Goal: Book appointment/travel/reservation

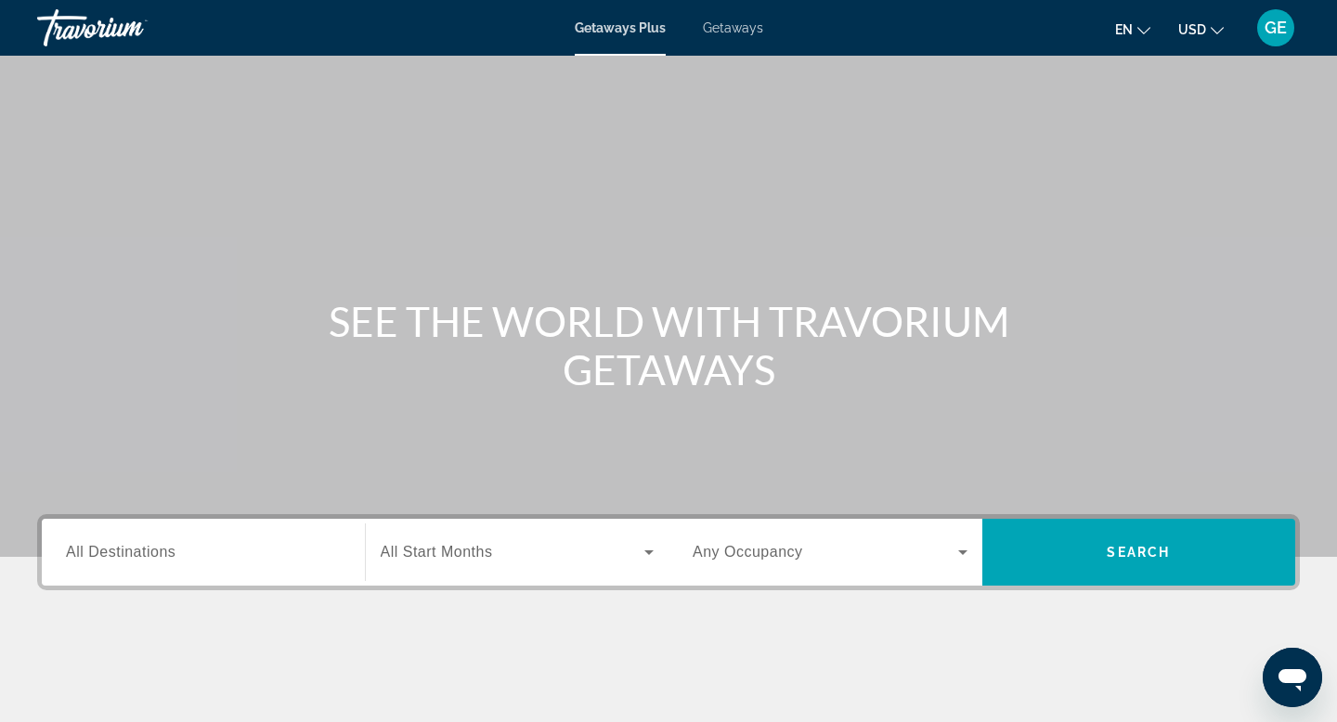
click at [1194, 23] on span "USD" at bounding box center [1192, 29] width 28 height 15
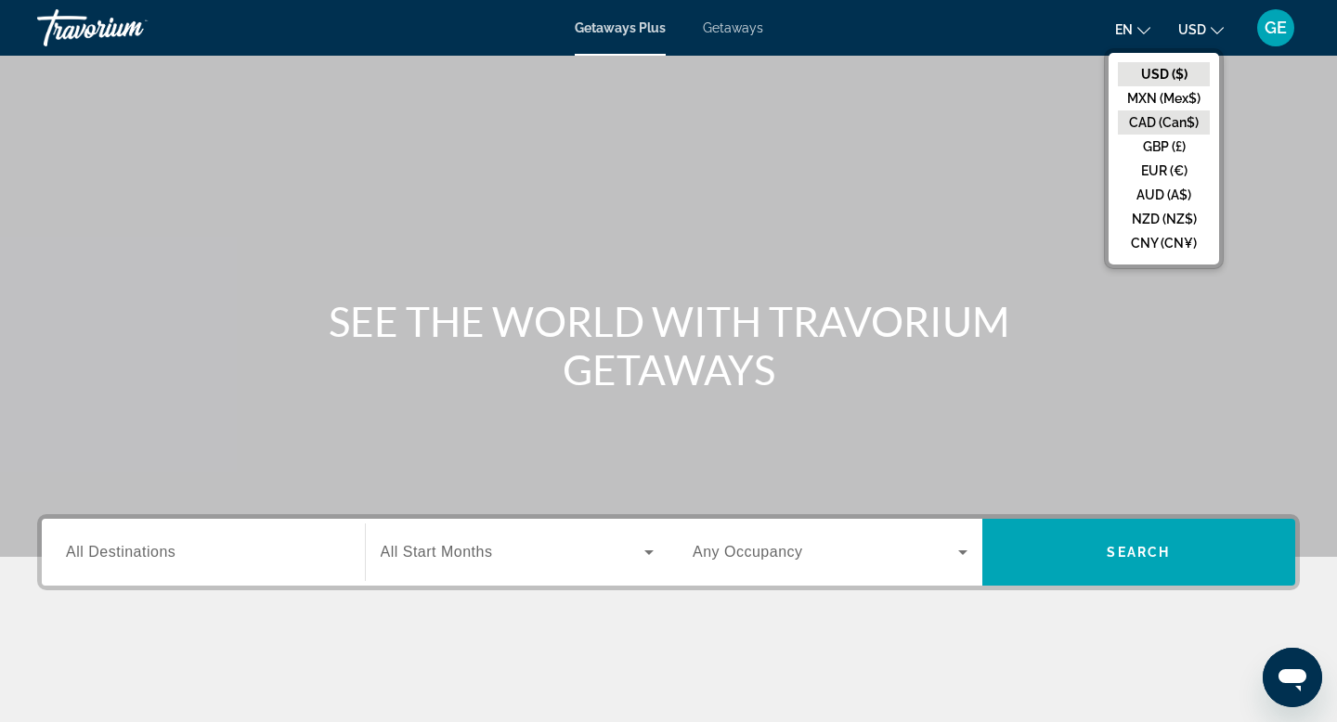
click at [1133, 125] on button "CAD (Can$)" at bounding box center [1164, 123] width 92 height 24
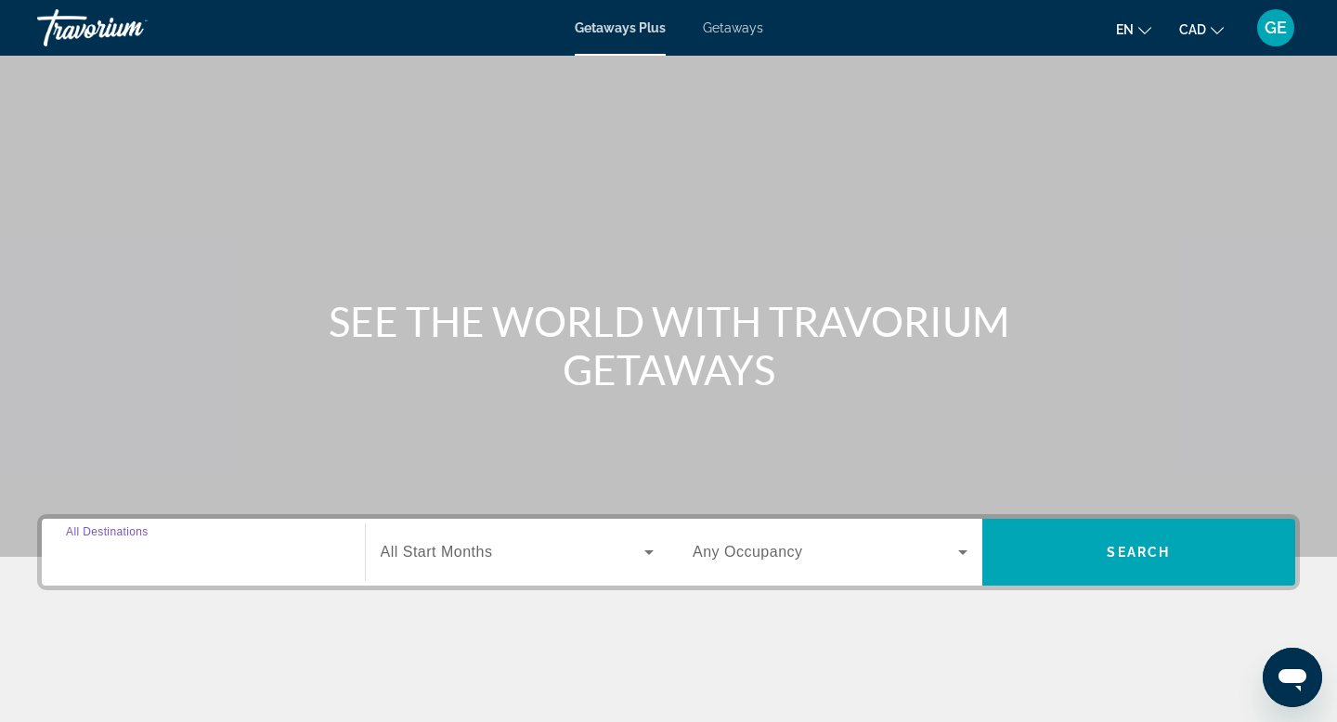
click at [231, 556] on input "Destination All Destinations" at bounding box center [203, 553] width 275 height 22
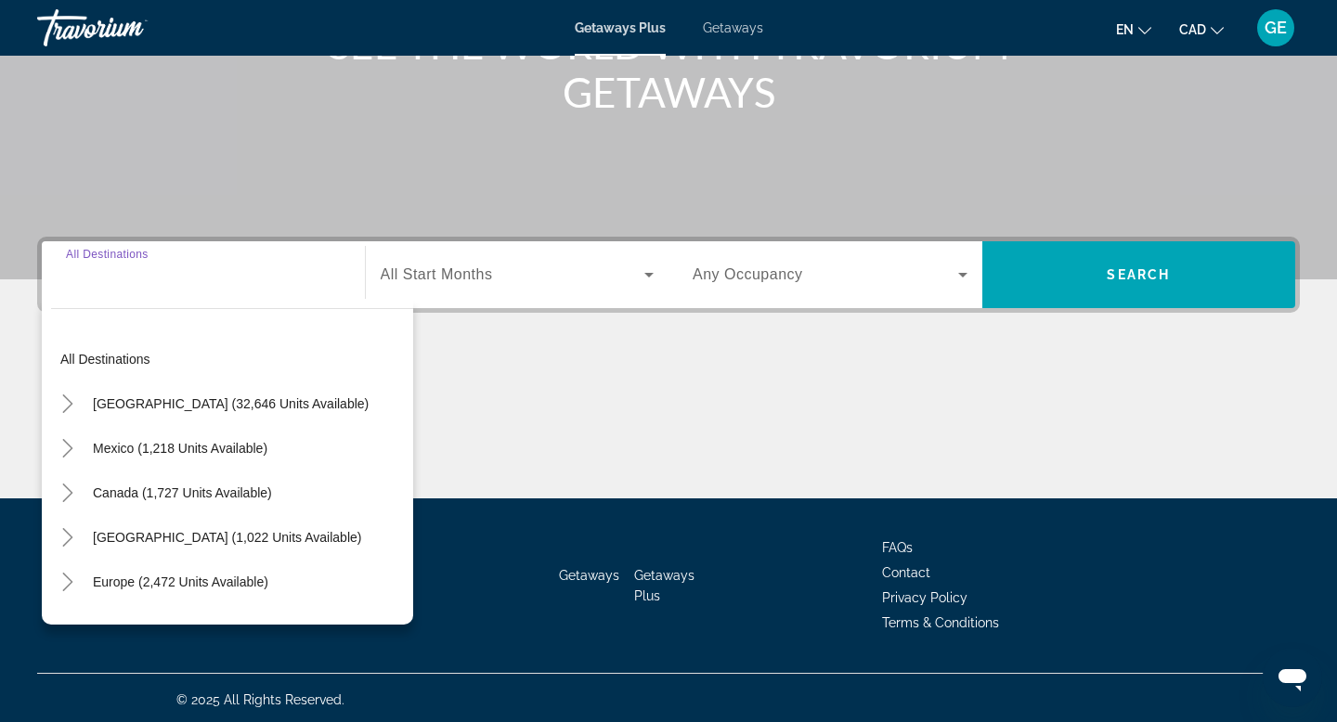
scroll to position [281, 0]
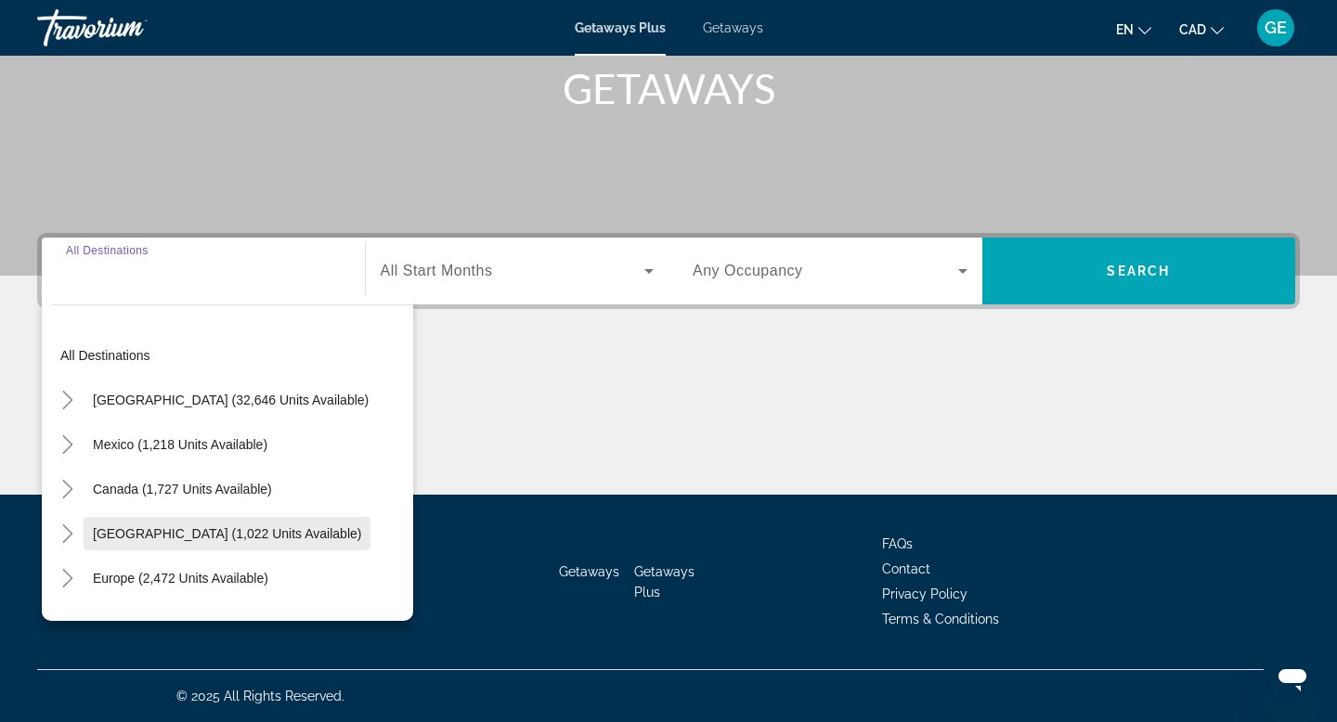
click at [244, 537] on span "[GEOGRAPHIC_DATA] (1,022 units available)" at bounding box center [227, 534] width 268 height 15
type input "**********"
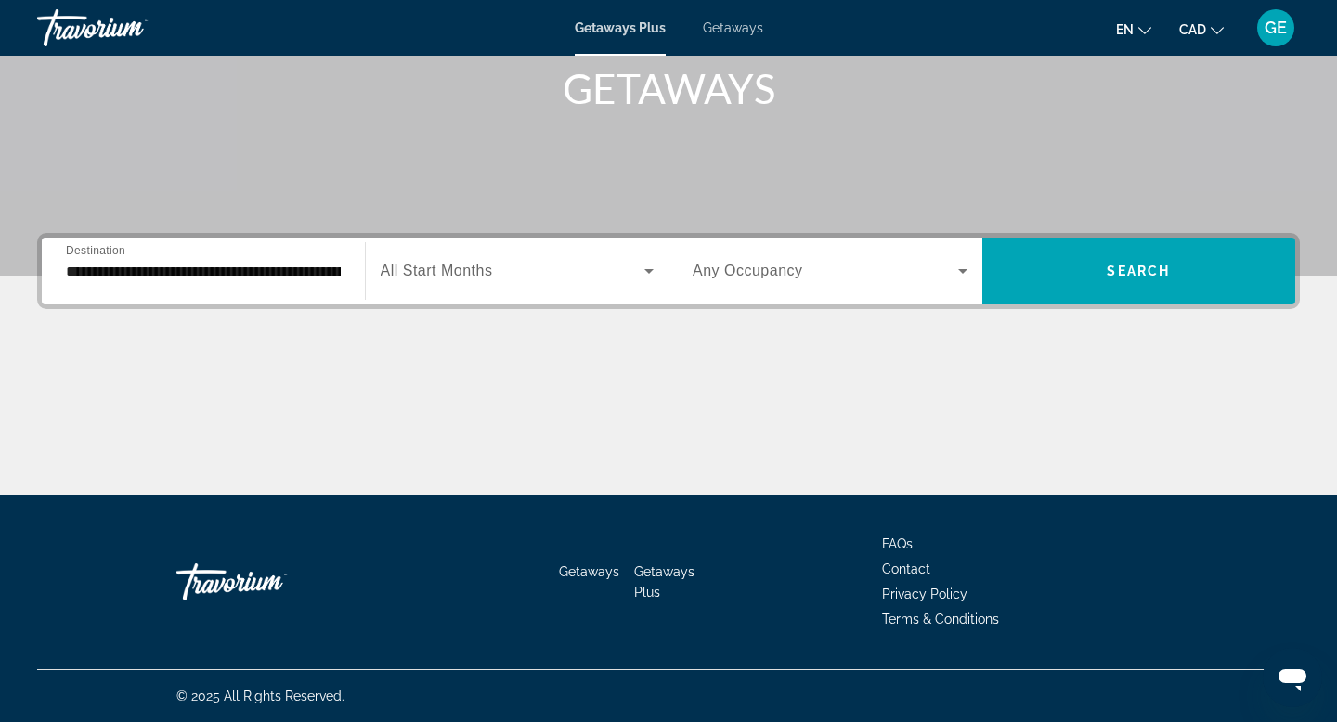
click at [717, 282] on div "Search widget" at bounding box center [830, 271] width 275 height 52
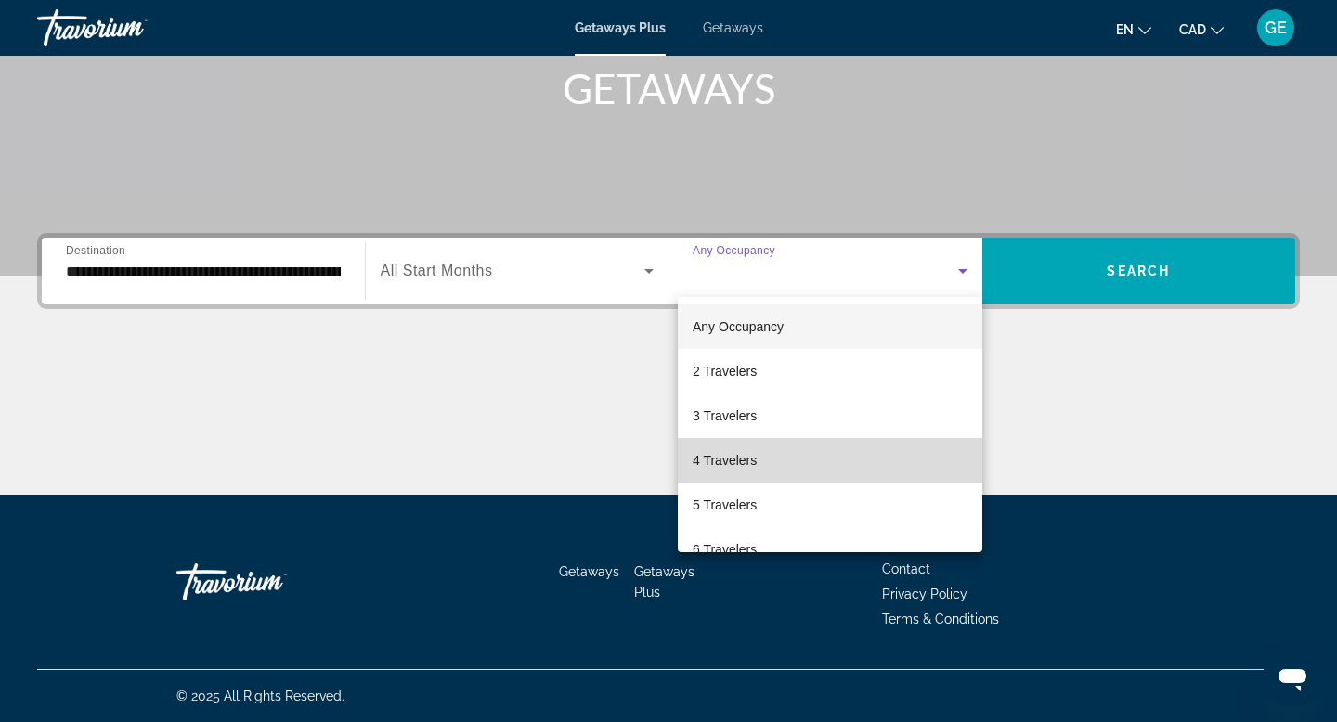
click at [754, 460] on span "4 Travelers" at bounding box center [725, 460] width 64 height 22
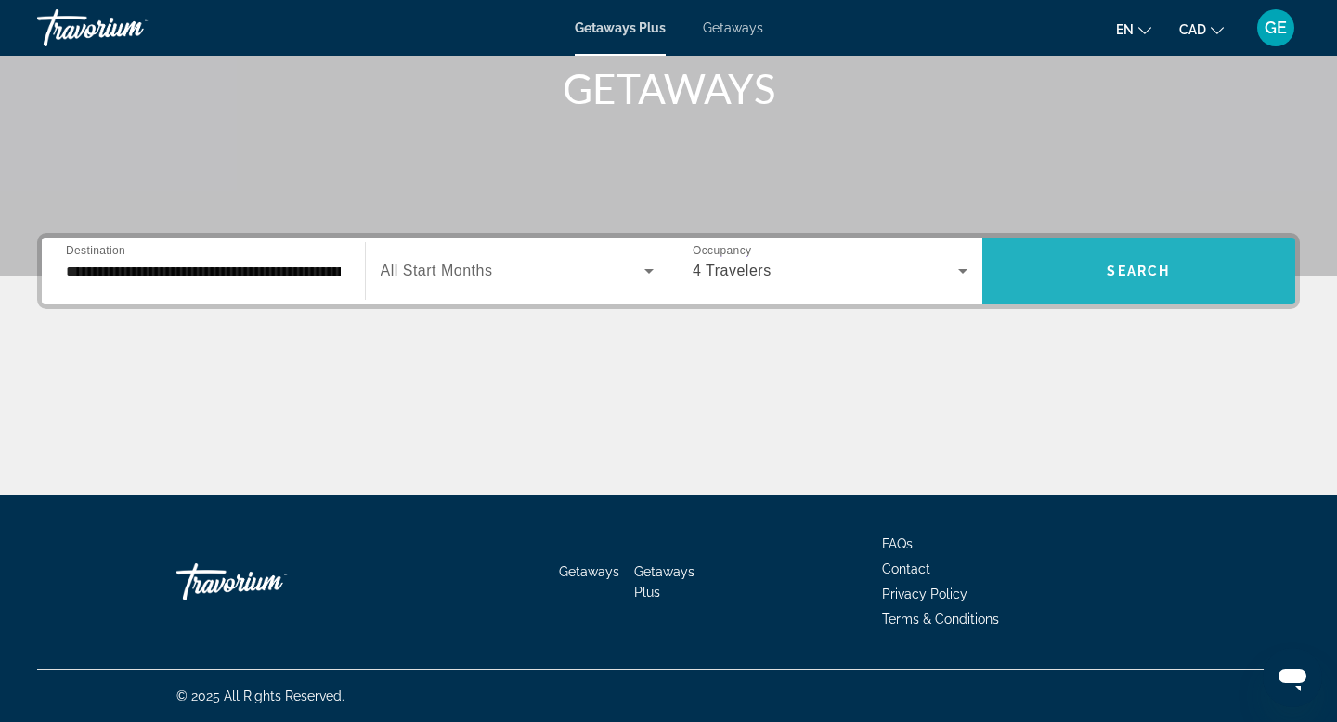
click at [1098, 284] on span "Search widget" at bounding box center [1140, 271] width 314 height 45
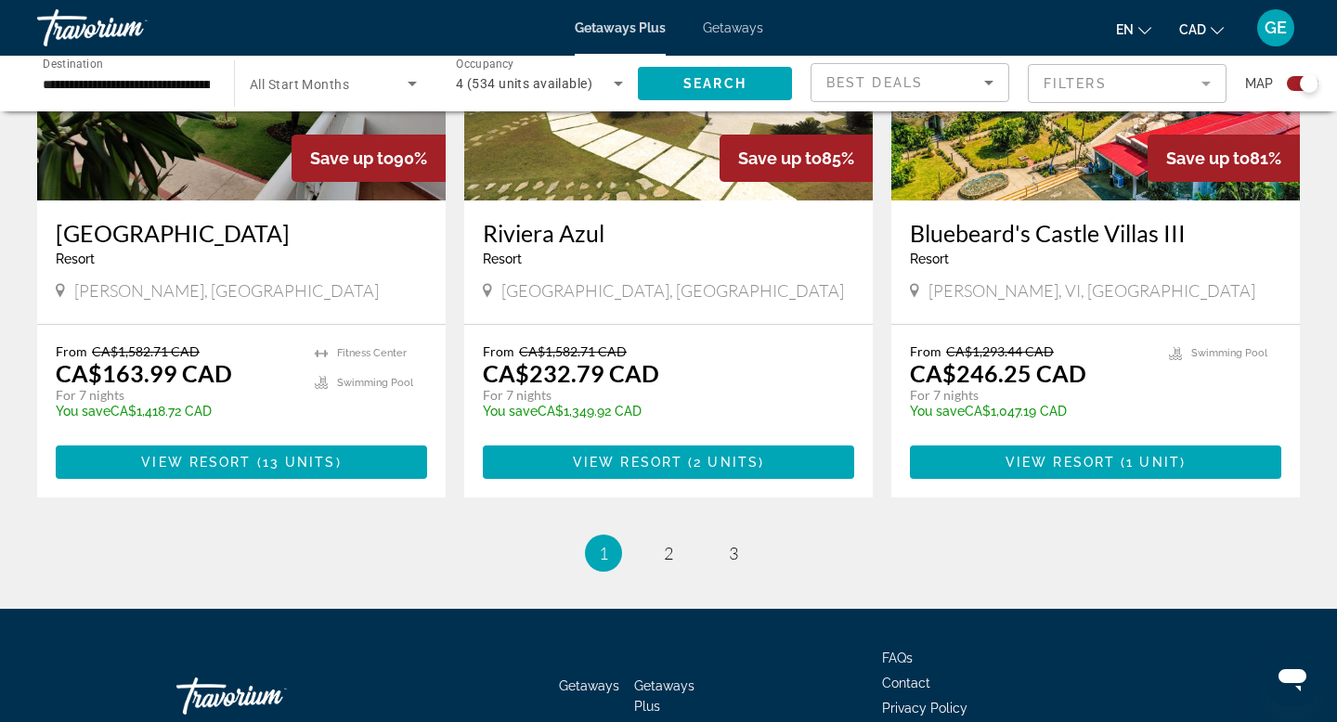
scroll to position [2857, 0]
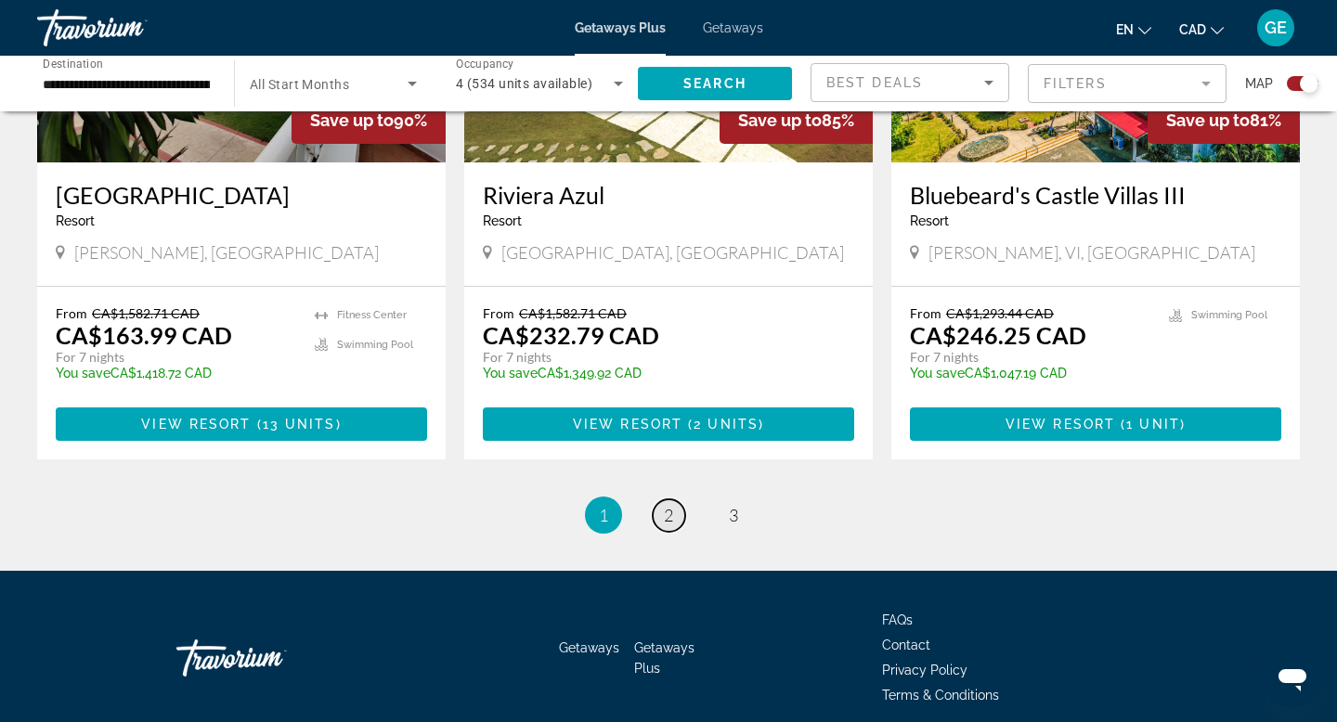
click at [670, 505] on span "2" at bounding box center [668, 515] width 9 height 20
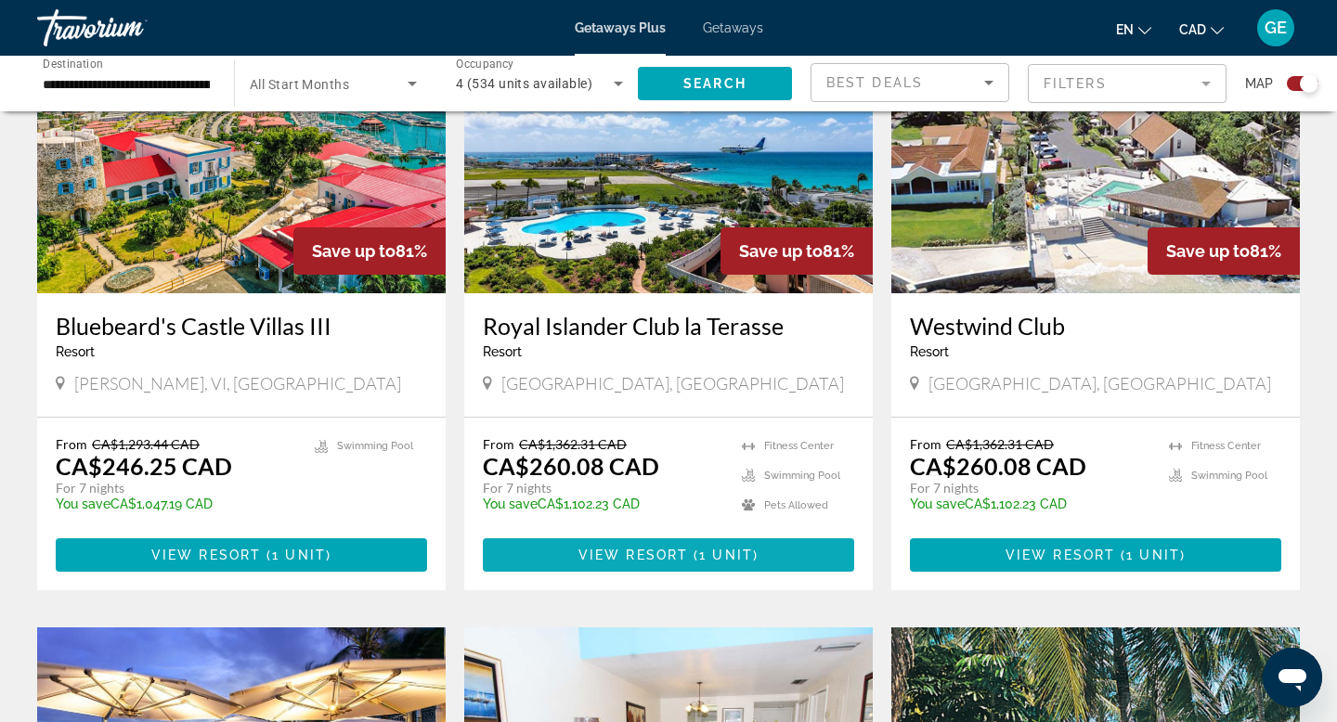
scroll to position [759, 0]
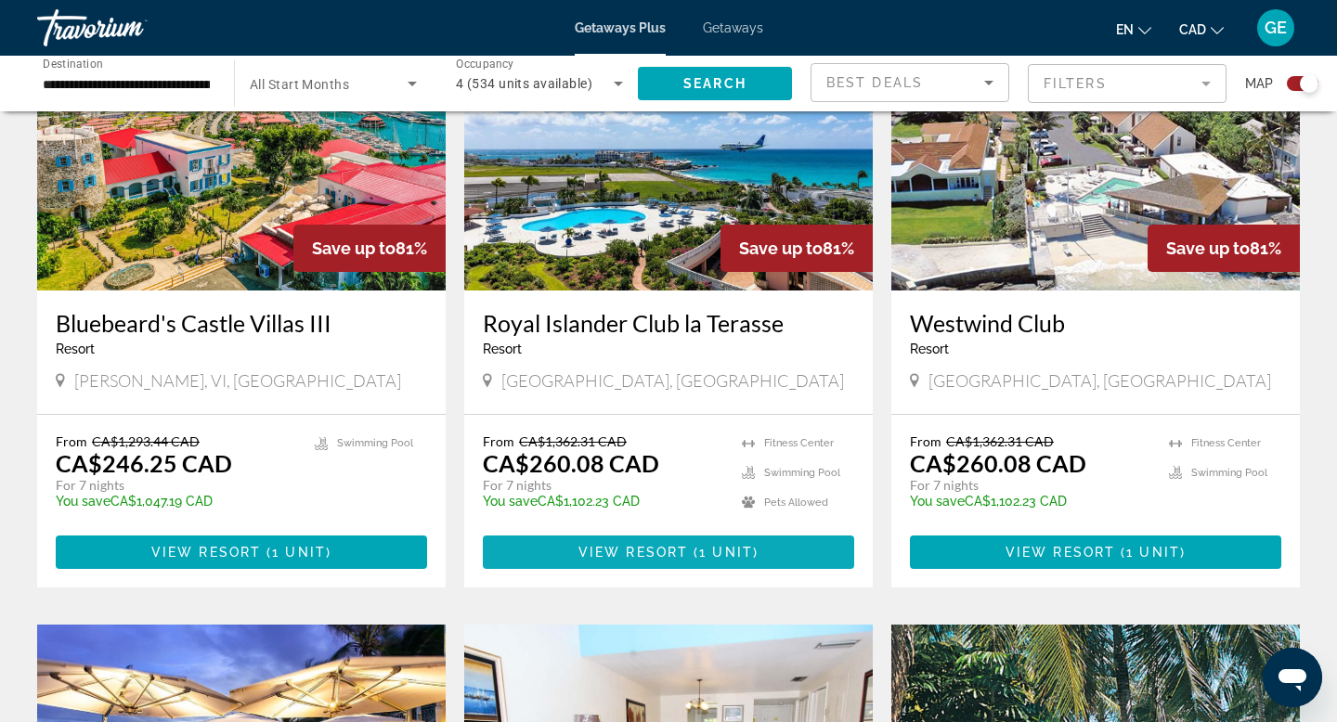
click at [662, 553] on span "View Resort" at bounding box center [634, 552] width 110 height 15
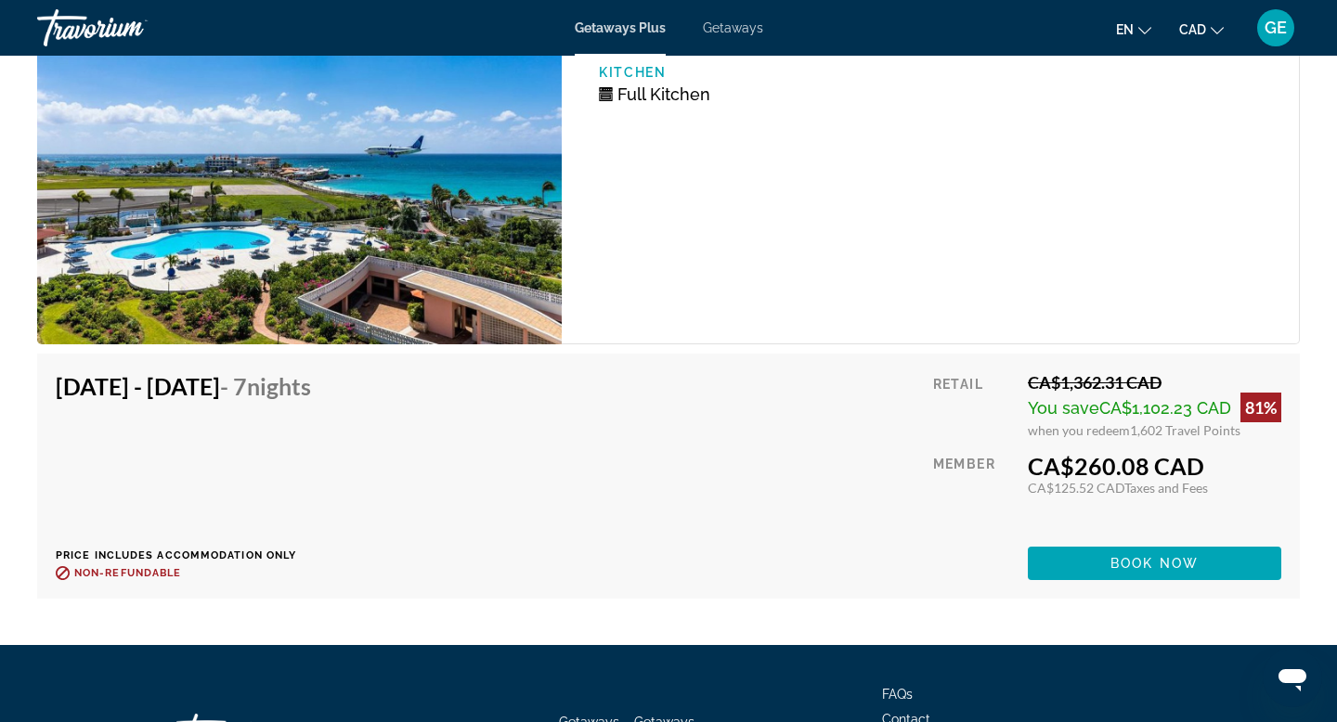
scroll to position [3628, 0]
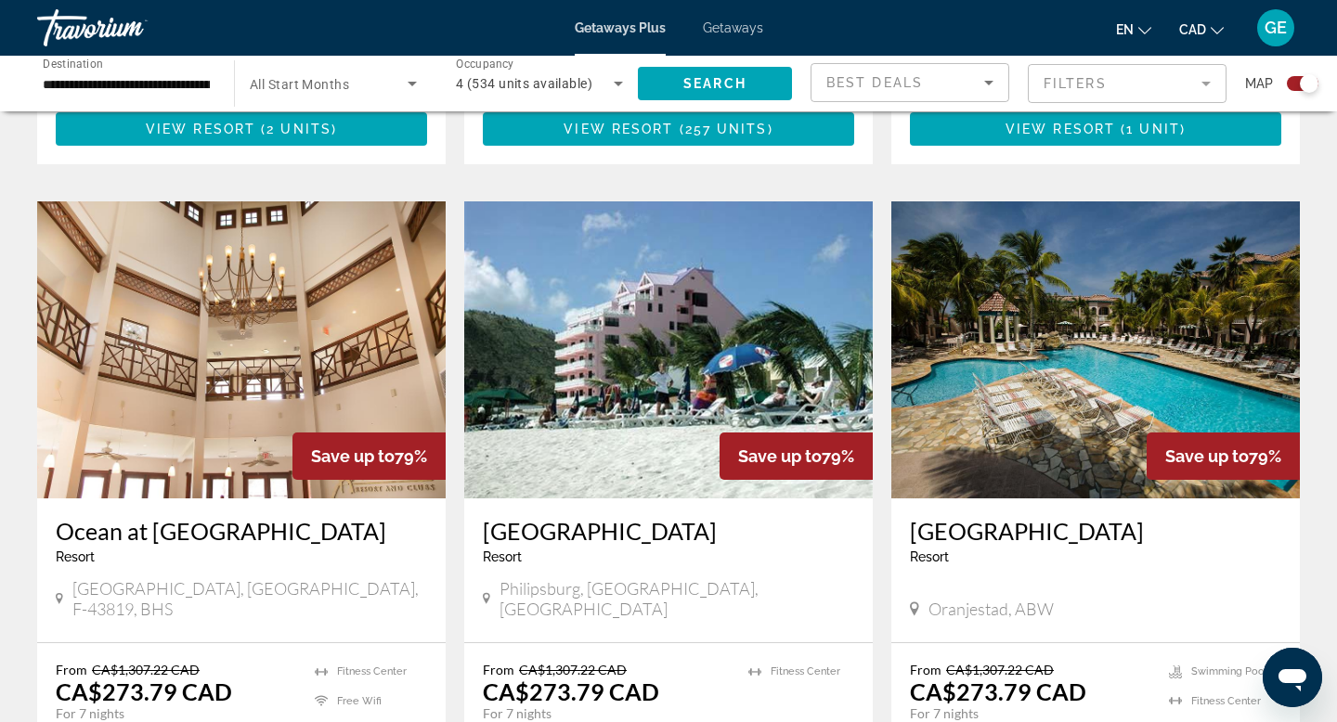
scroll to position [2688, 0]
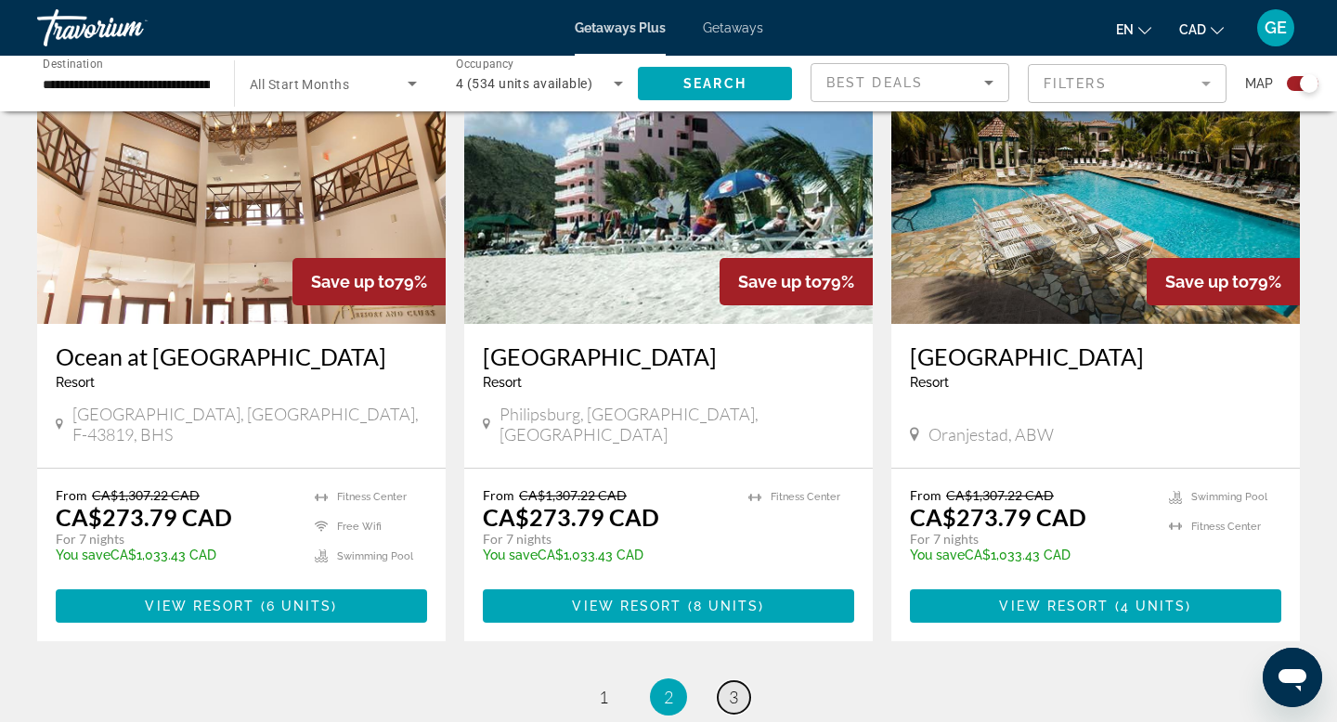
click at [733, 687] on span "3" at bounding box center [733, 697] width 9 height 20
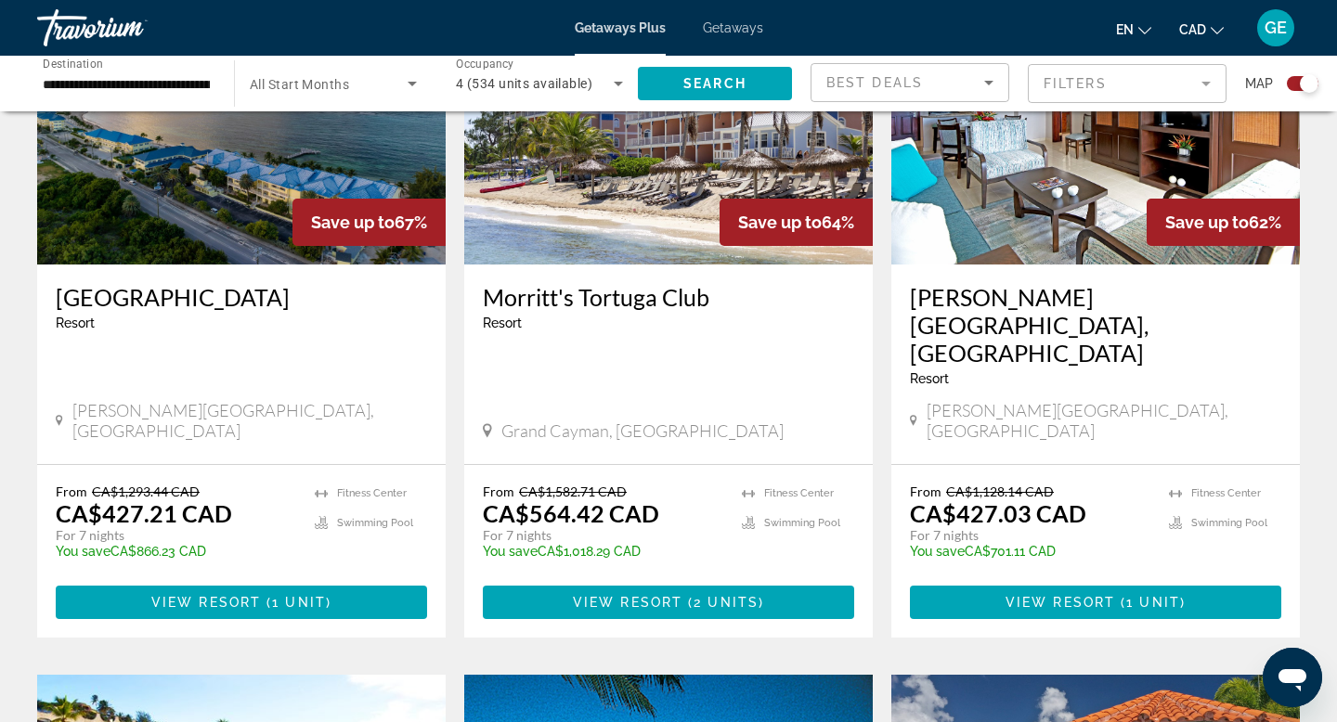
scroll to position [704, 0]
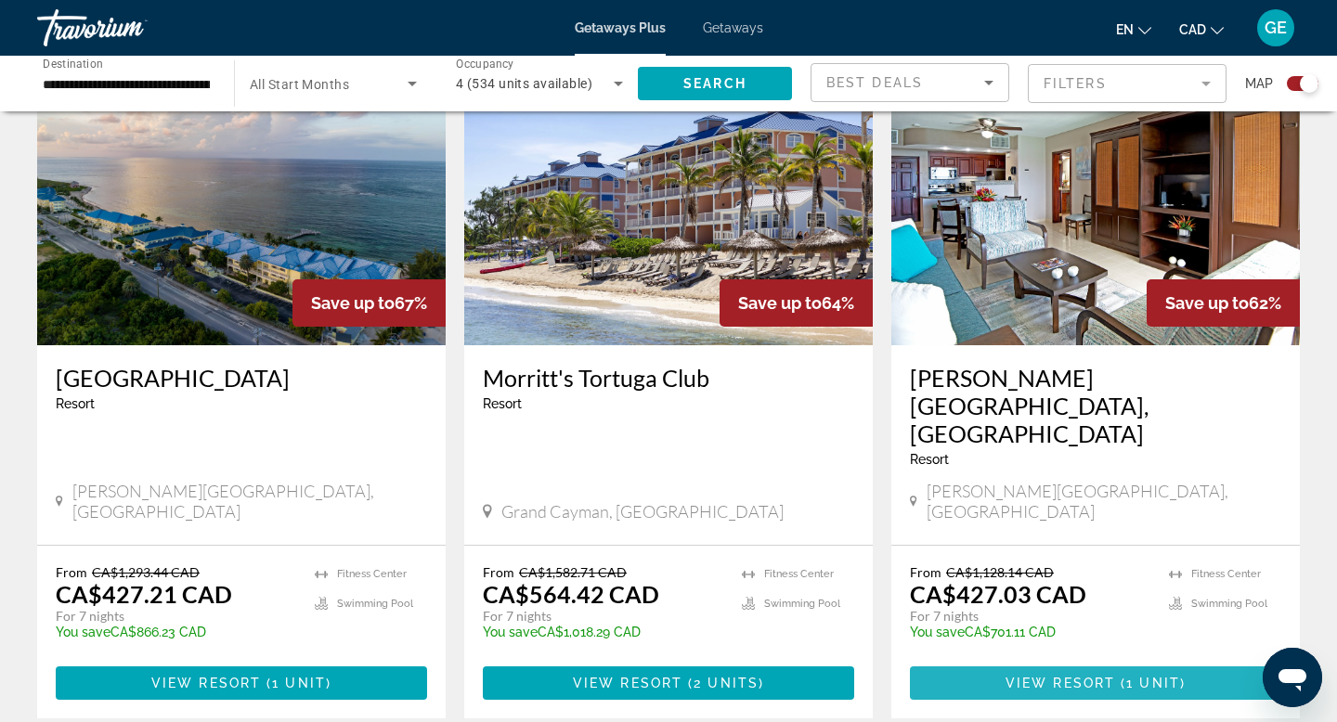
click at [1043, 676] on span "View Resort" at bounding box center [1061, 683] width 110 height 15
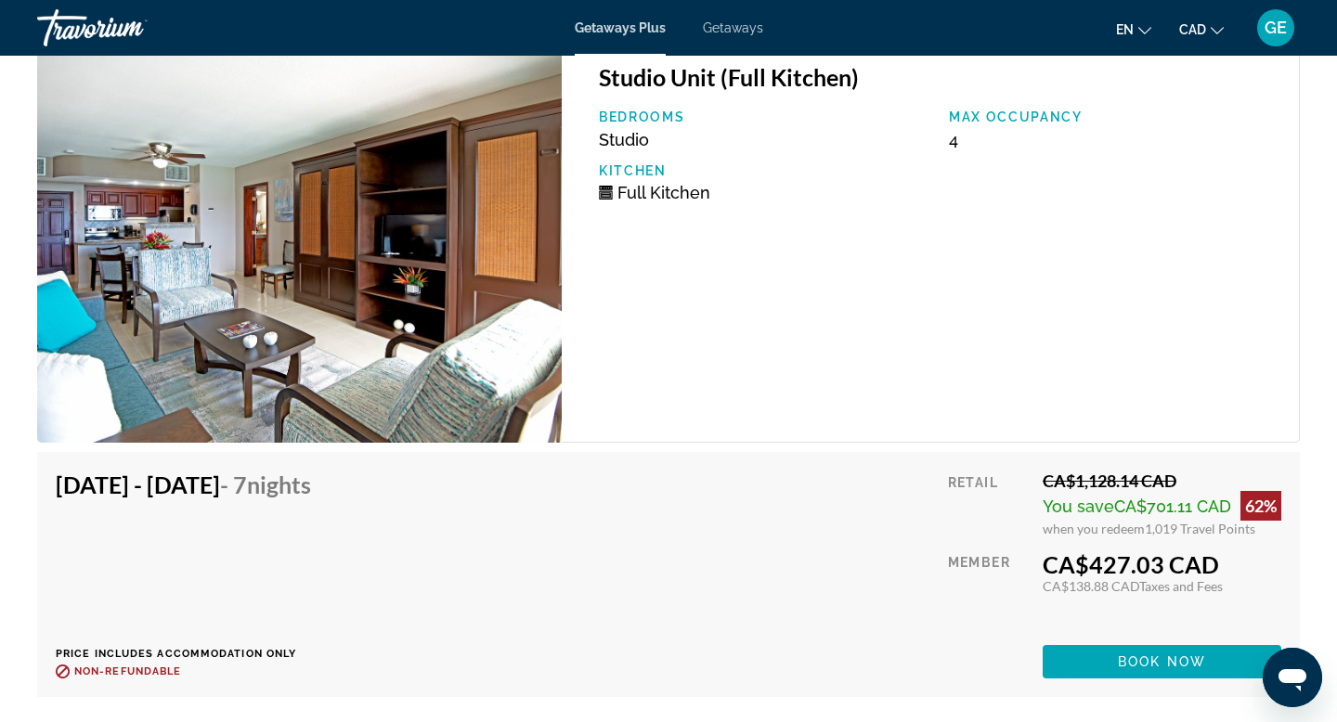
scroll to position [3286, 0]
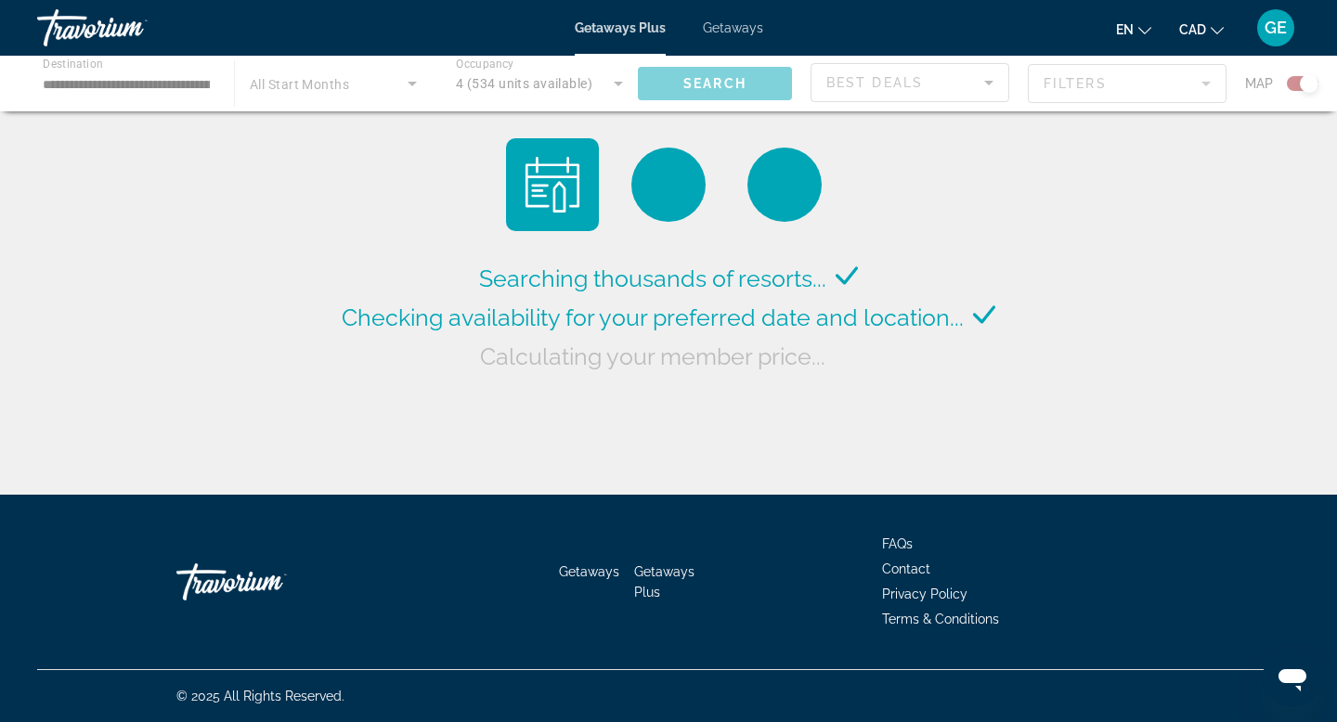
click at [744, 40] on div "Getaways Plus Getaways en English Español Français Italiano Português русский C…" at bounding box center [668, 28] width 1337 height 48
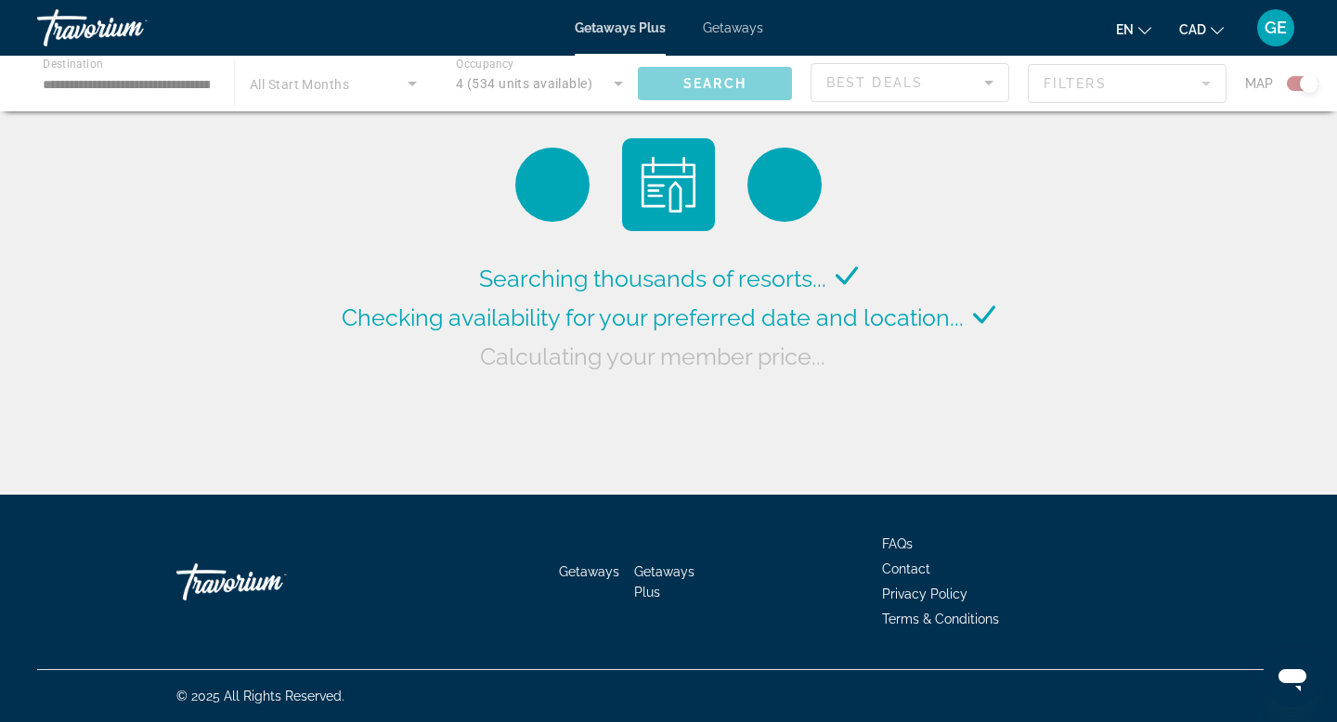
click at [754, 20] on span "Getaways" at bounding box center [733, 27] width 60 height 15
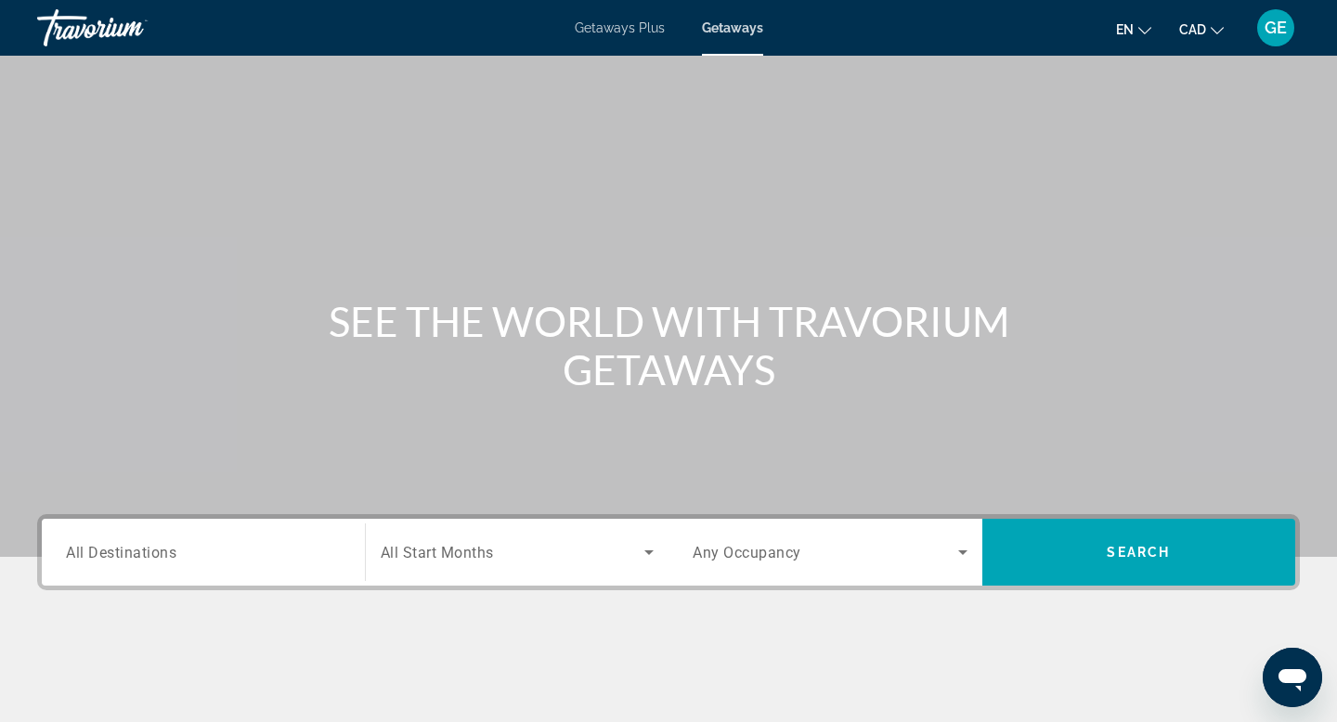
click at [170, 580] on div "Destination All Destinations" at bounding box center [203, 552] width 305 height 67
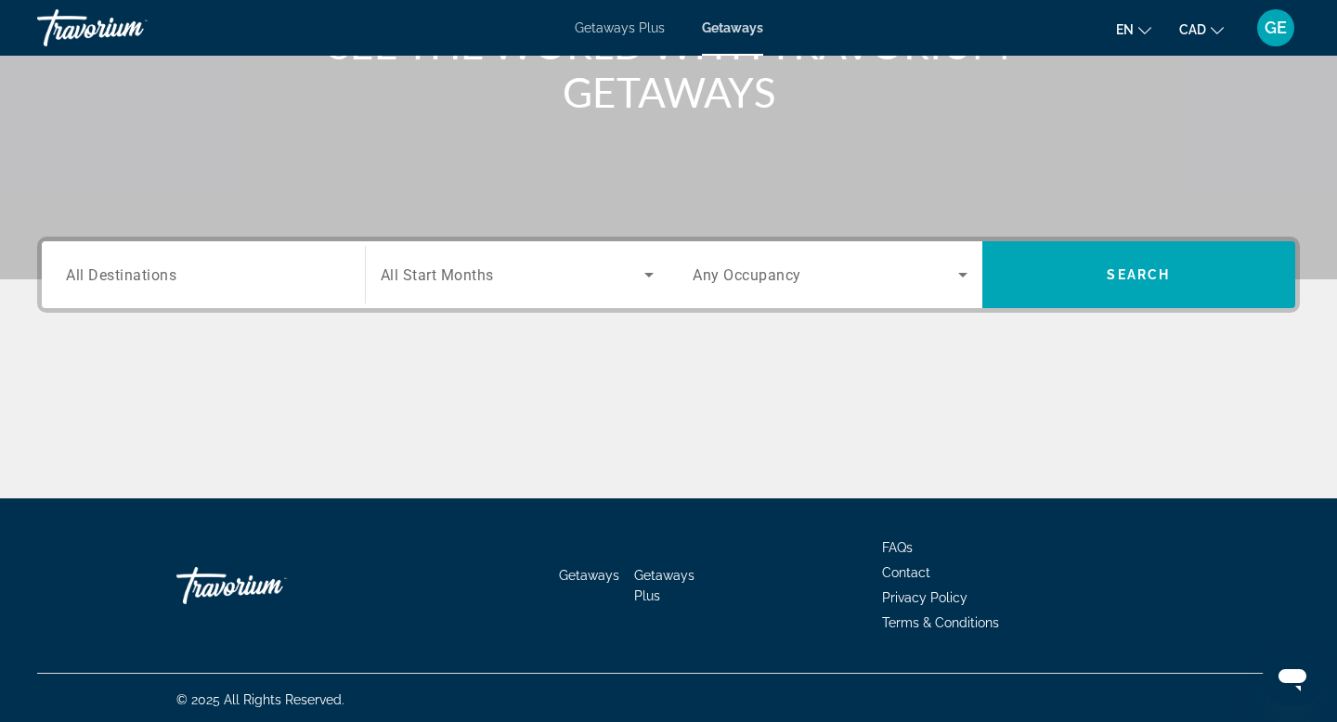
scroll to position [281, 0]
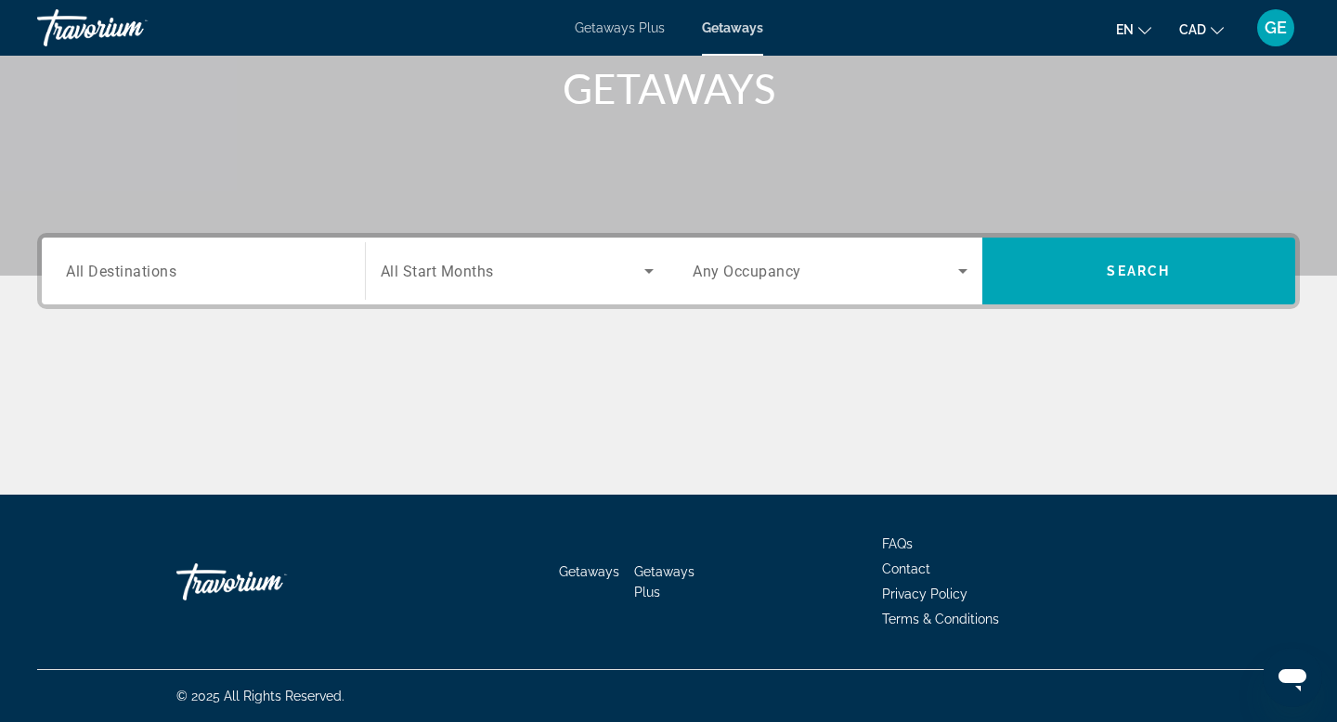
click at [270, 275] on input "Destination All Destinations" at bounding box center [203, 272] width 275 height 22
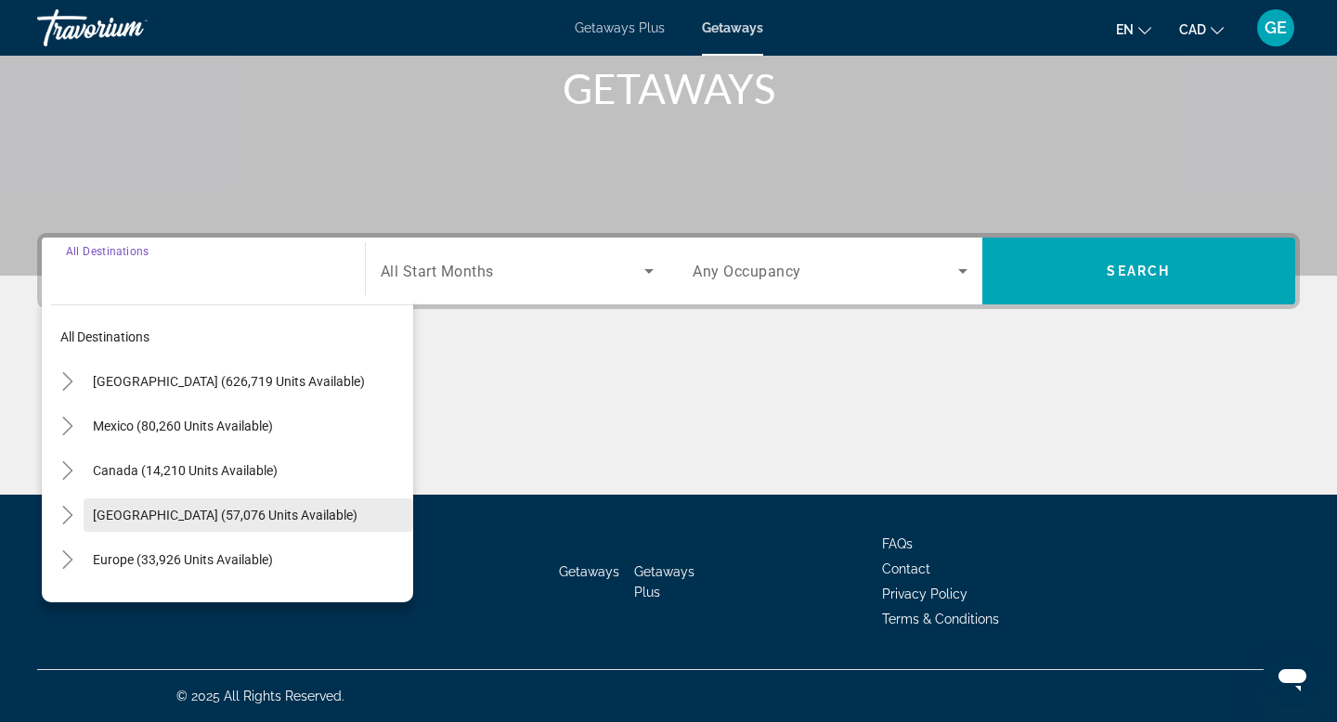
click at [216, 517] on span "Caribbean & Atlantic Islands (57,076 units available)" at bounding box center [225, 515] width 265 height 15
type input "**********"
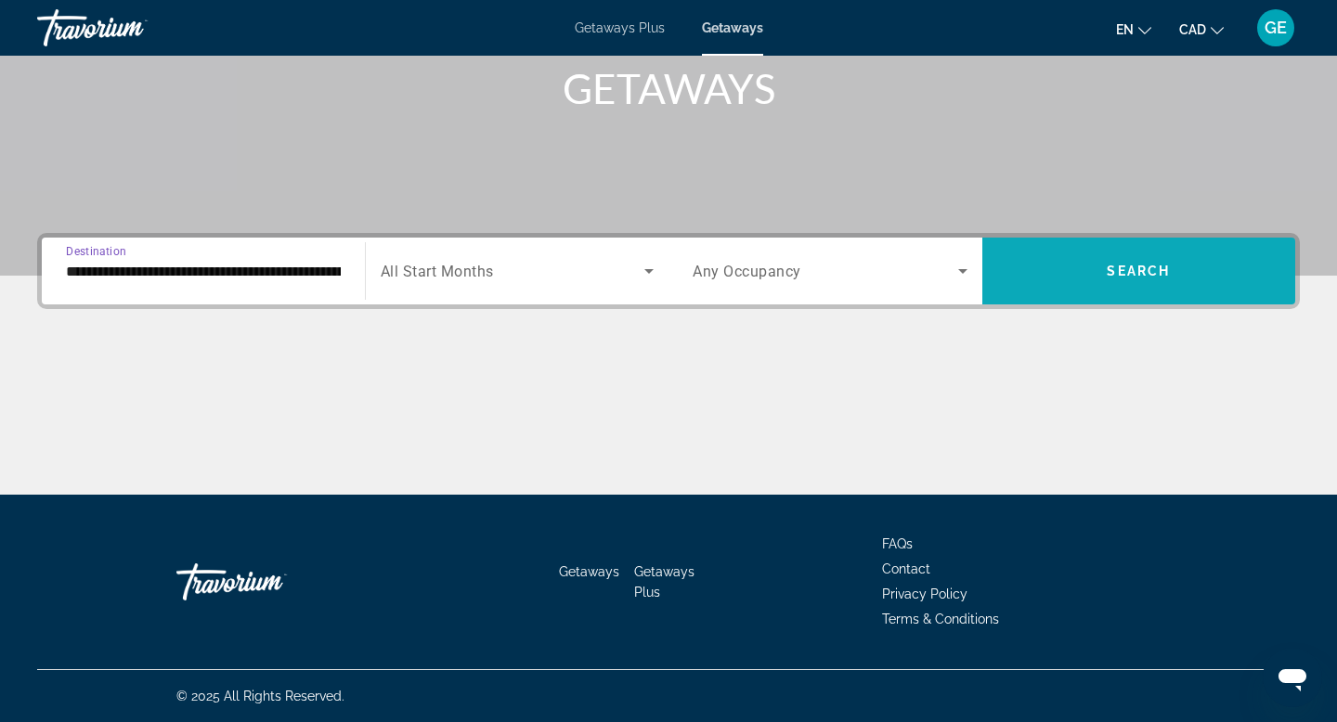
click at [1110, 292] on span "Search widget" at bounding box center [1140, 271] width 314 height 45
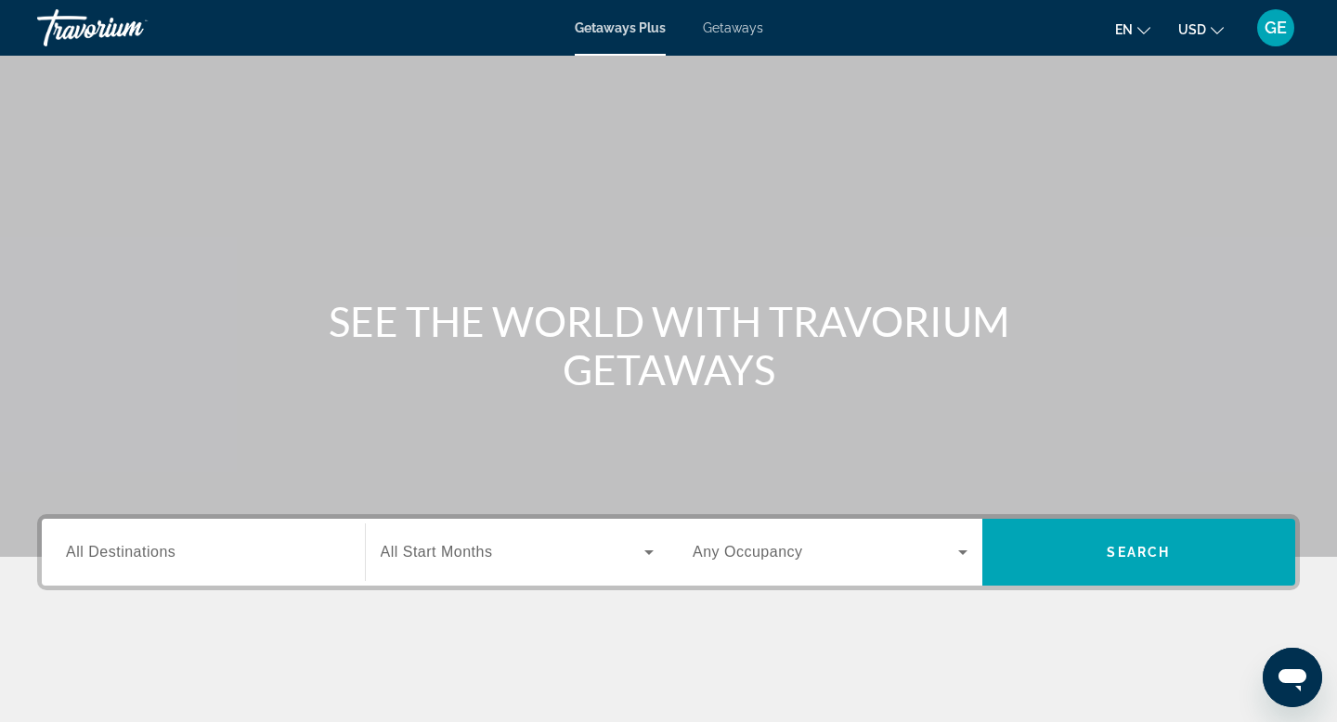
click at [1200, 29] on span "USD" at bounding box center [1192, 29] width 28 height 15
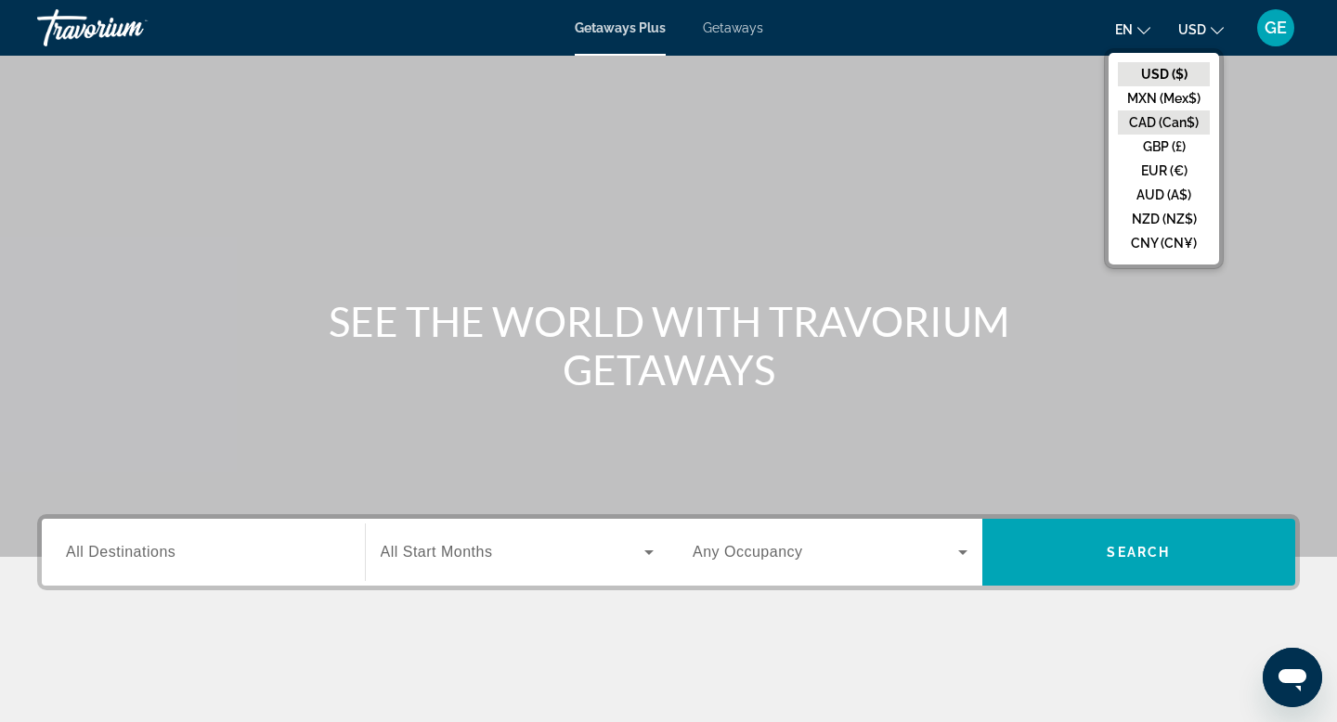
click at [1171, 118] on button "CAD (Can$)" at bounding box center [1164, 123] width 92 height 24
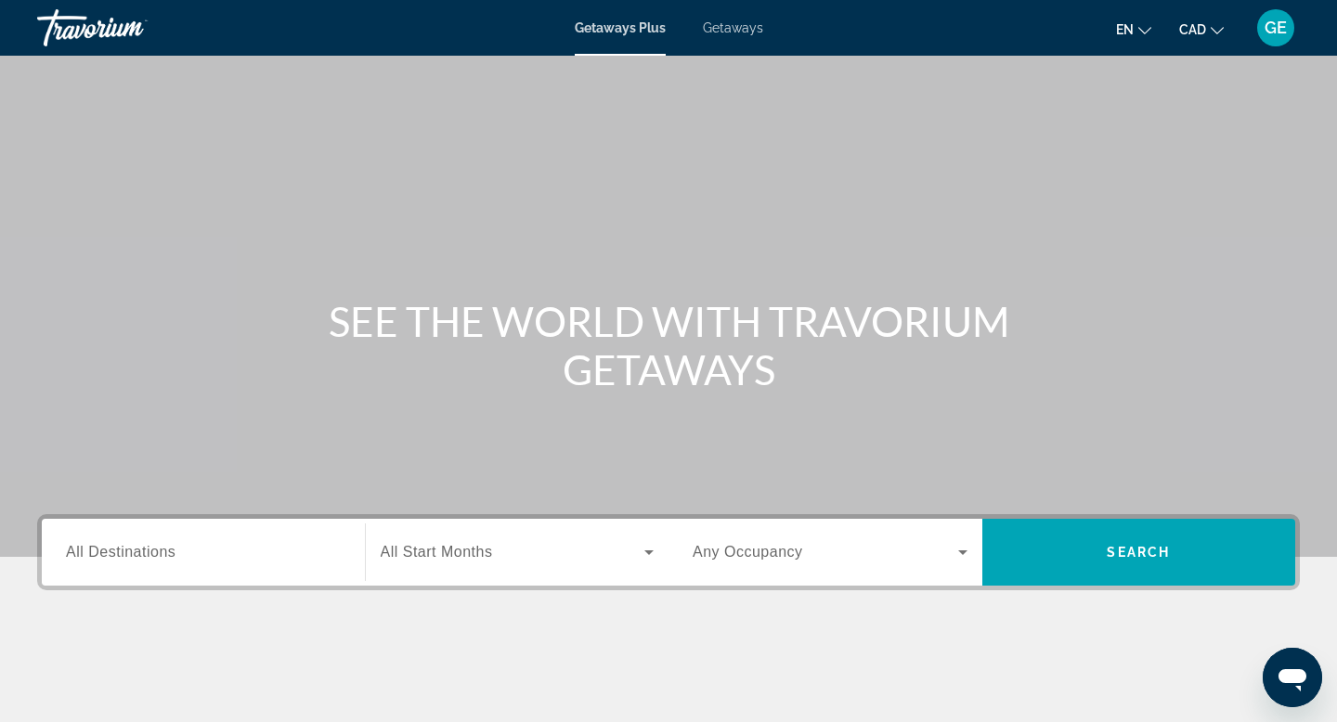
click at [198, 542] on input "Destination All Destinations" at bounding box center [203, 553] width 275 height 22
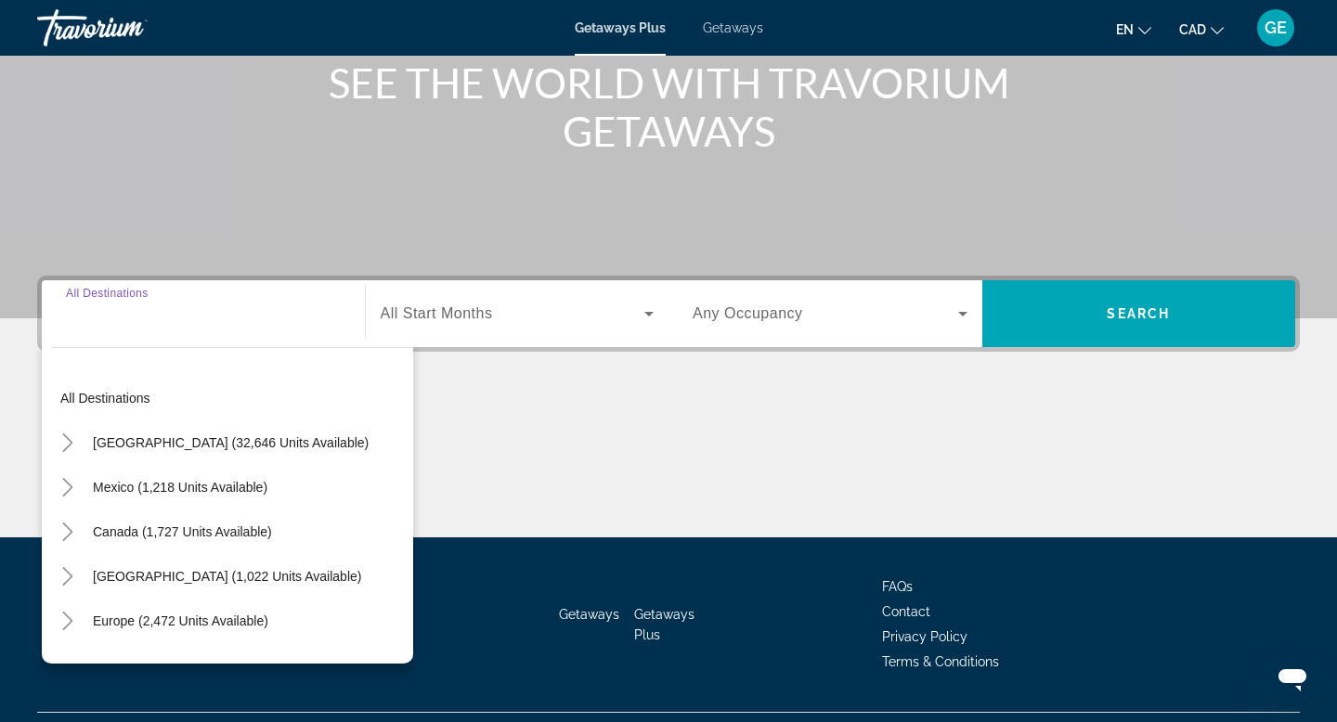
scroll to position [281, 0]
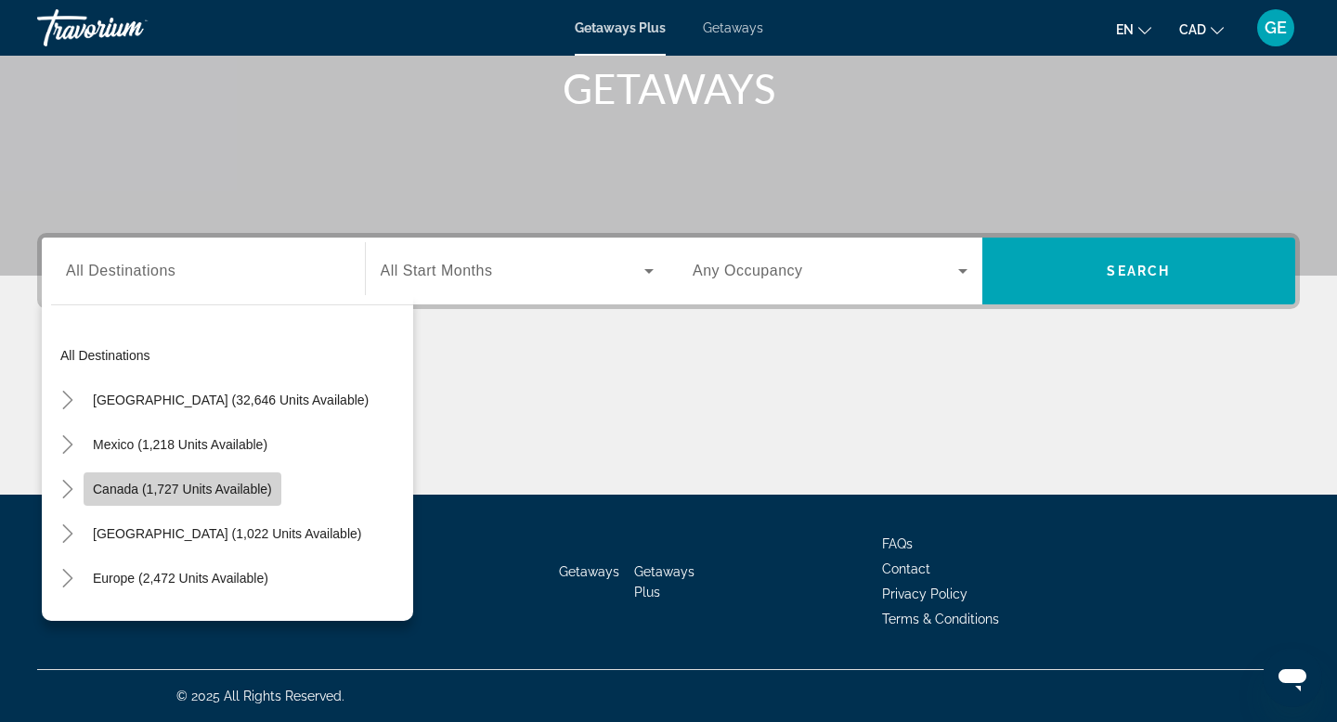
click at [199, 490] on span "Canada (1,727 units available)" at bounding box center [182, 489] width 179 height 15
type input "**********"
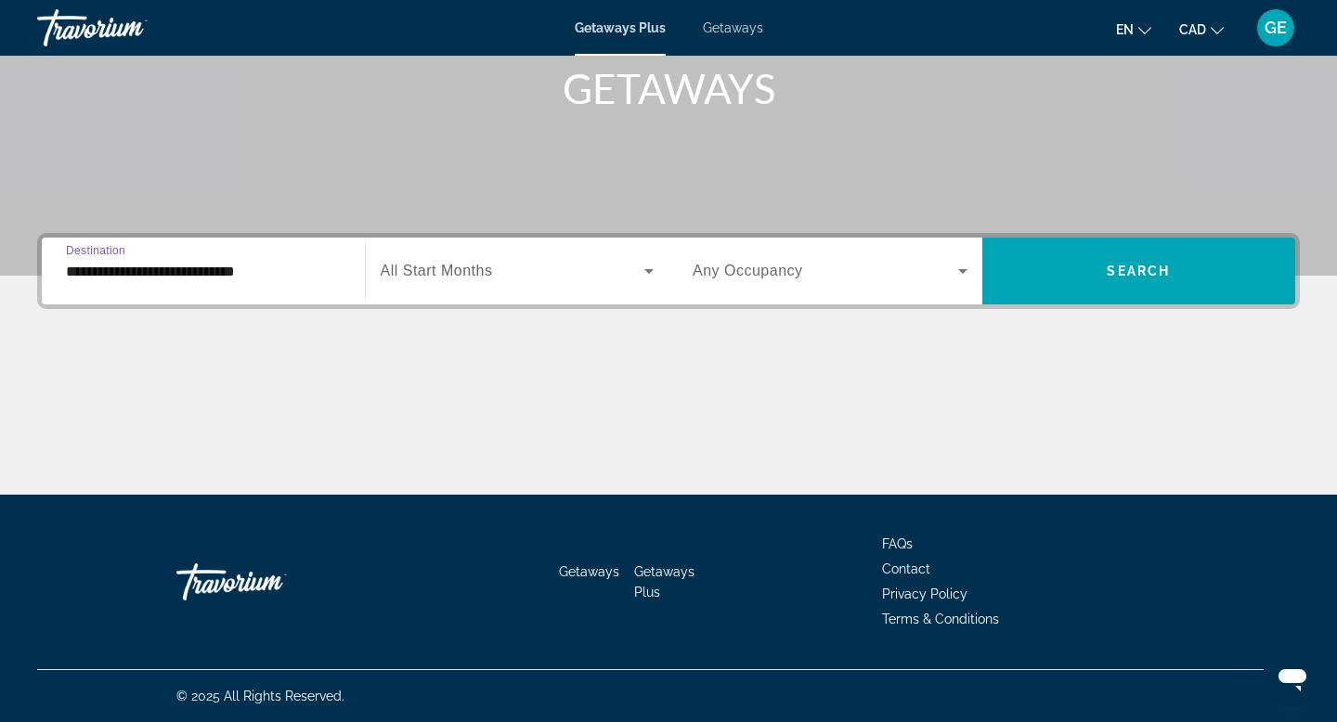
click at [725, 258] on div "Search widget" at bounding box center [830, 271] width 275 height 52
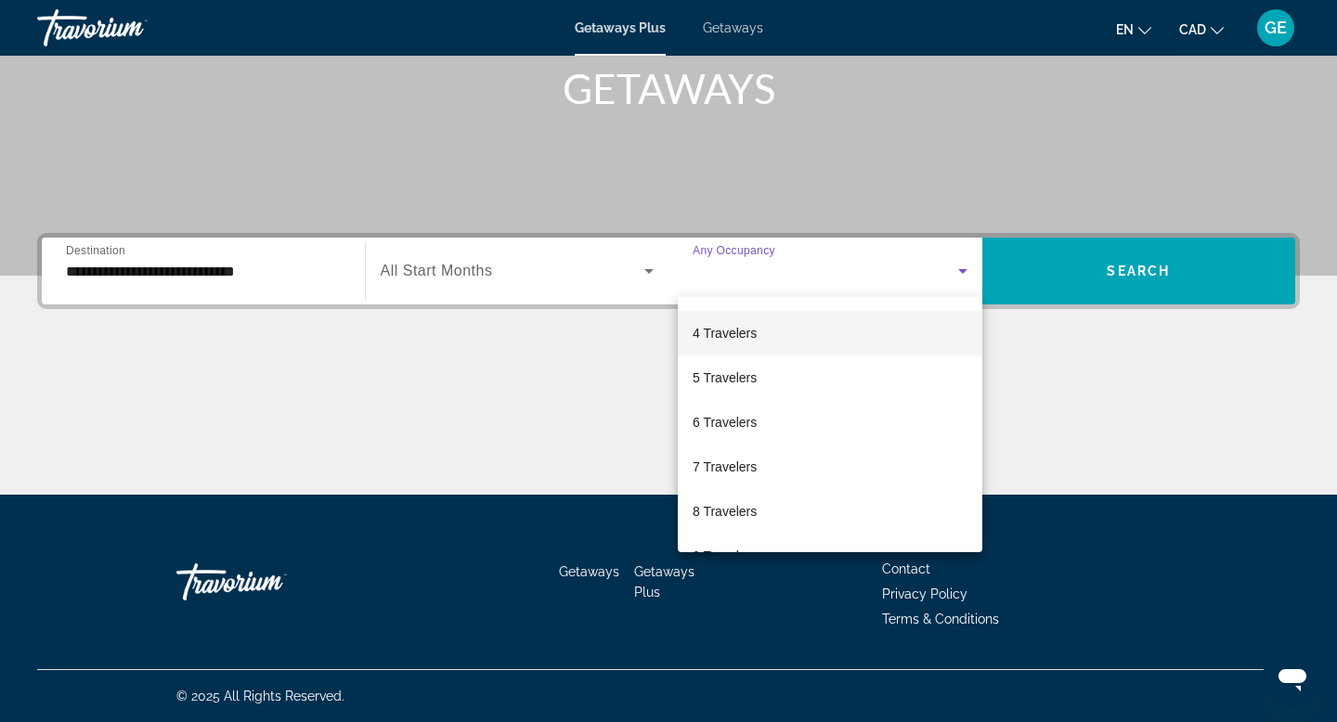
scroll to position [205, 0]
click at [770, 350] on mat-option "6 Travelers" at bounding box center [830, 344] width 305 height 45
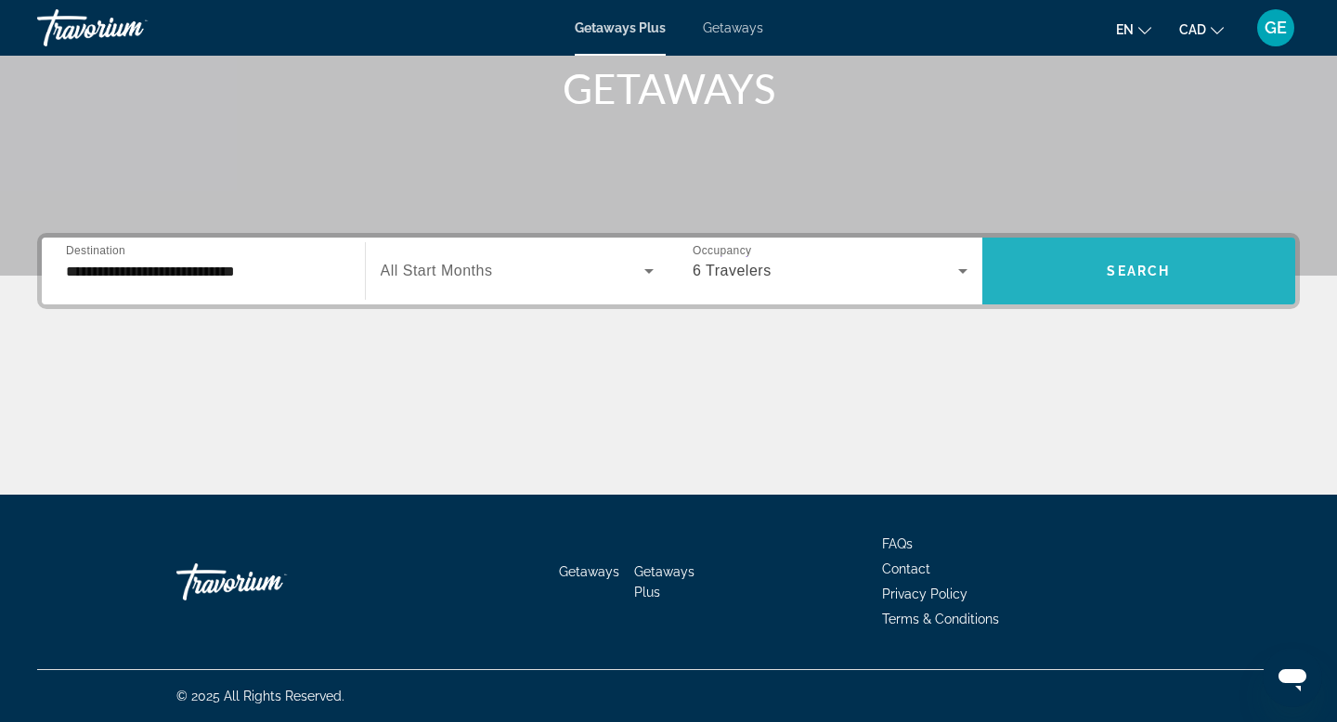
click at [1165, 283] on span "Search widget" at bounding box center [1140, 271] width 314 height 45
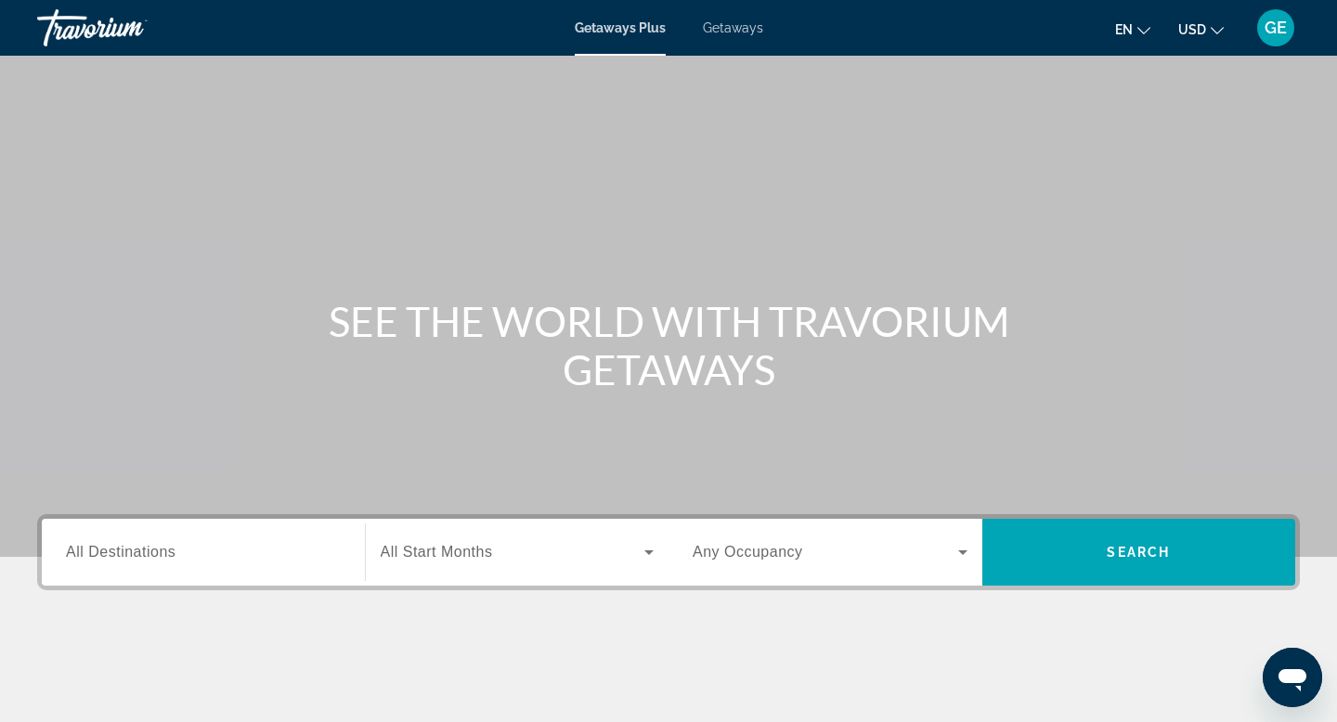
click at [1197, 27] on span "USD" at bounding box center [1192, 29] width 28 height 15
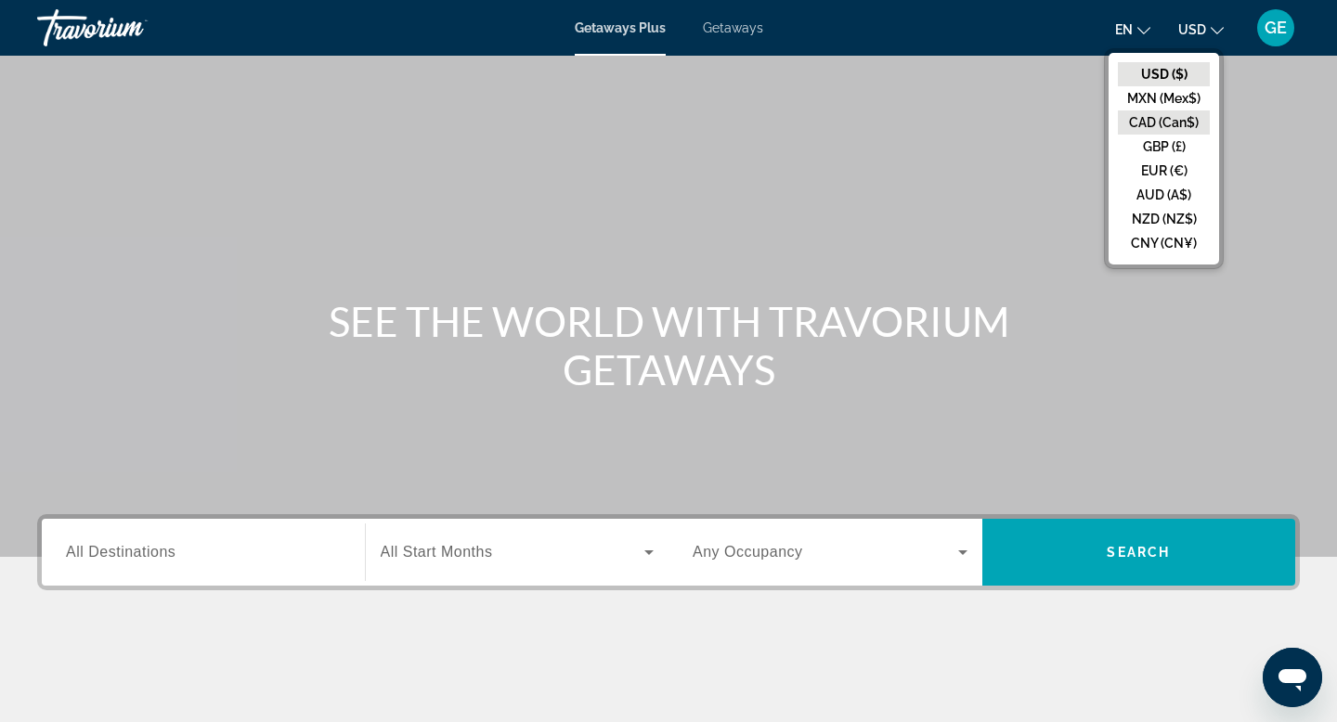
click at [1168, 121] on button "CAD (Can$)" at bounding box center [1164, 123] width 92 height 24
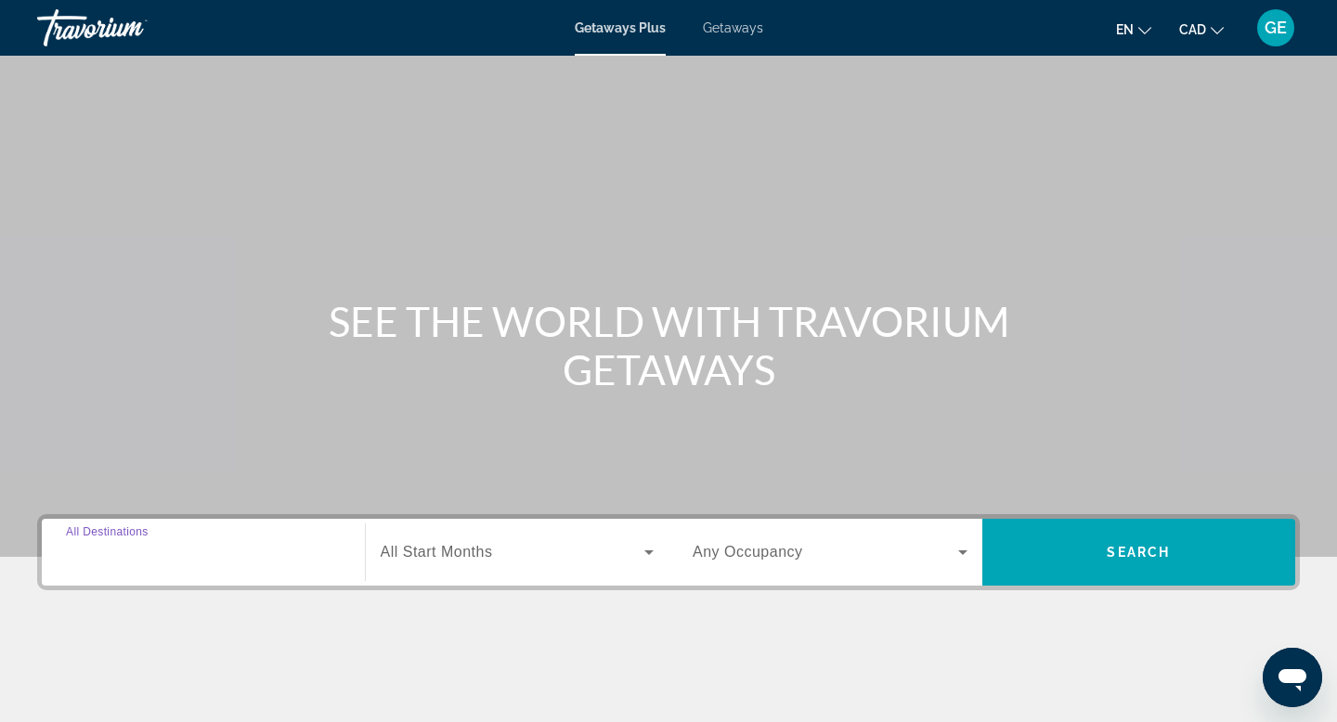
click at [255, 548] on input "Destination All Destinations" at bounding box center [203, 553] width 275 height 22
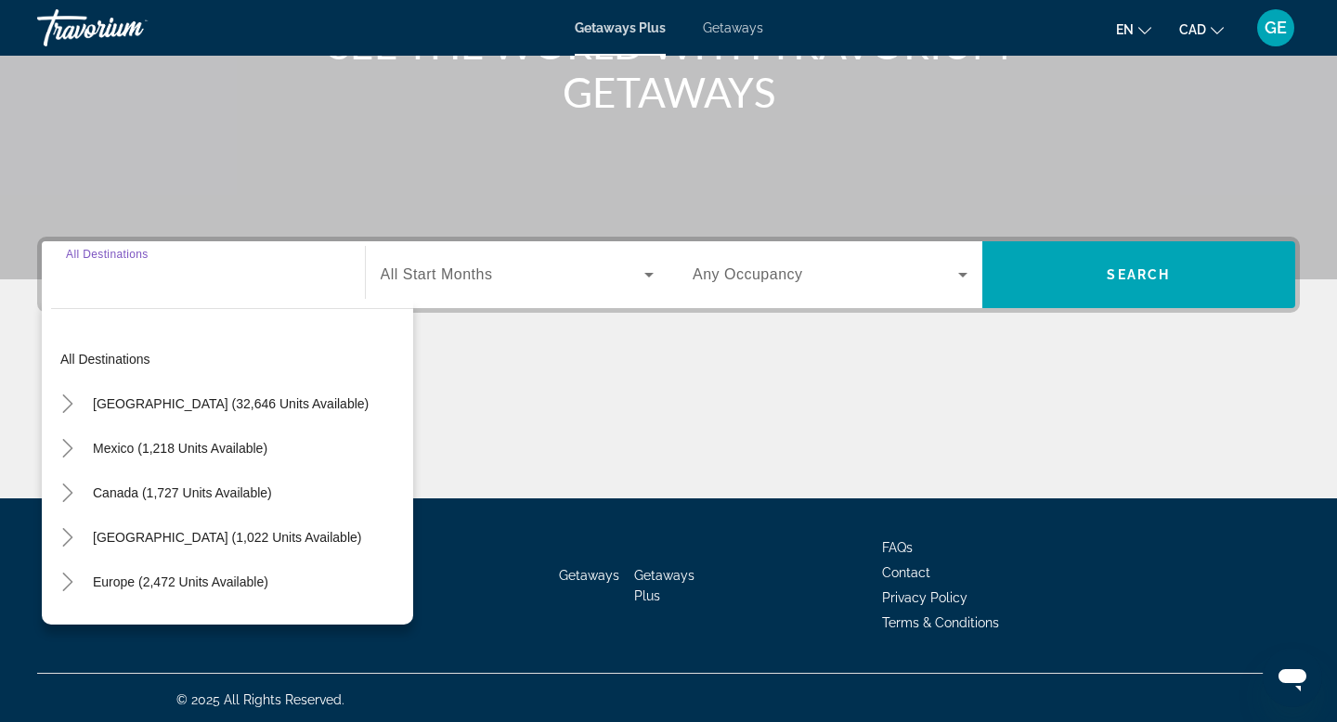
scroll to position [281, 0]
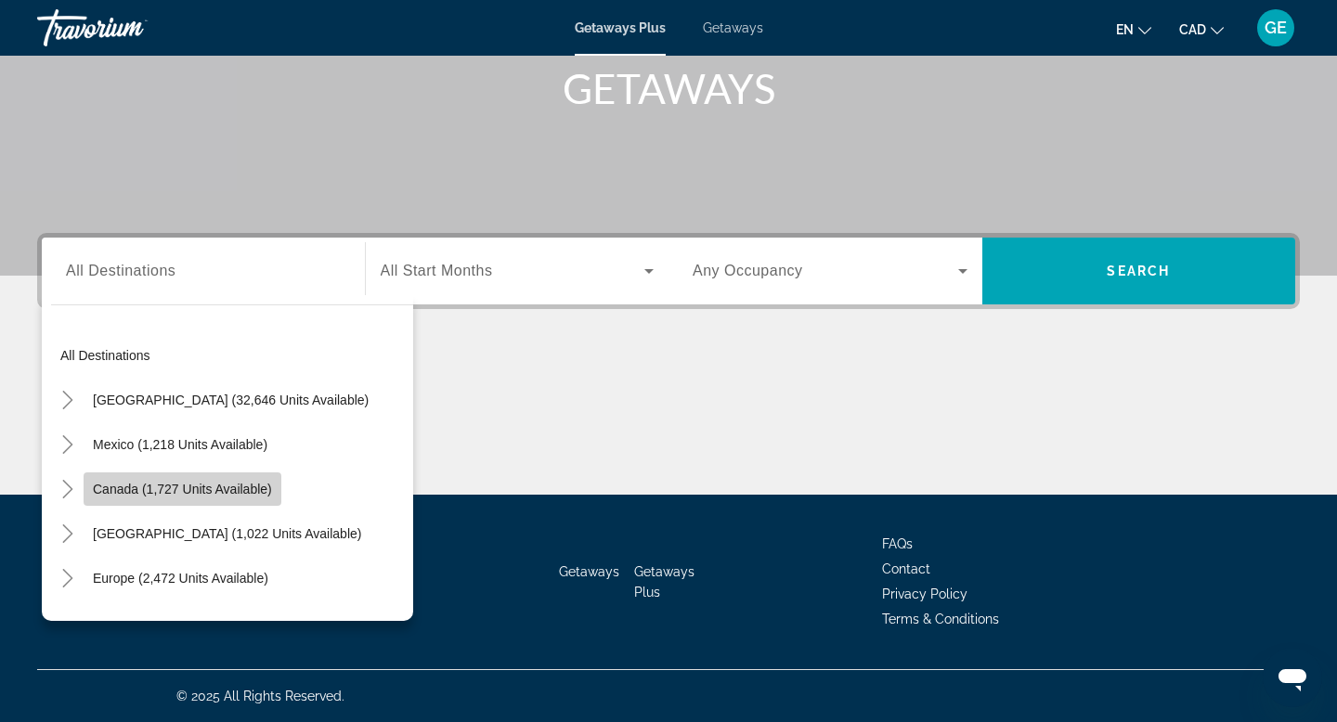
click at [227, 486] on span "Canada (1,727 units available)" at bounding box center [182, 489] width 179 height 15
type input "**********"
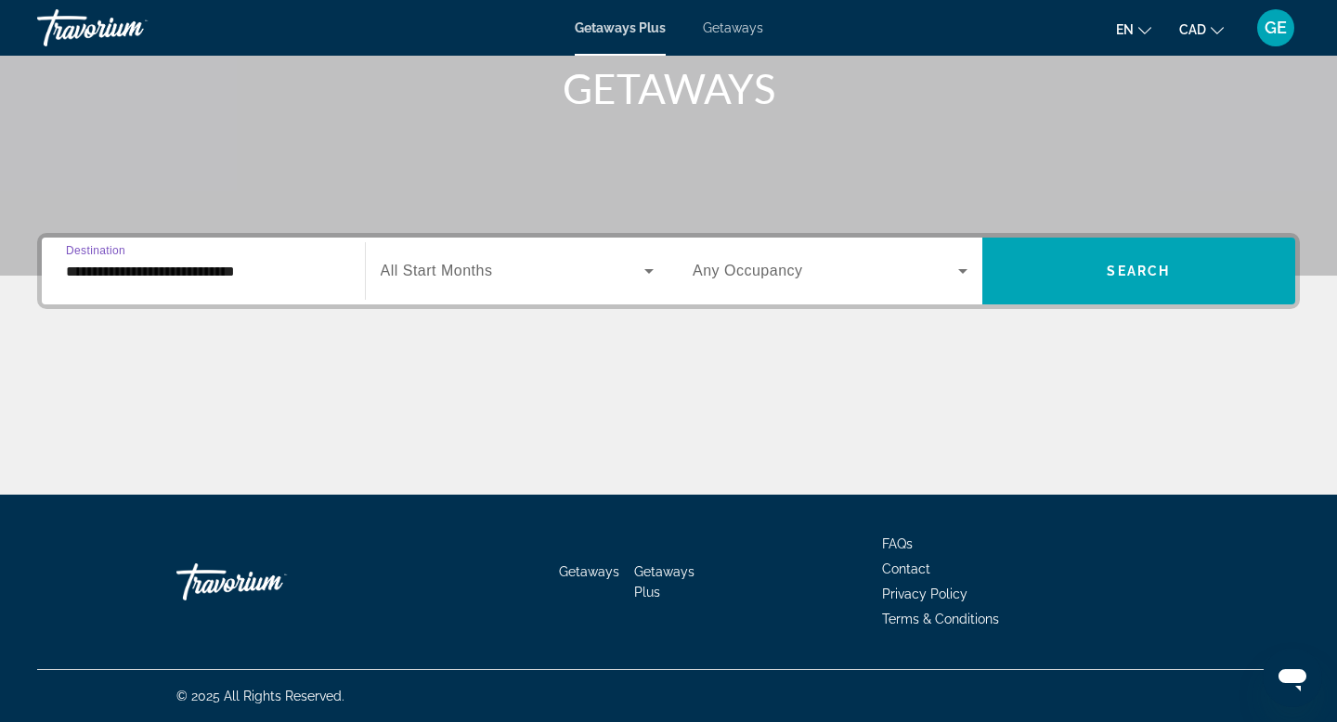
click at [876, 270] on span "Search widget" at bounding box center [826, 271] width 266 height 22
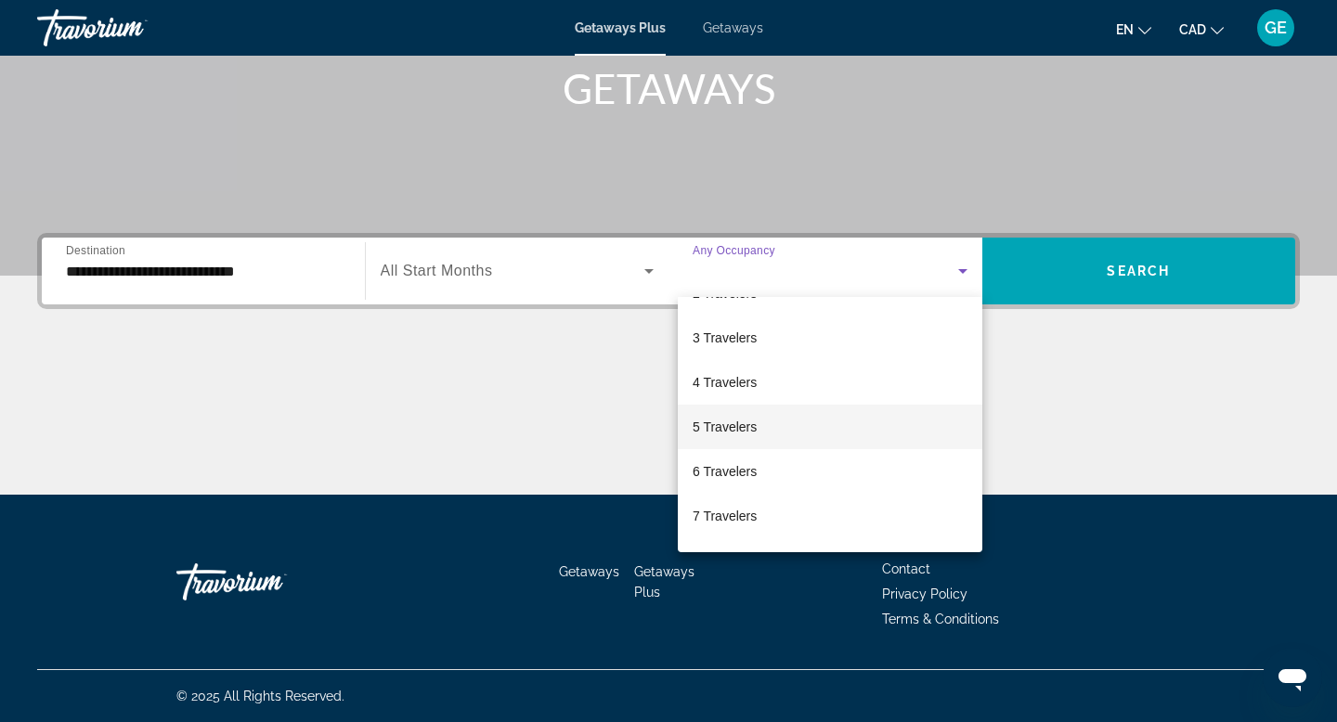
scroll to position [82, 0]
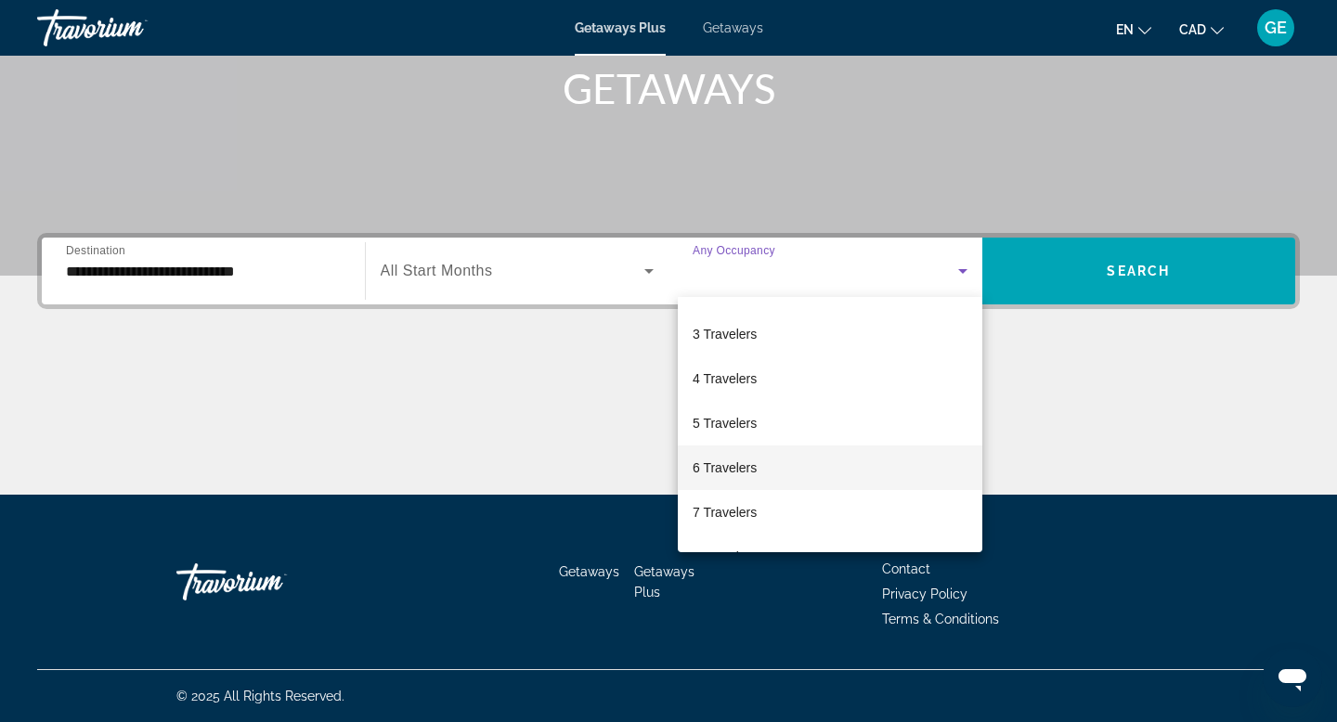
click at [793, 467] on mat-option "6 Travelers" at bounding box center [830, 468] width 305 height 45
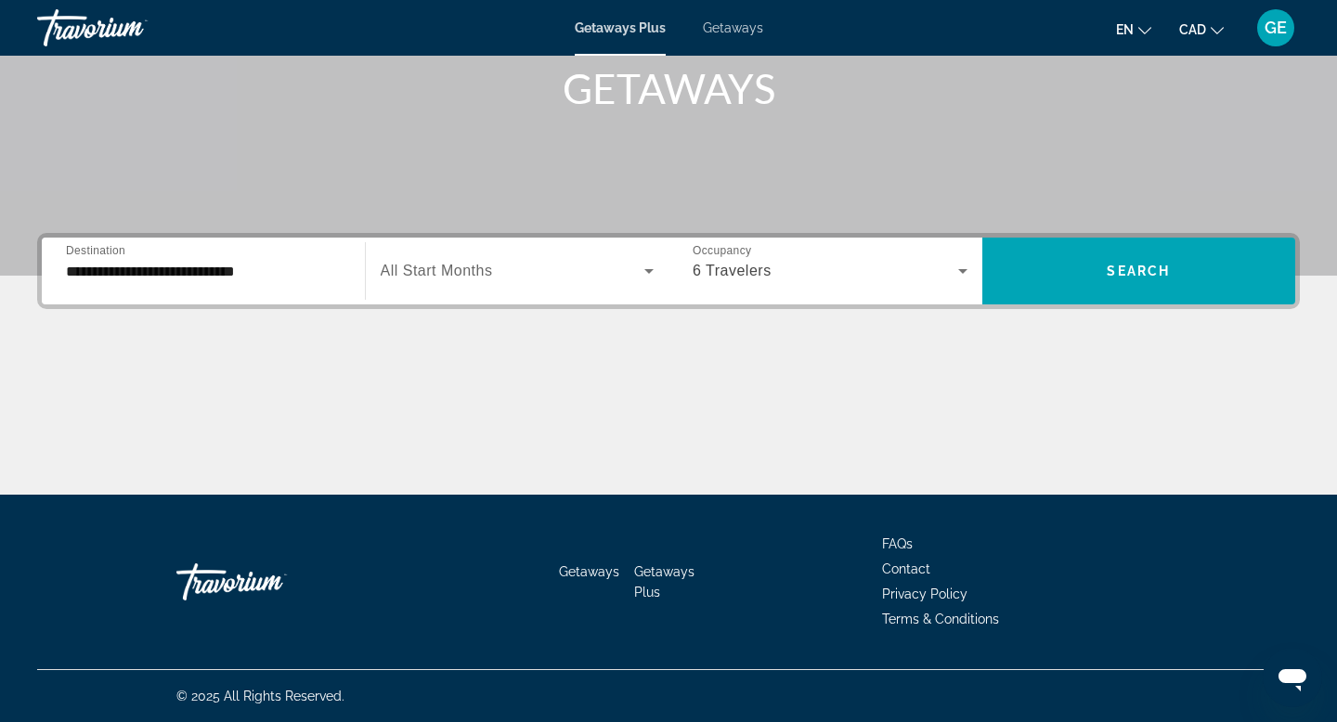
click at [1086, 313] on div "**********" at bounding box center [668, 364] width 1337 height 262
click at [1089, 267] on span "Search widget" at bounding box center [1140, 271] width 314 height 45
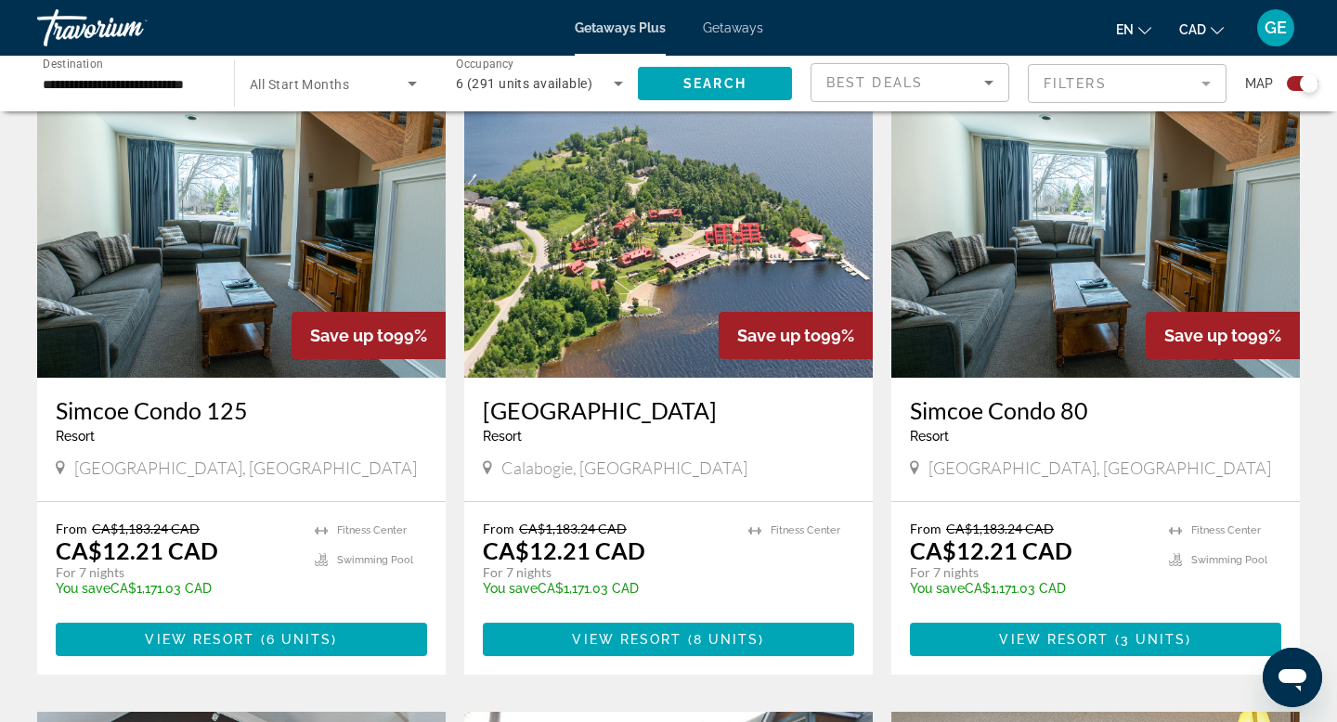
scroll to position [695, 0]
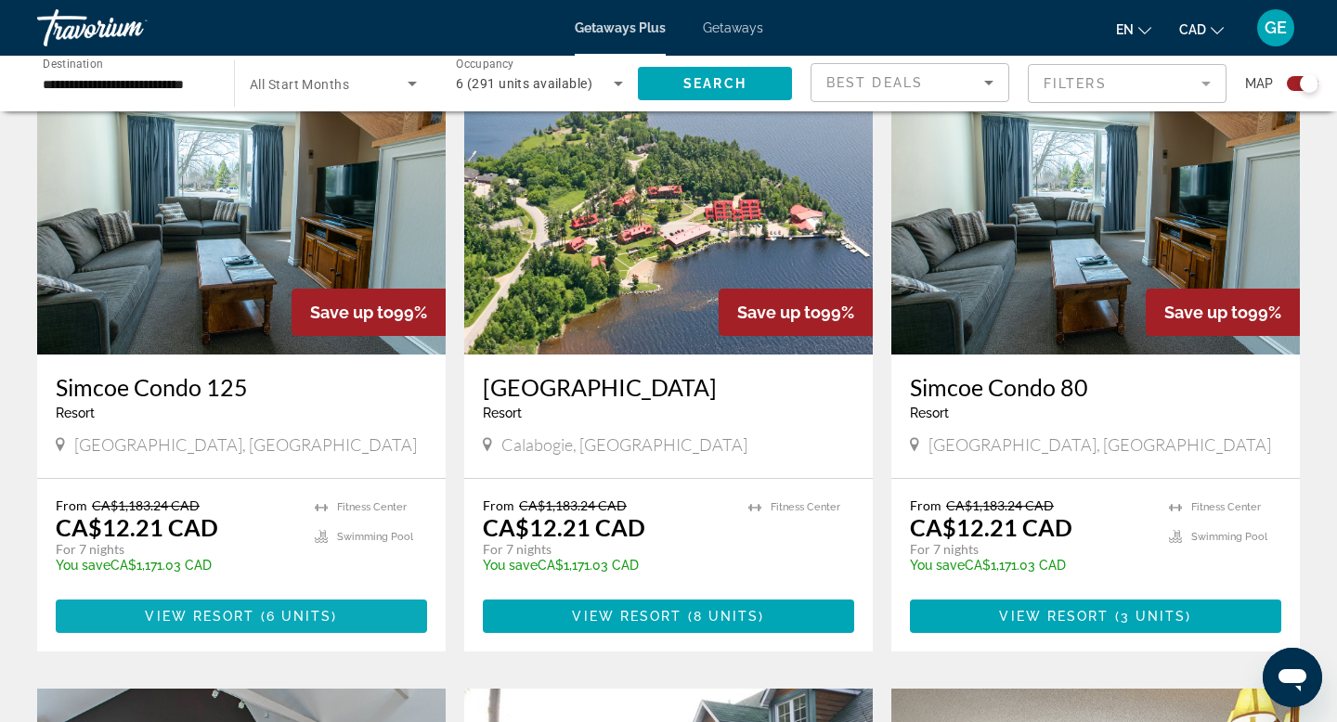
click at [186, 618] on span "View Resort" at bounding box center [200, 616] width 110 height 15
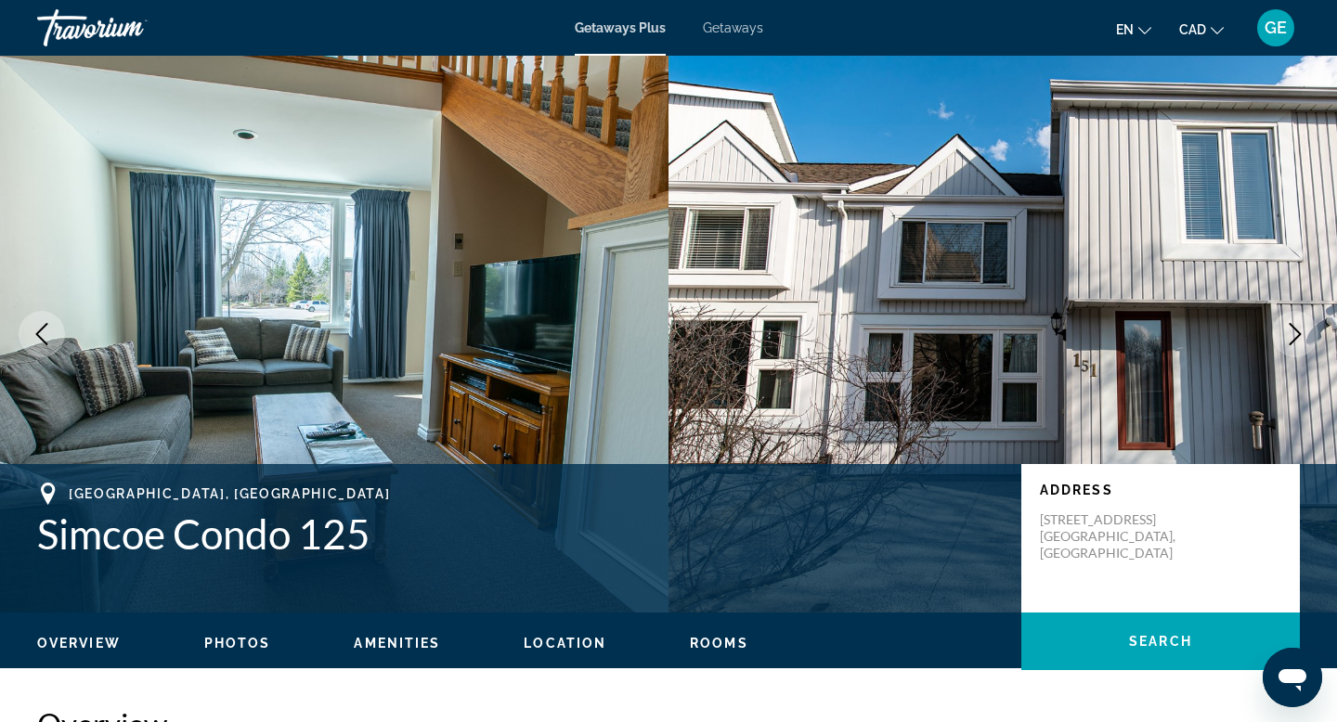
click at [1294, 339] on icon "Next image" at bounding box center [1296, 334] width 12 height 22
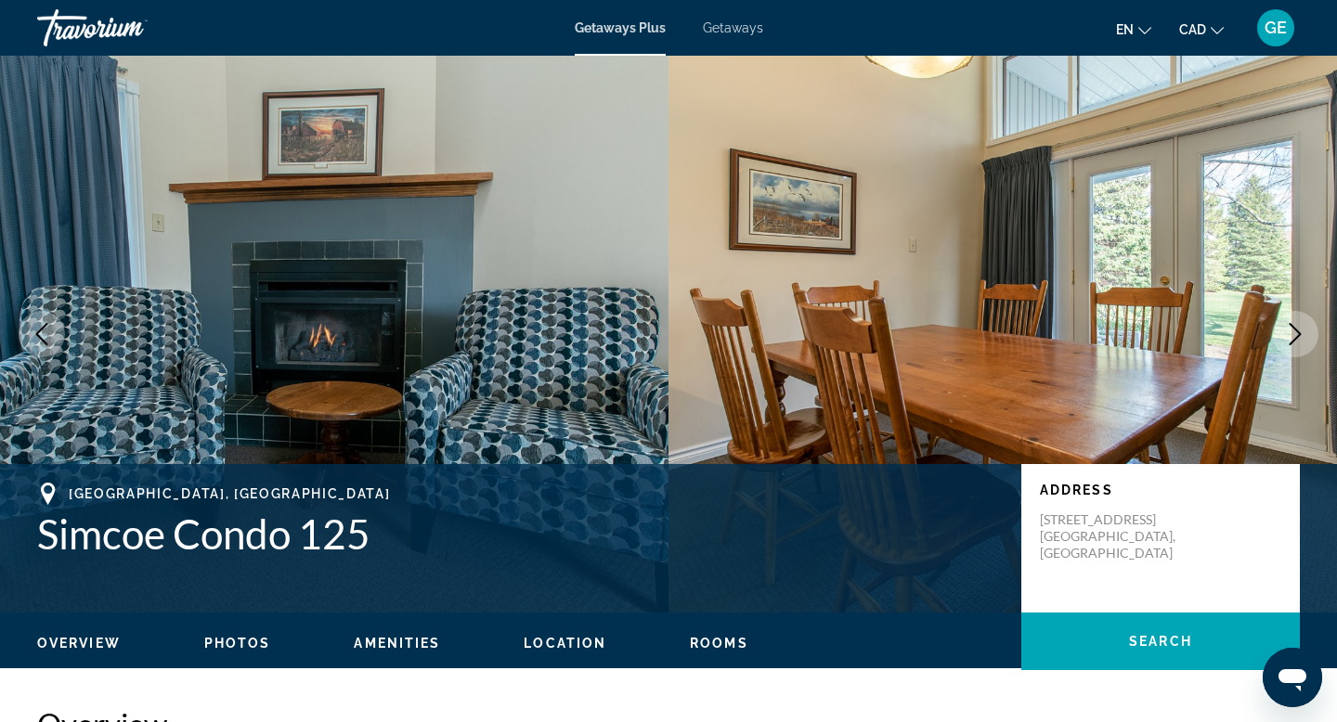
click at [1294, 340] on icon "Next image" at bounding box center [1296, 334] width 12 height 22
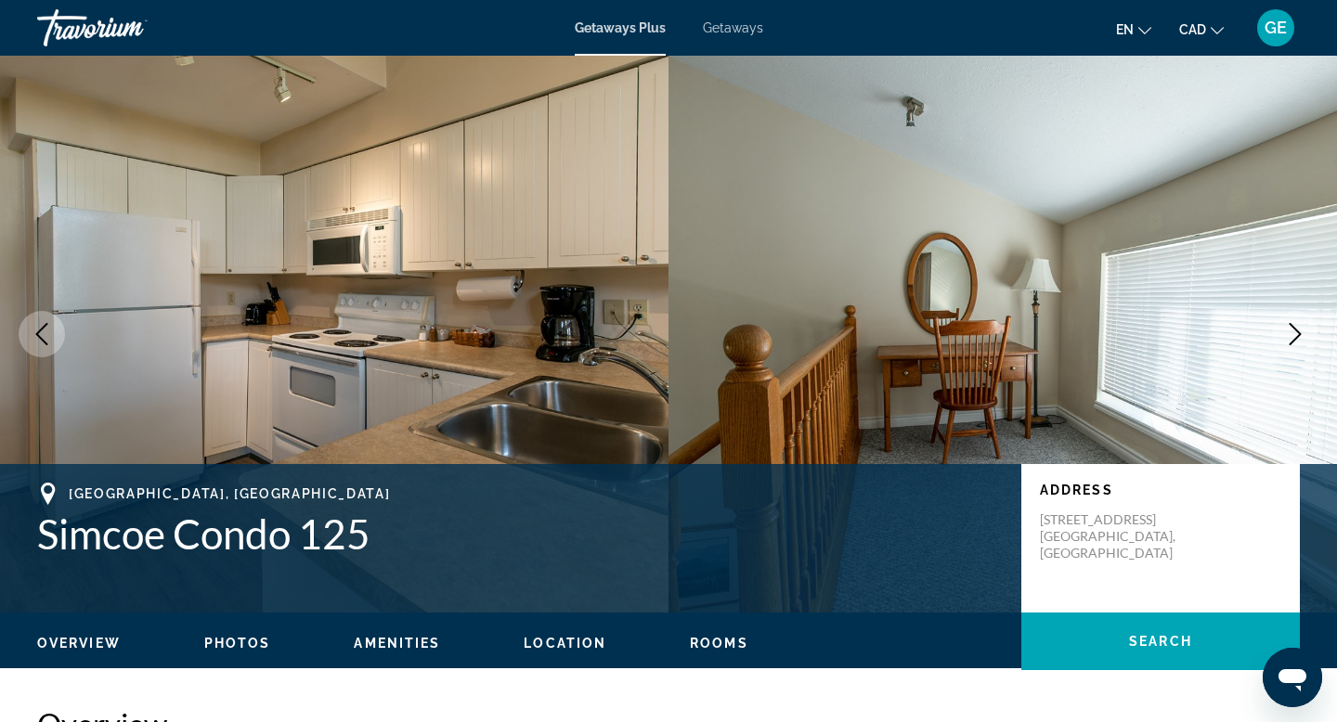
click at [1294, 340] on icon "Next image" at bounding box center [1296, 334] width 12 height 22
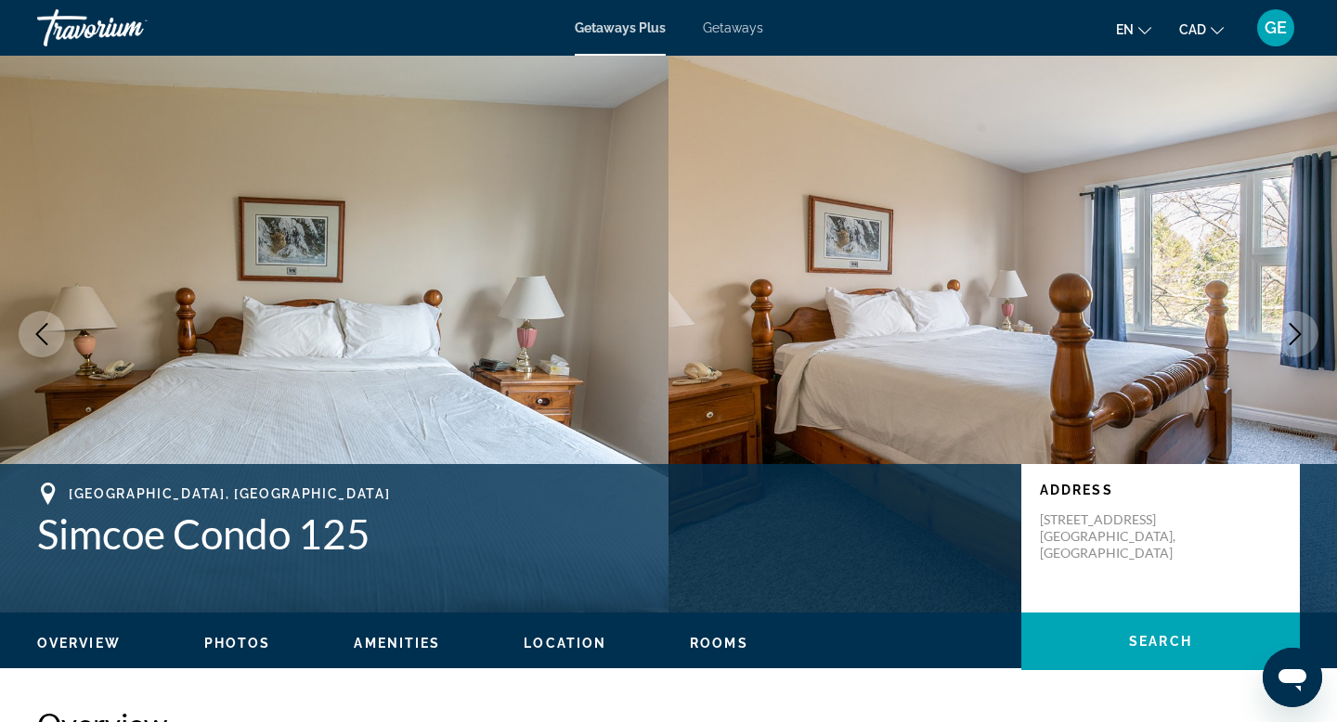
click at [1294, 340] on icon "Next image" at bounding box center [1296, 334] width 12 height 22
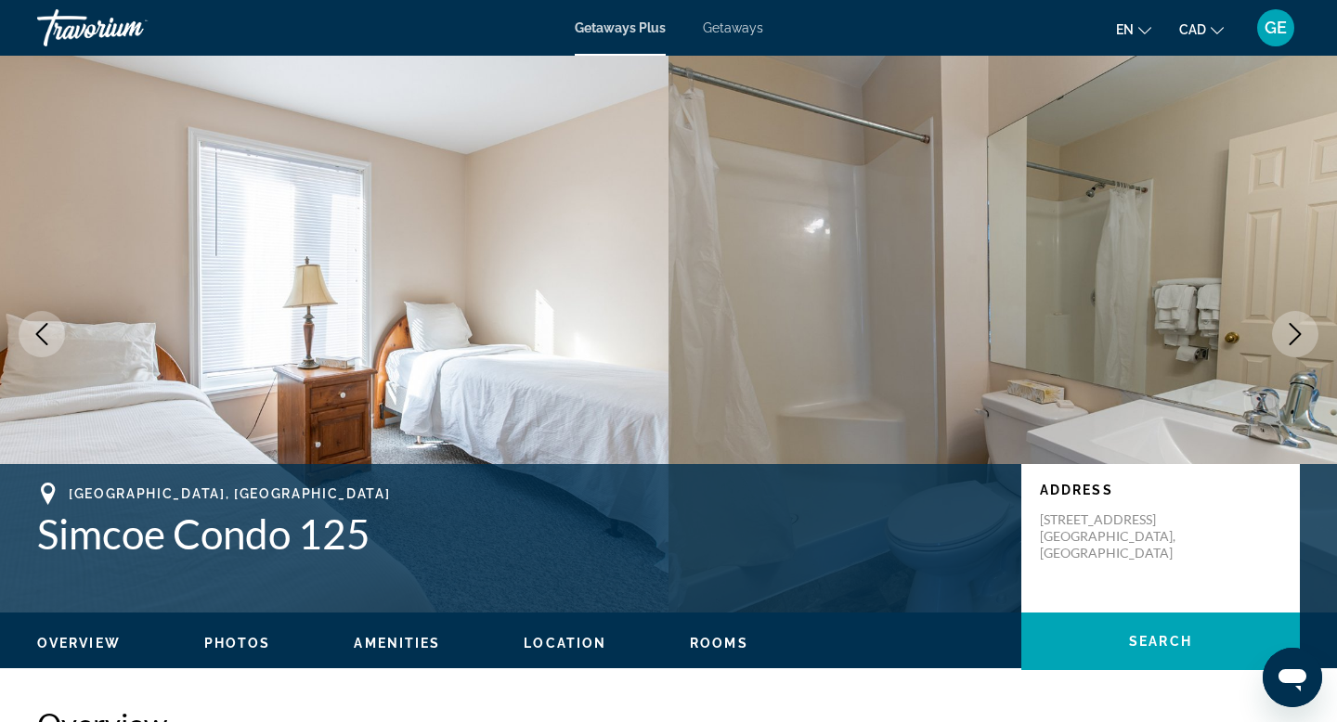
click at [1294, 340] on icon "Next image" at bounding box center [1296, 334] width 12 height 22
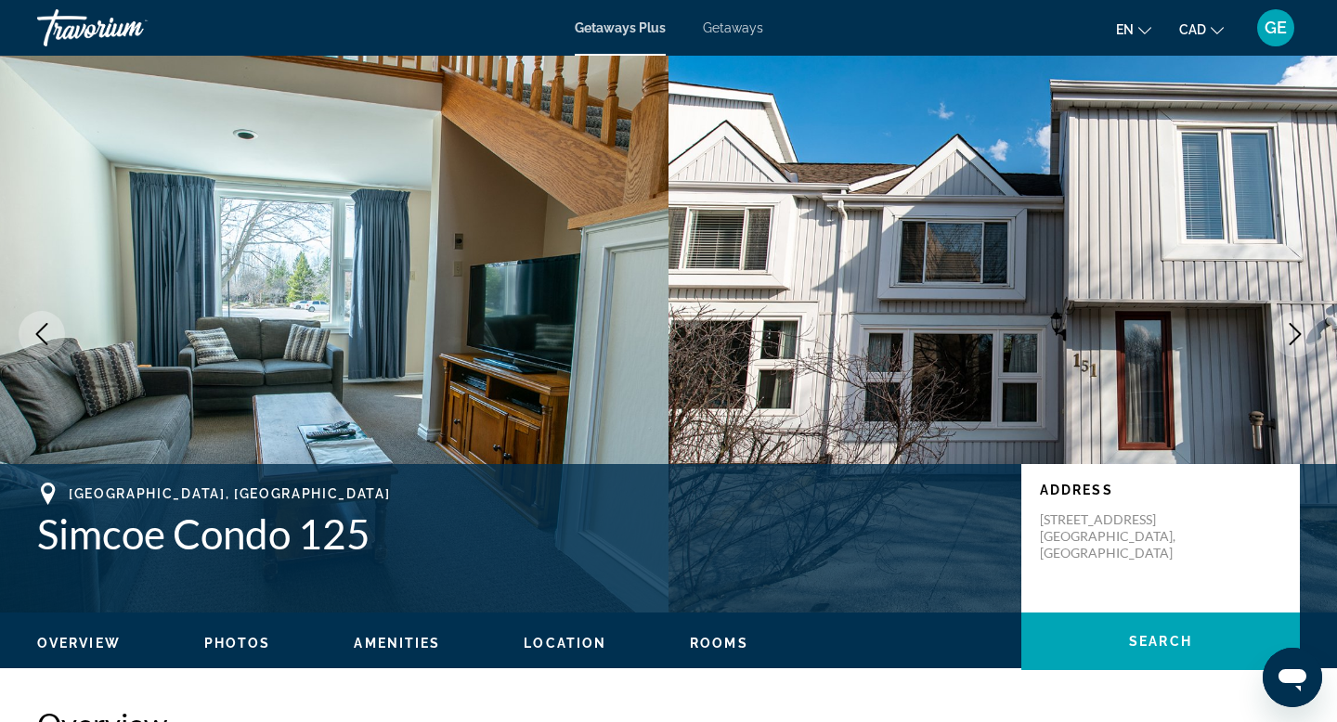
click at [1295, 340] on icon "Next image" at bounding box center [1296, 334] width 12 height 22
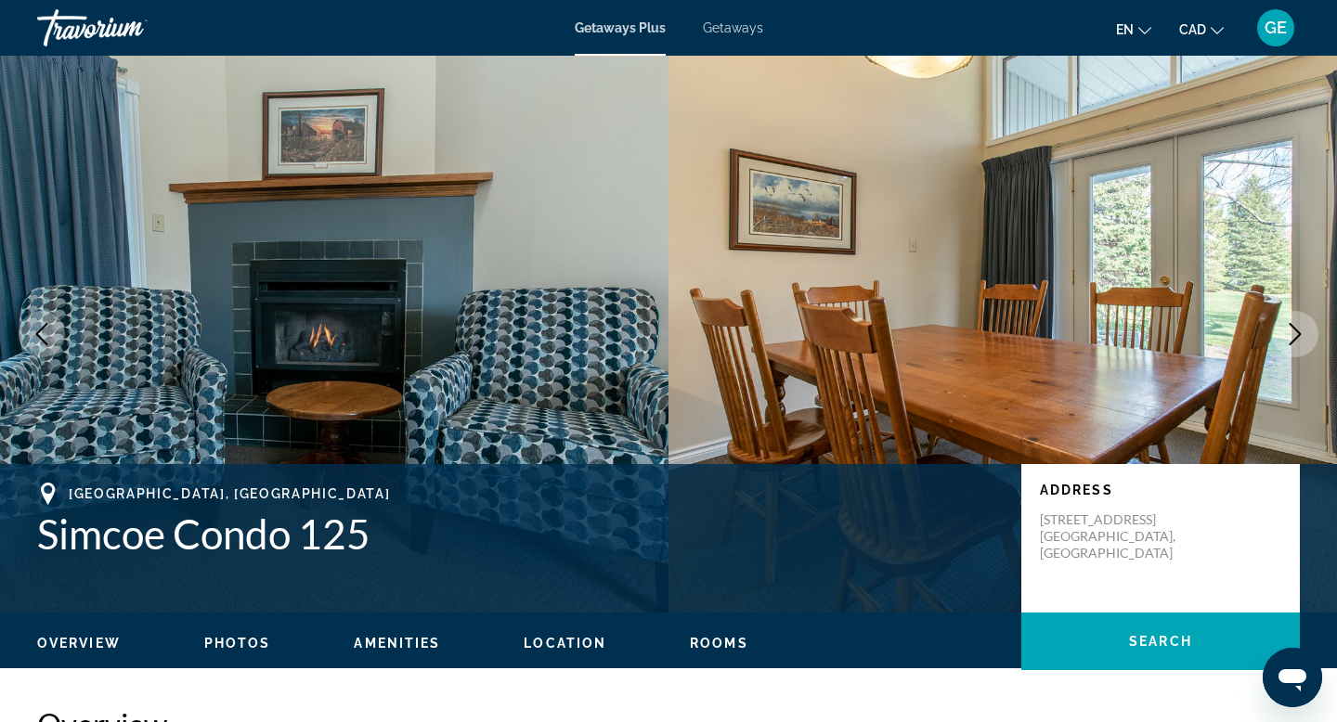
click at [1295, 340] on icon "Next image" at bounding box center [1296, 334] width 12 height 22
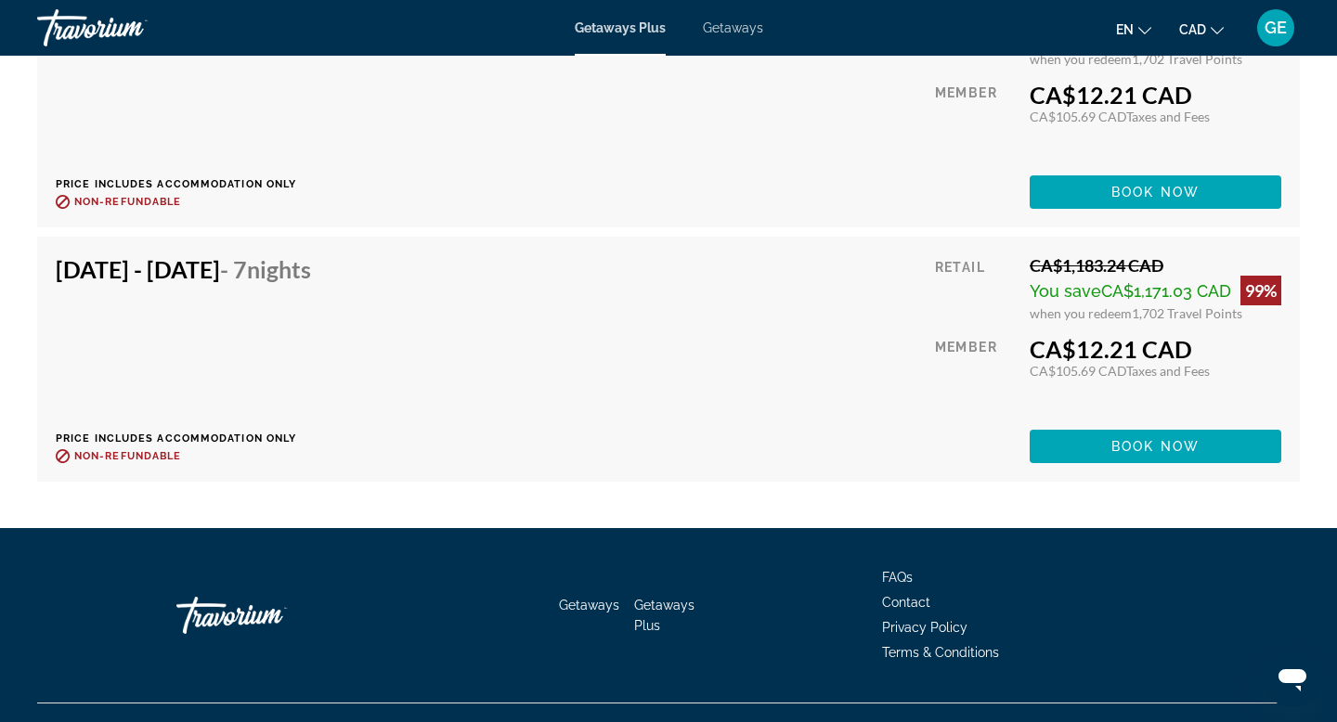
scroll to position [3972, 0]
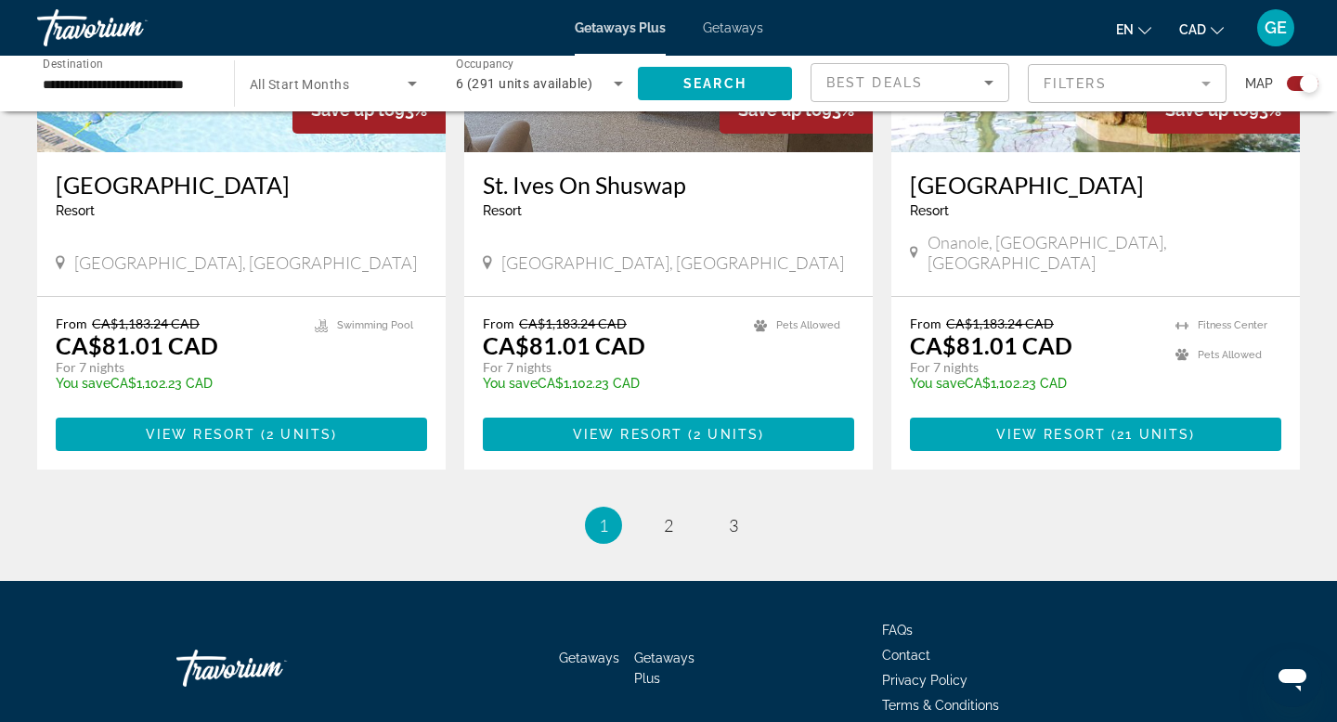
scroll to position [2885, 0]
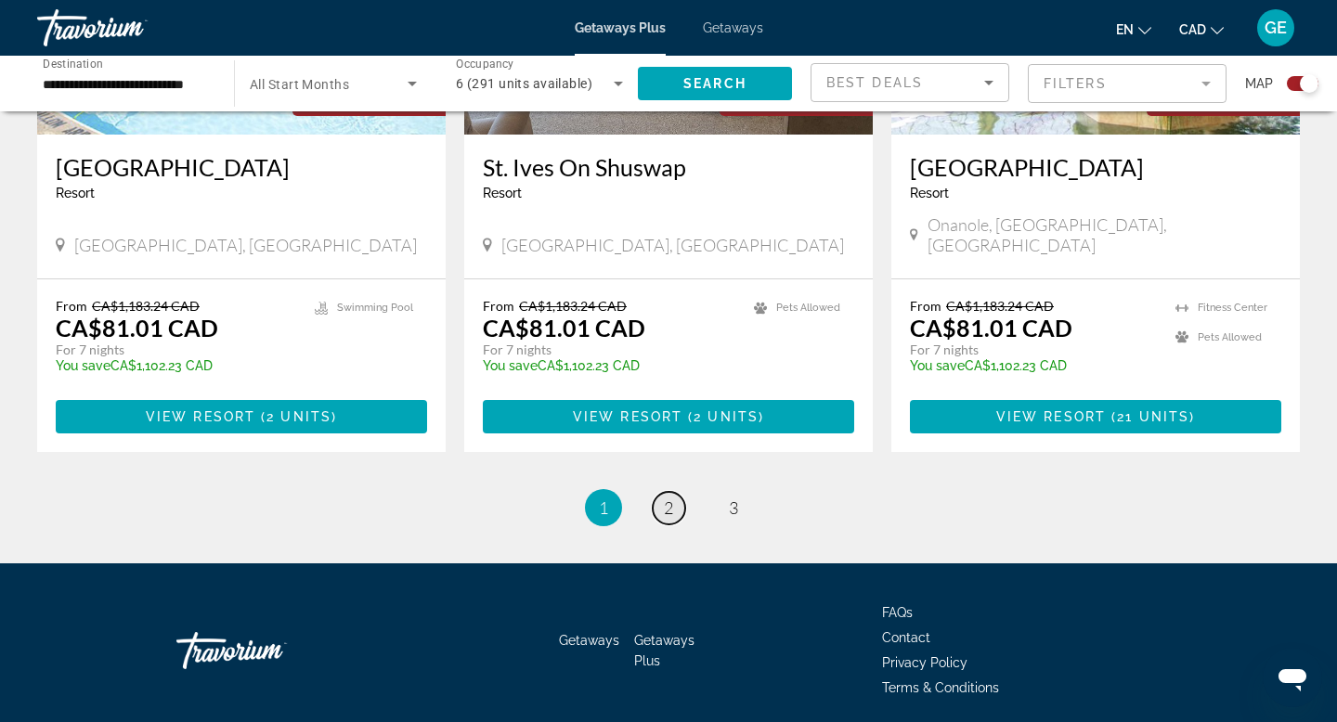
click at [675, 492] on link "page 2" at bounding box center [669, 508] width 33 height 33
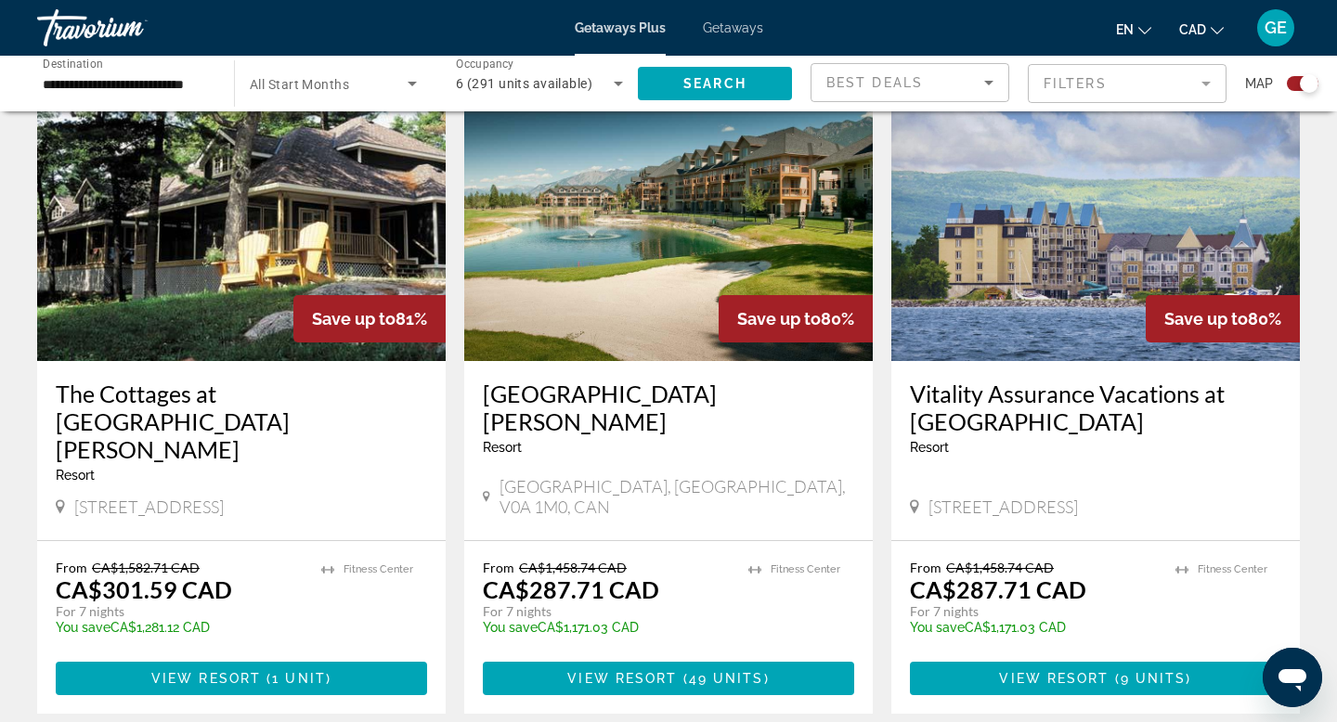
scroll to position [811, 0]
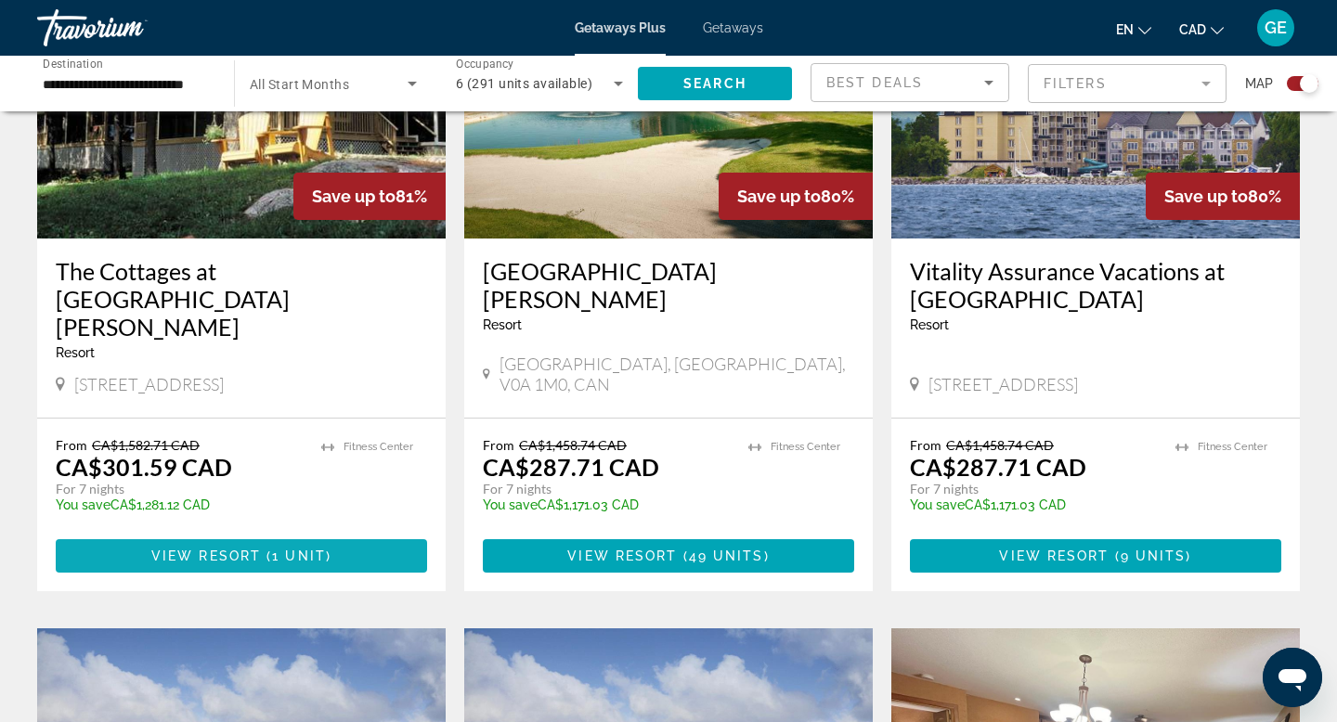
click at [279, 549] on span "1 unit" at bounding box center [299, 556] width 54 height 15
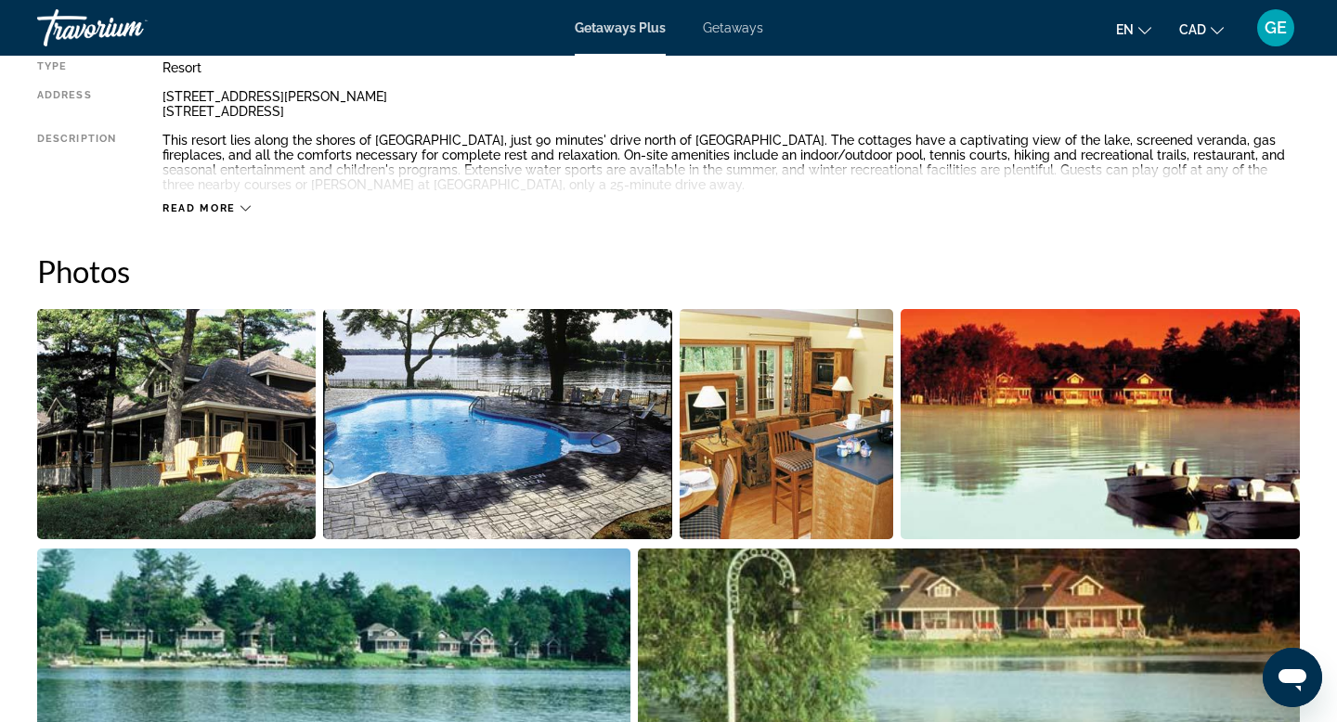
scroll to position [768, 0]
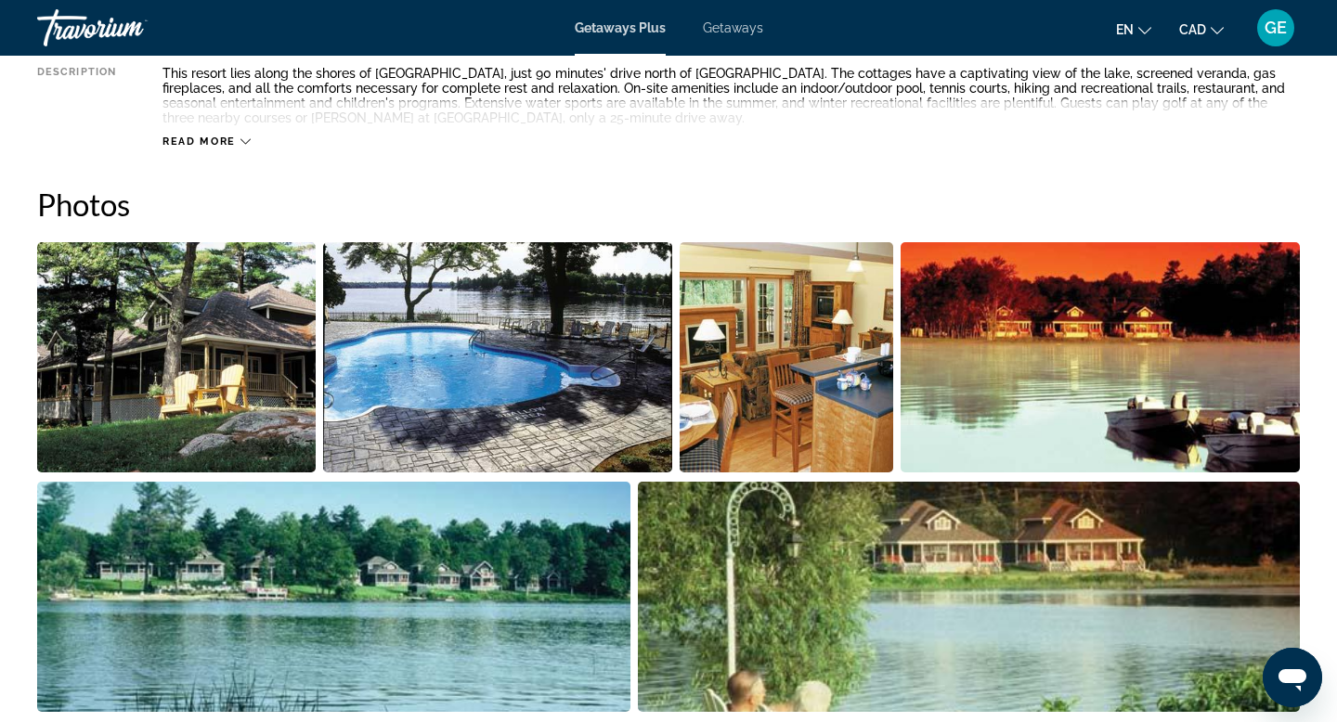
click at [263, 362] on img "Open full-screen image slider" at bounding box center [176, 357] width 279 height 230
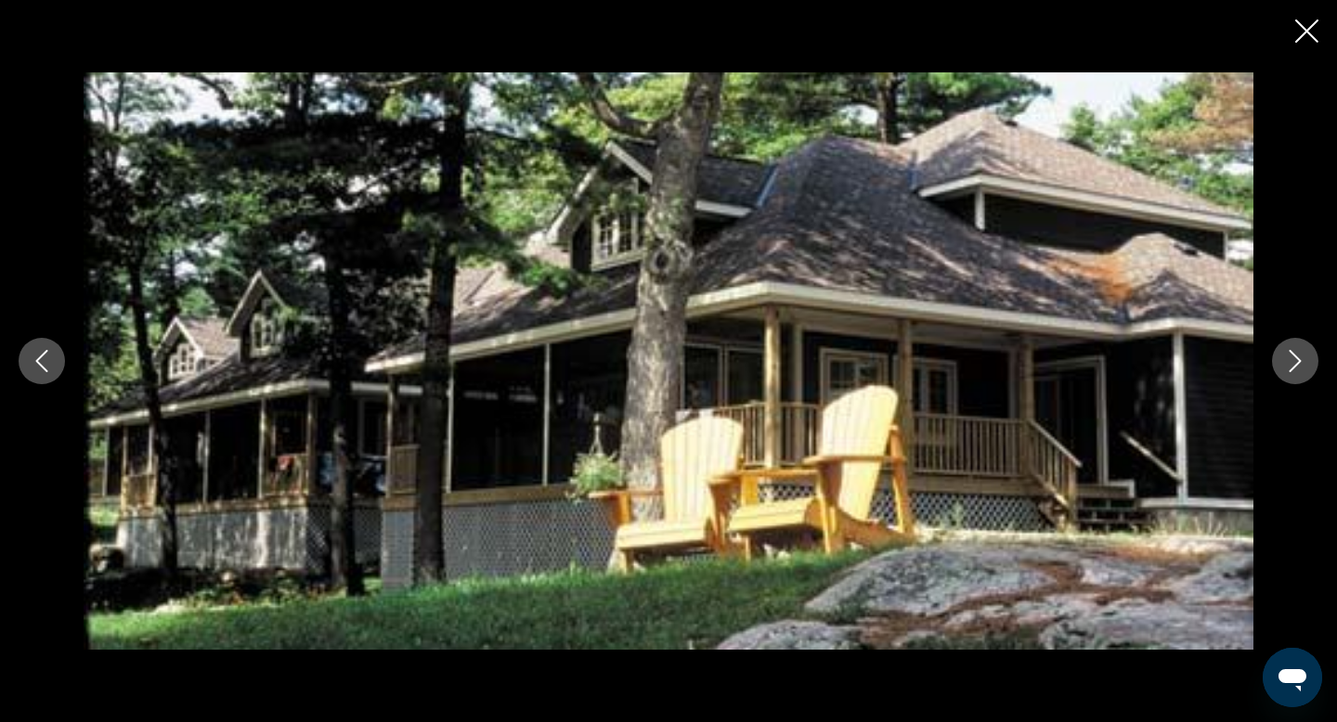
click at [1299, 367] on icon "Next image" at bounding box center [1295, 361] width 22 height 22
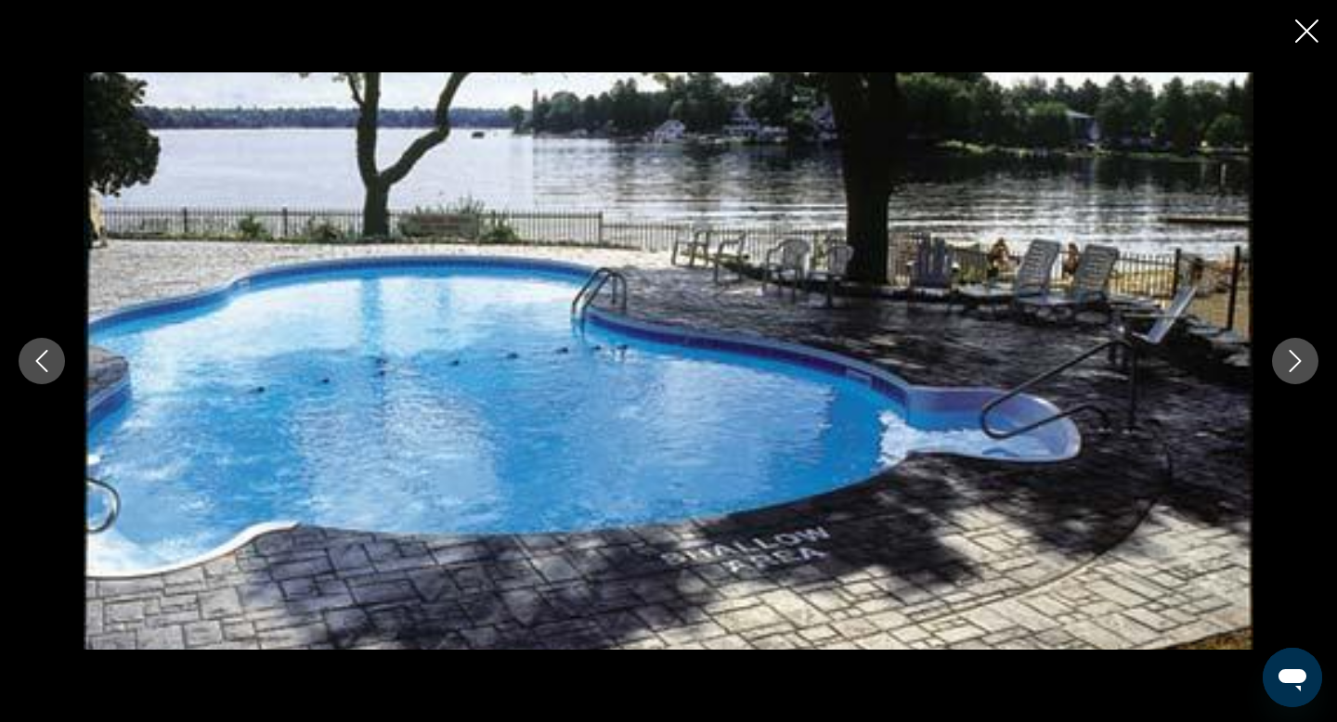
click at [1299, 367] on icon "Next image" at bounding box center [1295, 361] width 22 height 22
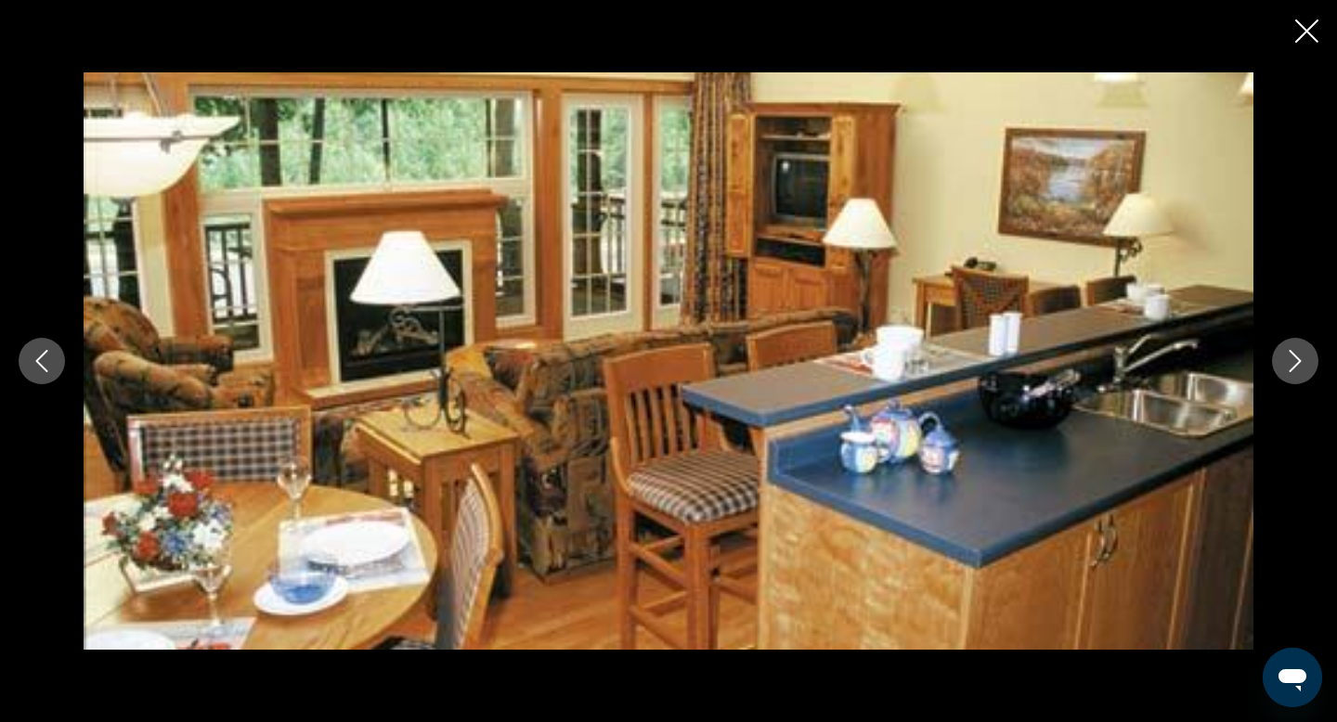
click at [1300, 367] on icon "Next image" at bounding box center [1295, 361] width 22 height 22
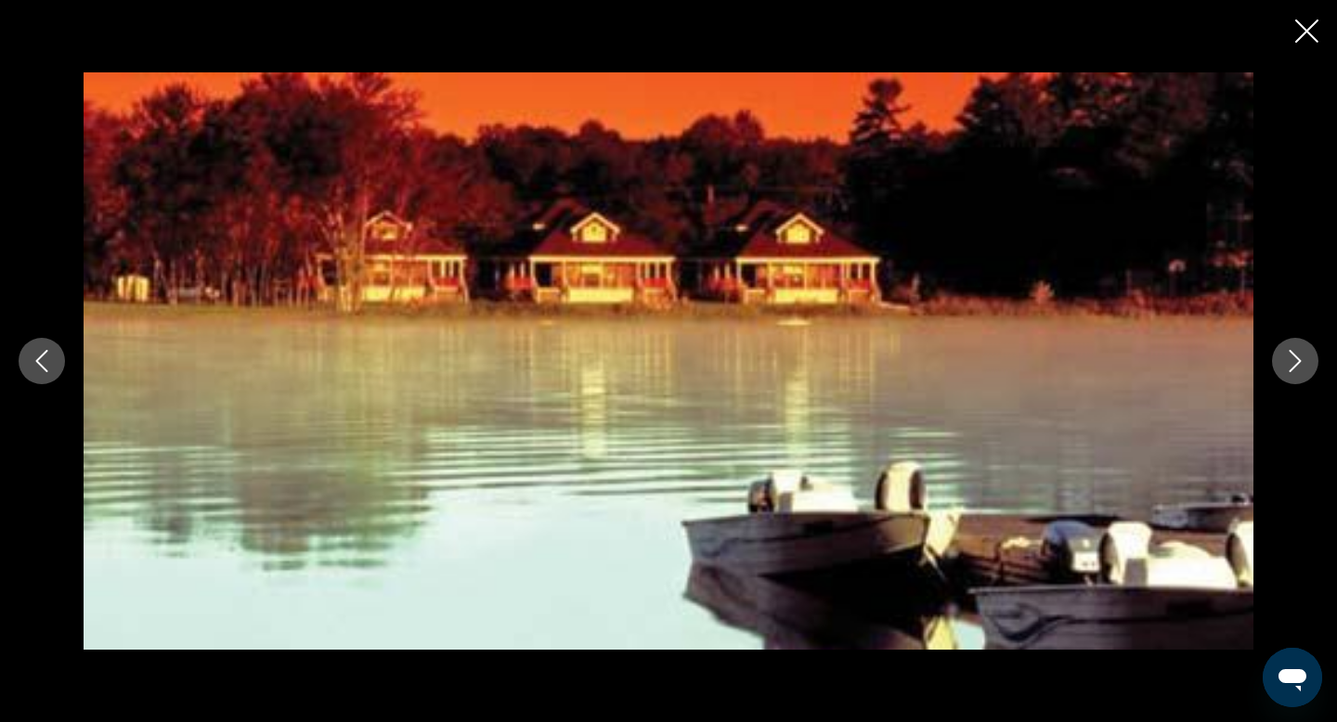
click at [1300, 367] on icon "Next image" at bounding box center [1295, 361] width 22 height 22
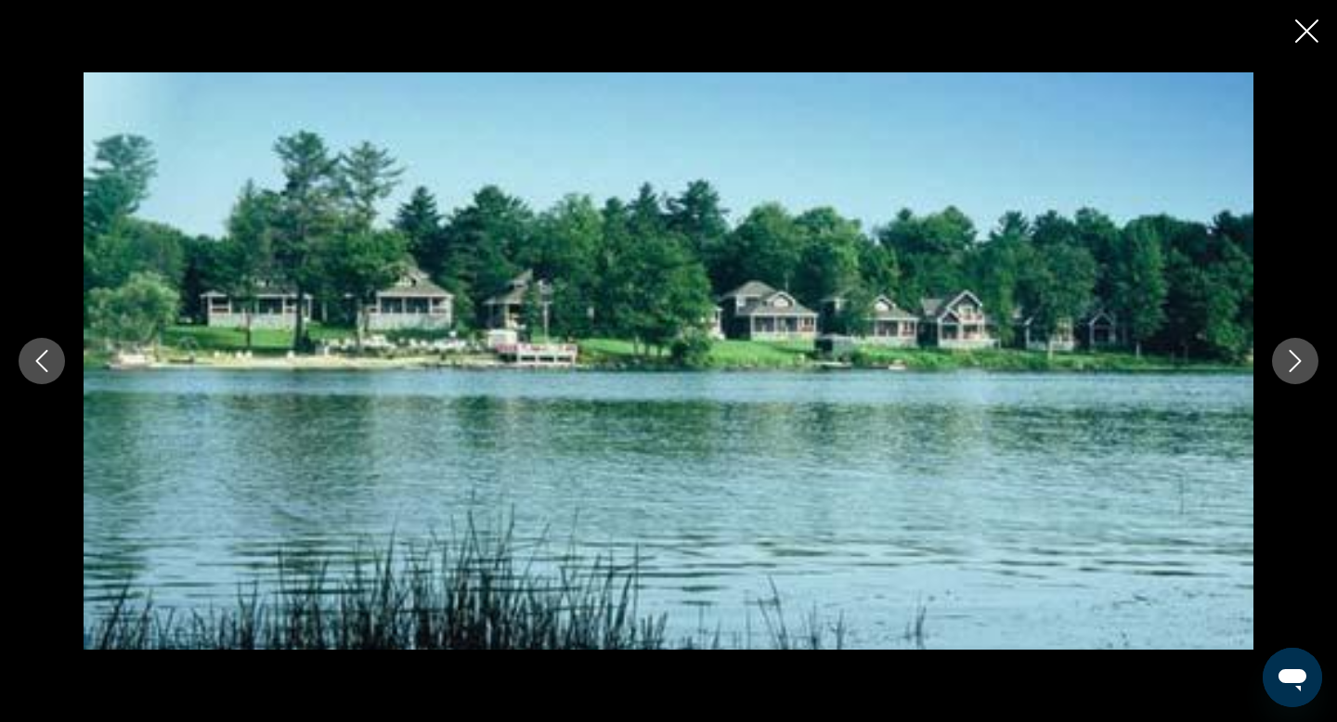
click at [1300, 367] on icon "Next image" at bounding box center [1295, 361] width 22 height 22
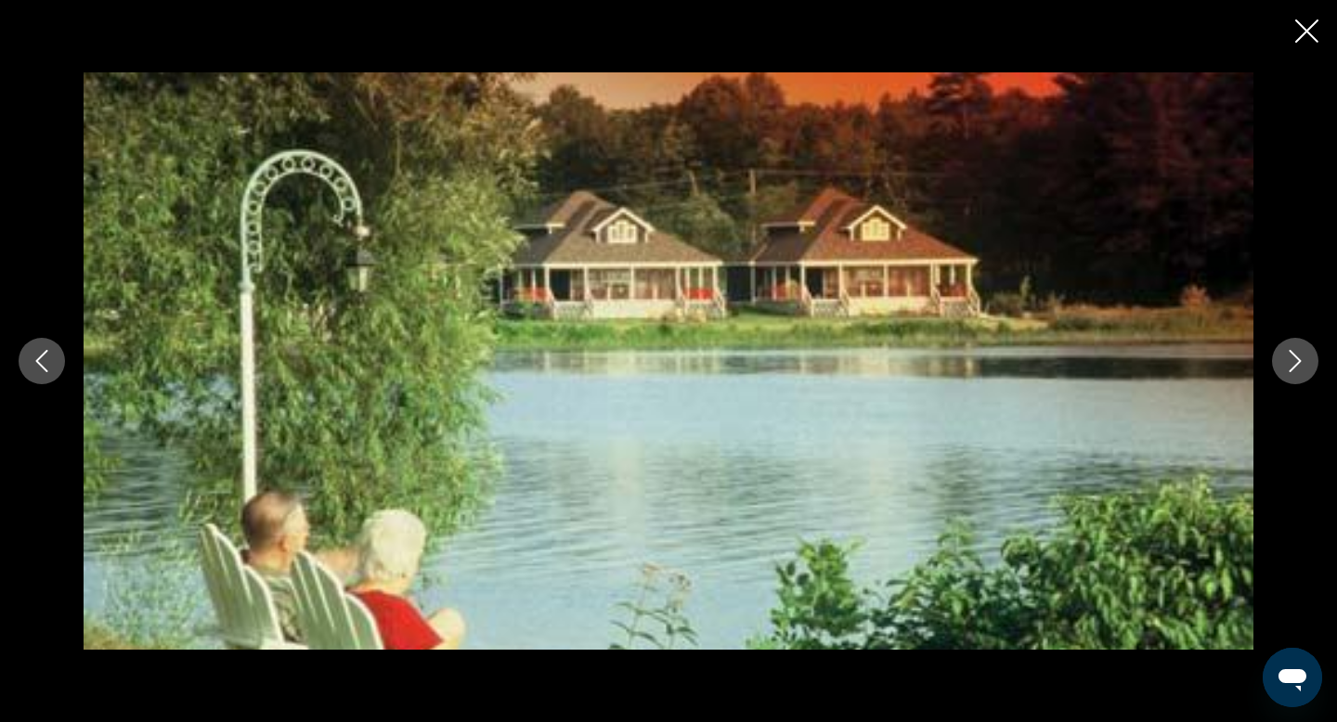
click at [1300, 367] on icon "Next image" at bounding box center [1295, 361] width 22 height 22
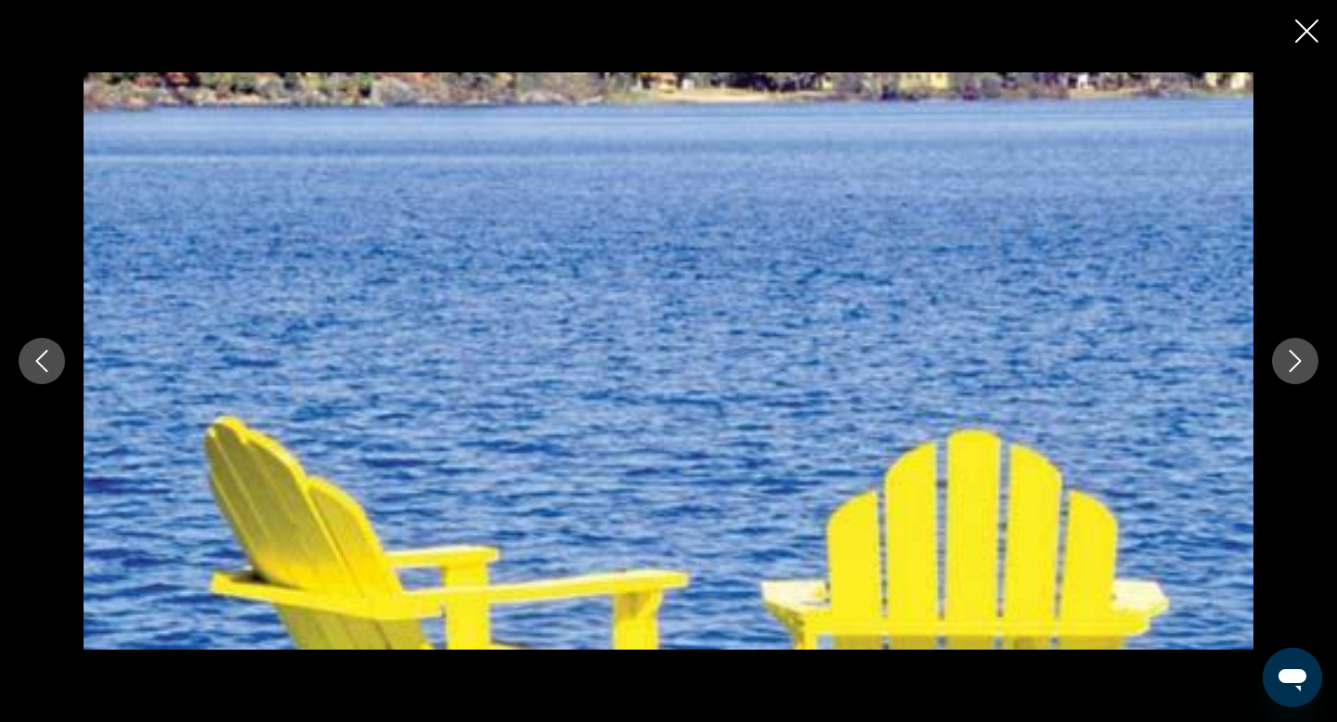
click at [1300, 368] on icon "Next image" at bounding box center [1295, 361] width 22 height 22
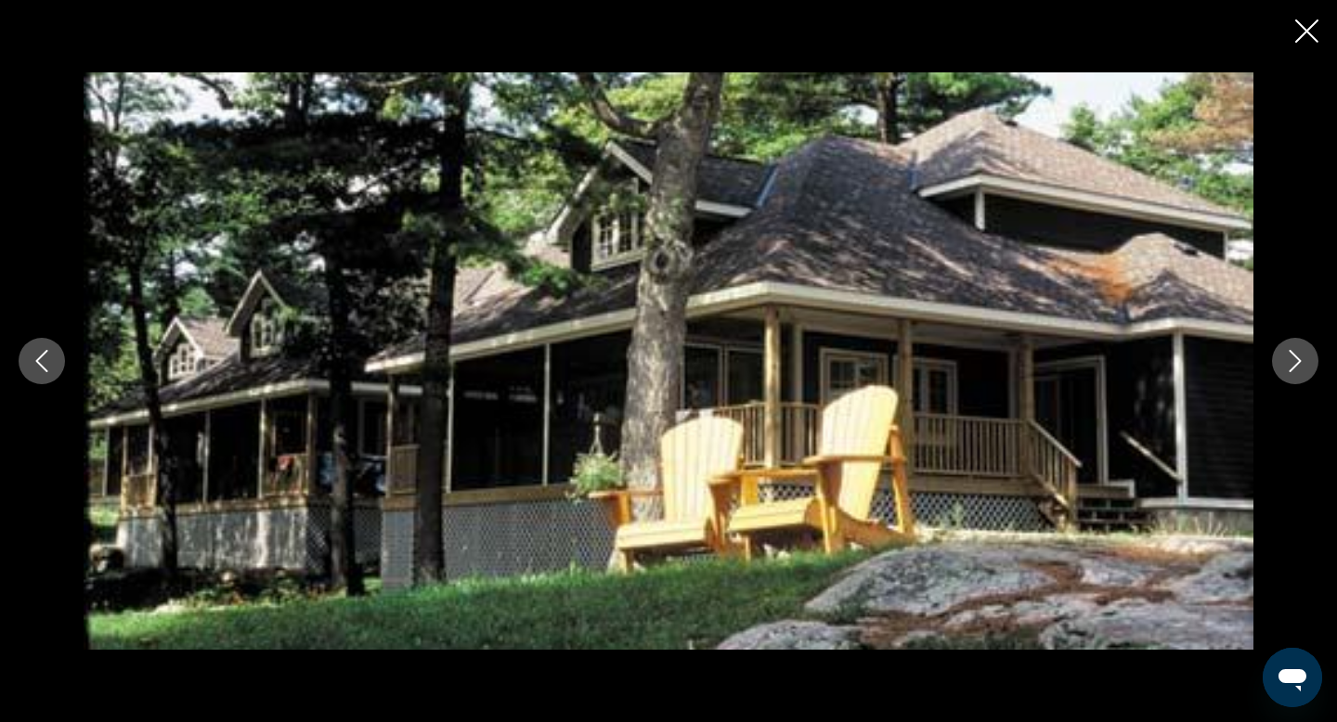
click at [1300, 368] on icon "Next image" at bounding box center [1295, 361] width 22 height 22
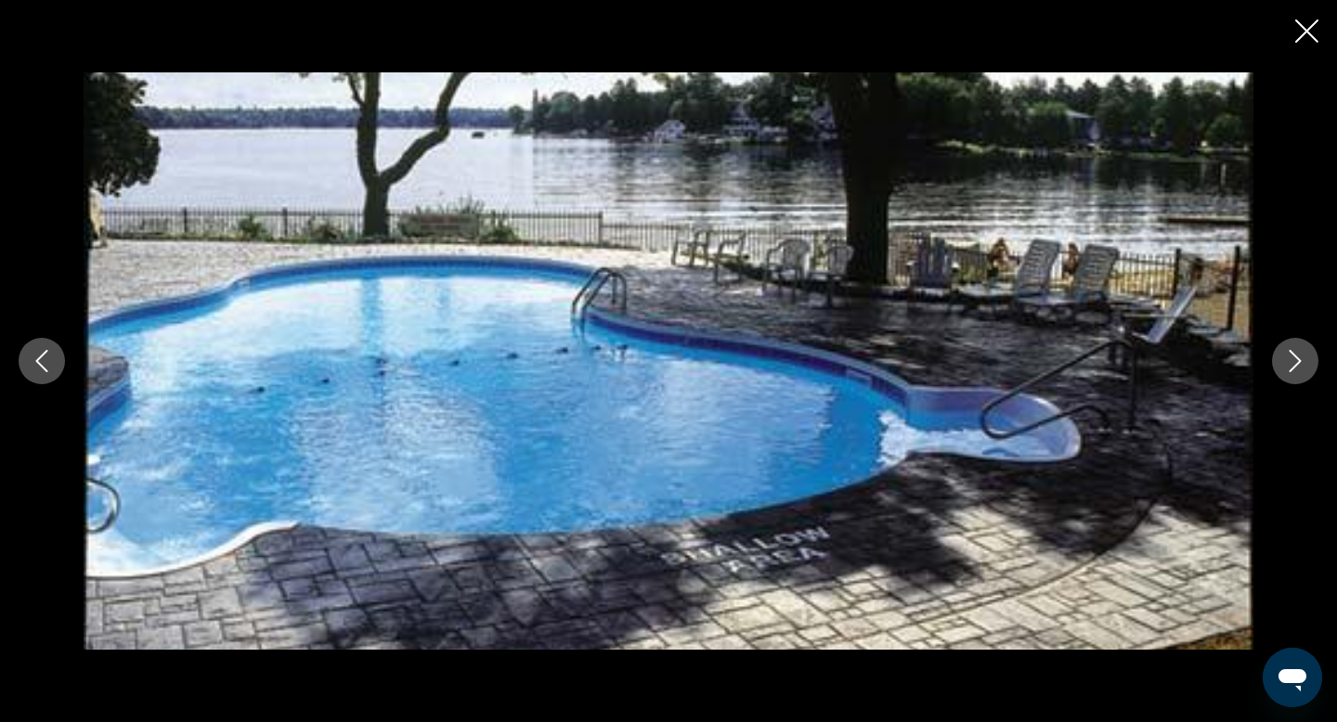
click at [1300, 368] on icon "Next image" at bounding box center [1295, 361] width 22 height 22
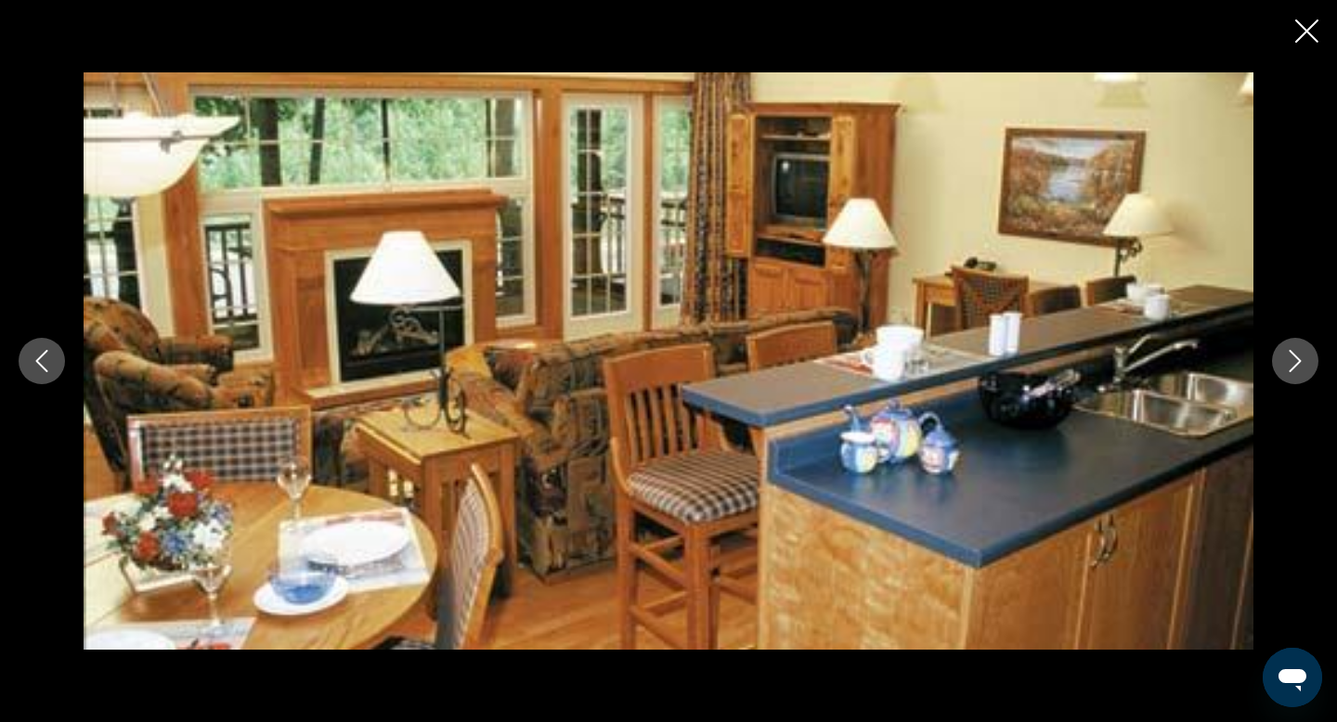
click at [1304, 35] on icon "Close slideshow" at bounding box center [1306, 31] width 23 height 23
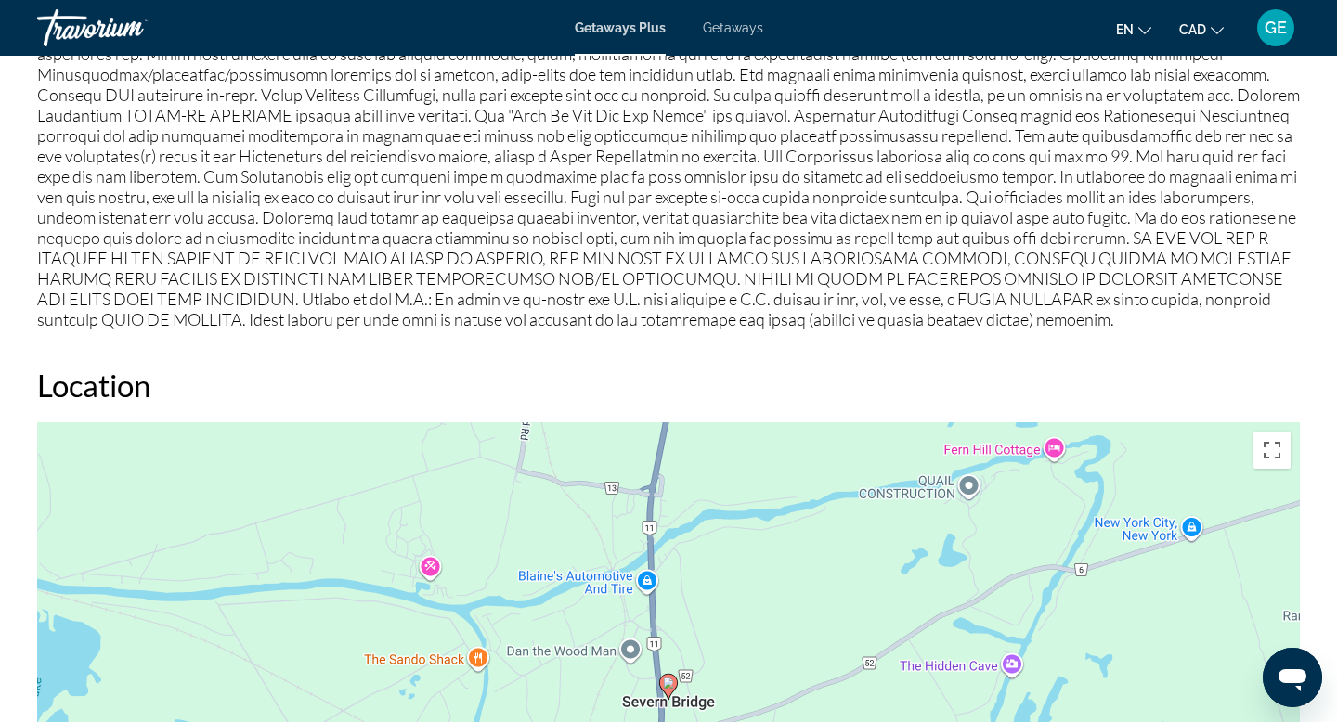
scroll to position [1397, 0]
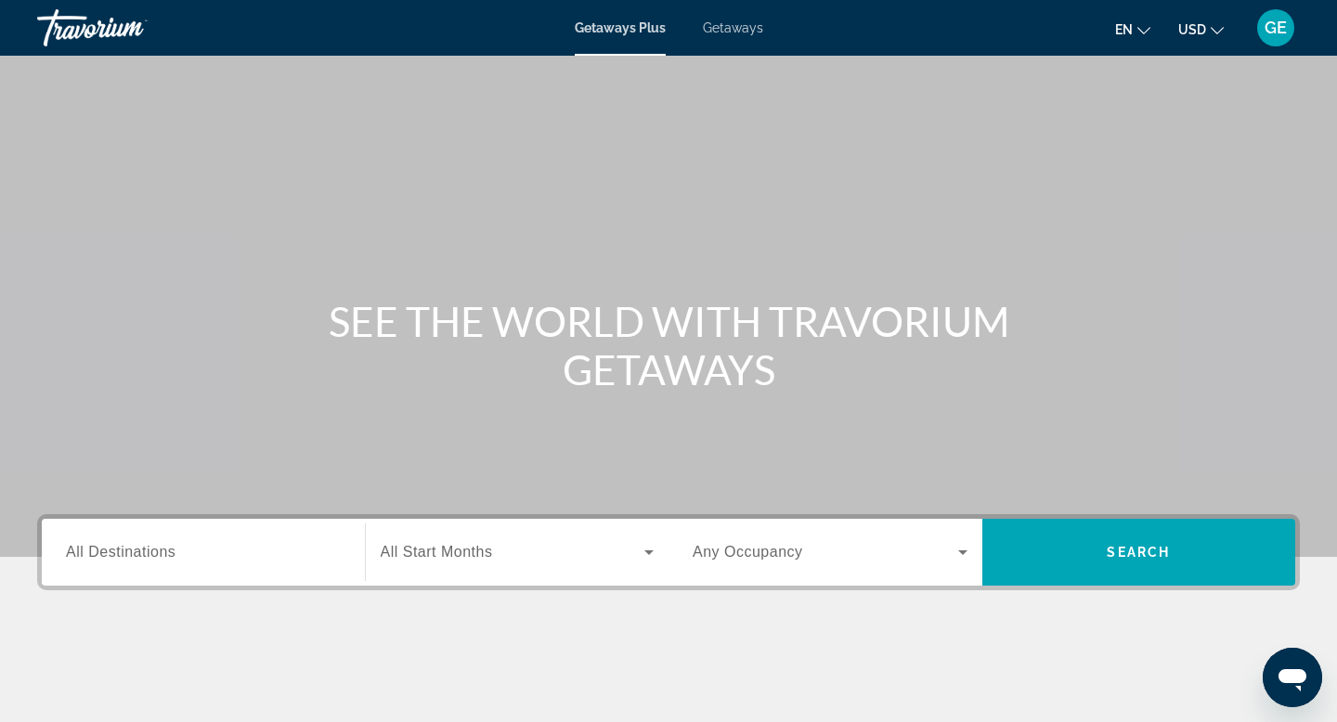
click at [1208, 27] on button "USD USD ($) MXN (Mex$) CAD (Can$) GBP (£) EUR (€) AUD (A$) NZD (NZ$) CNY (CN¥)" at bounding box center [1201, 29] width 46 height 27
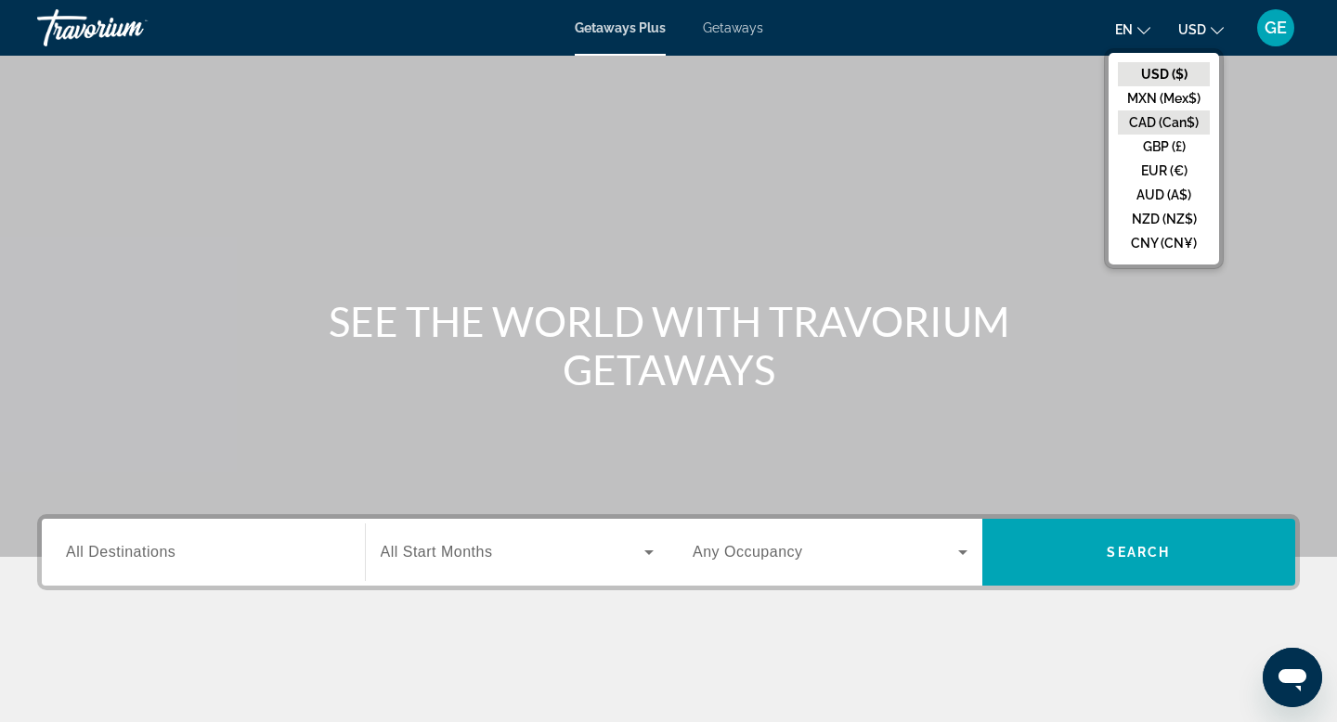
click at [1181, 126] on button "CAD (Can$)" at bounding box center [1164, 123] width 92 height 24
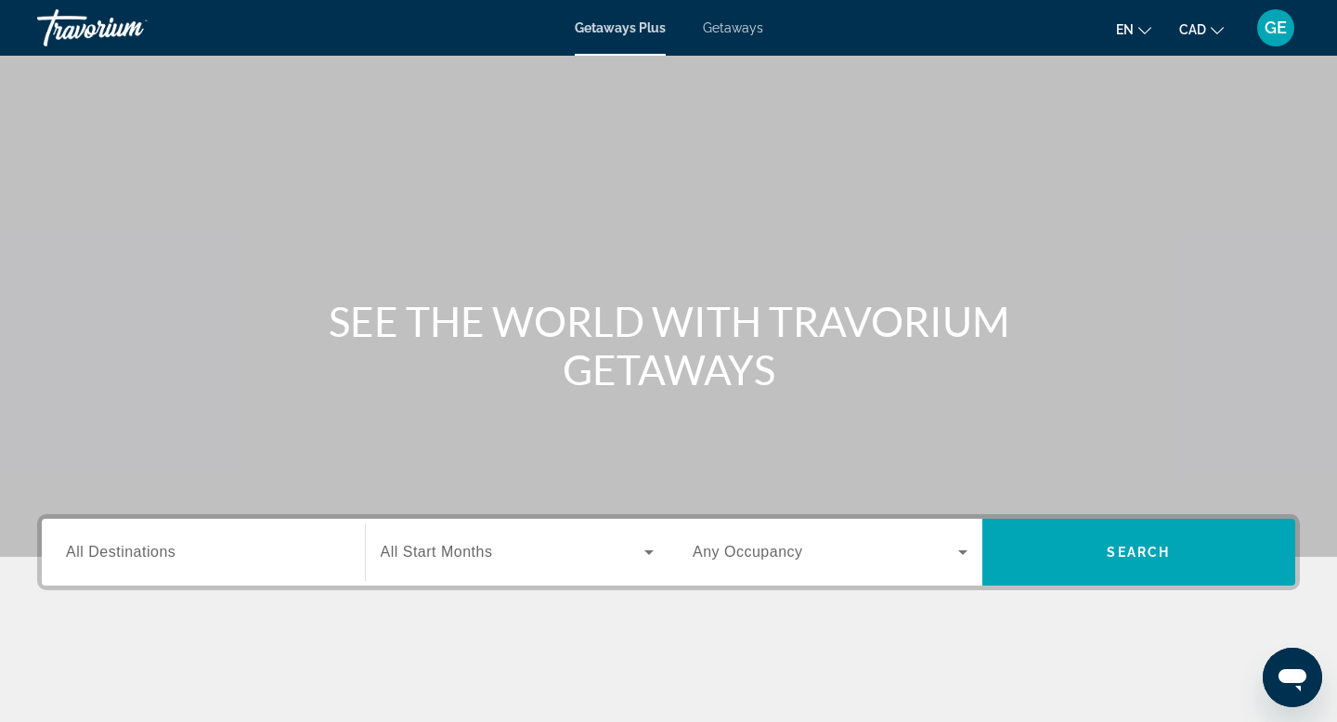
click at [757, 31] on span "Getaways" at bounding box center [733, 27] width 60 height 15
click at [253, 566] on div "Search widget" at bounding box center [203, 553] width 275 height 53
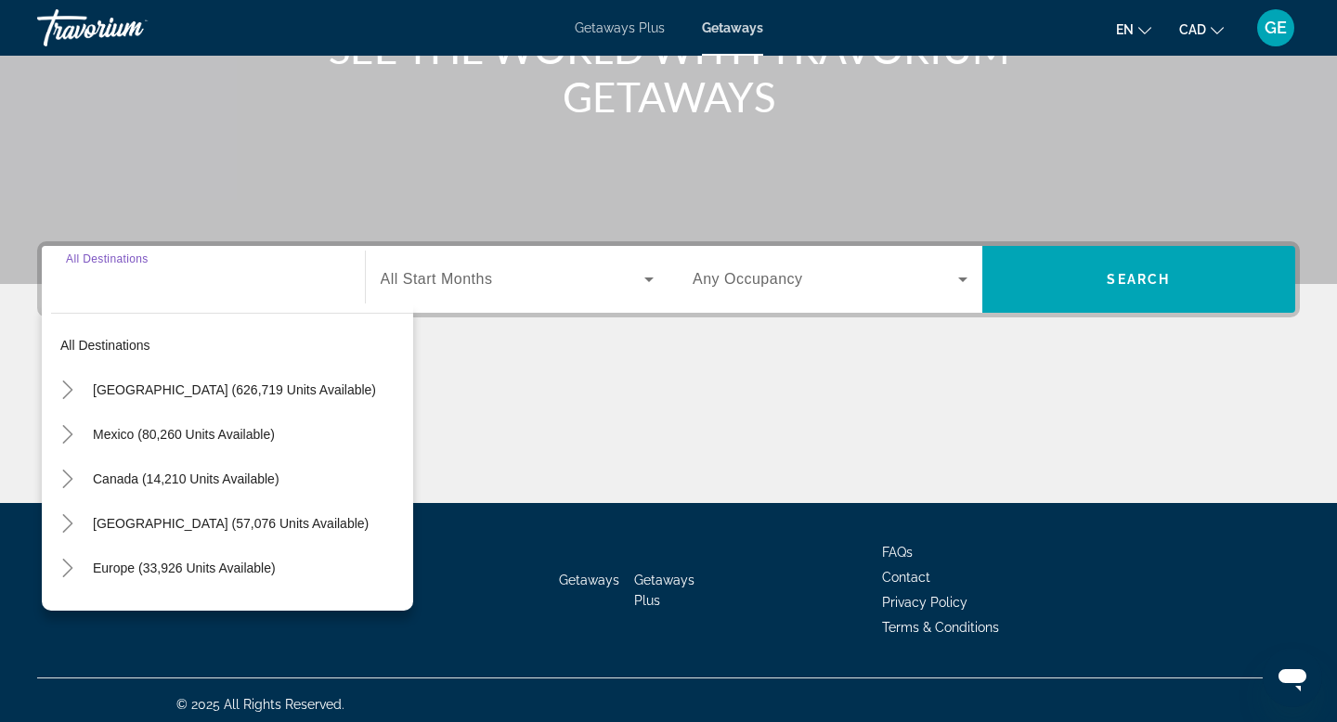
scroll to position [281, 0]
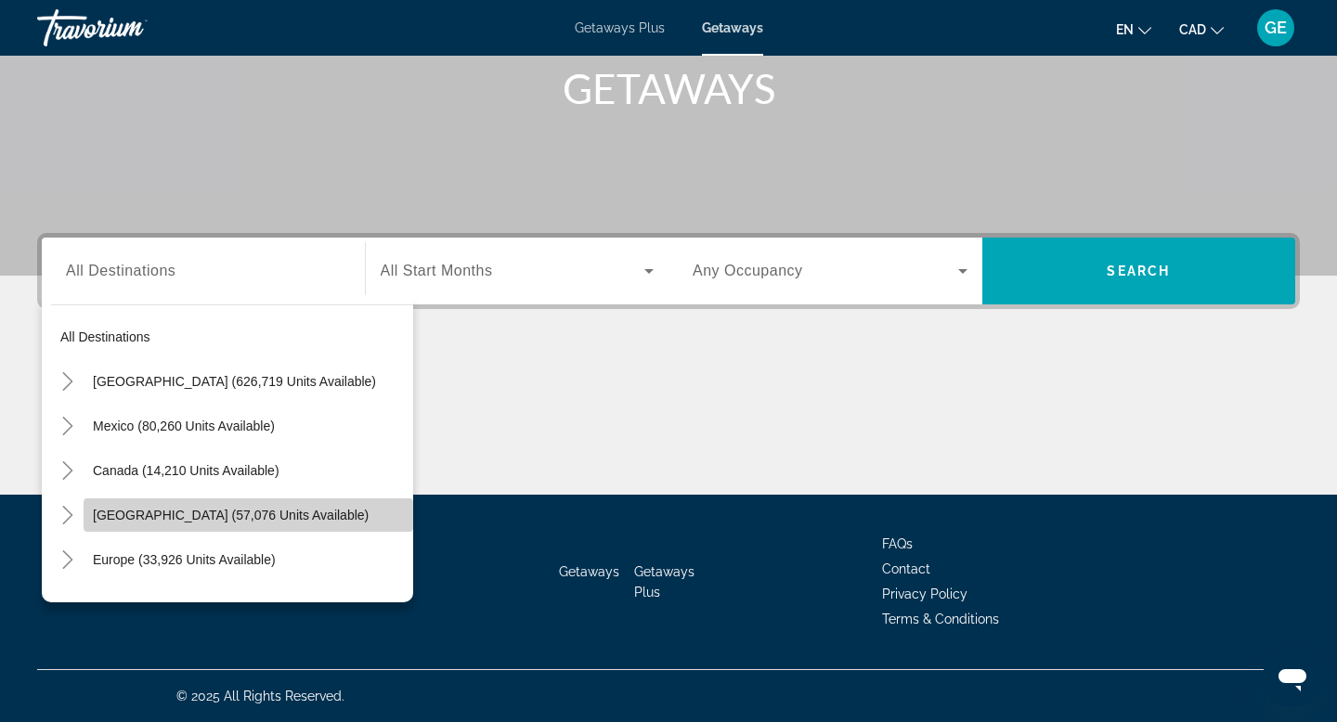
click at [267, 520] on span "Caribbean & Atlantic Islands (57,076 units available)" at bounding box center [231, 515] width 276 height 15
type input "**********"
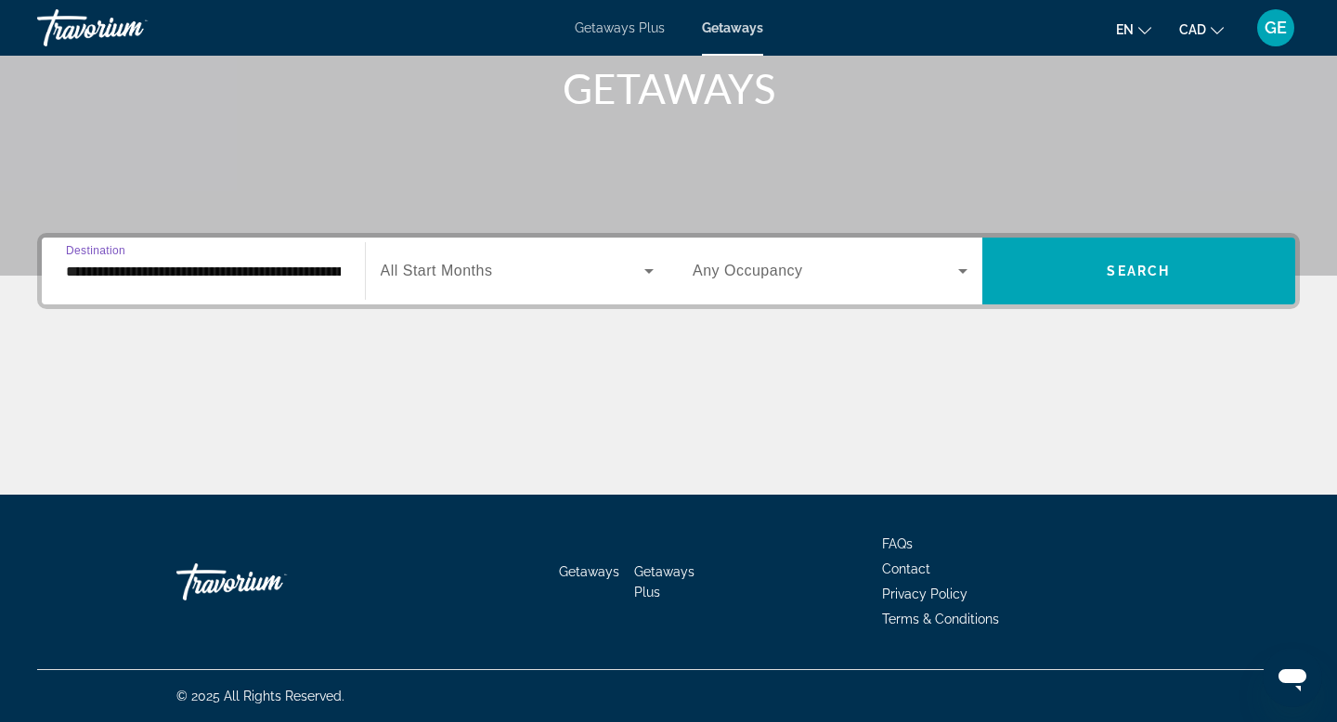
click at [822, 275] on span "Search widget" at bounding box center [826, 271] width 266 height 22
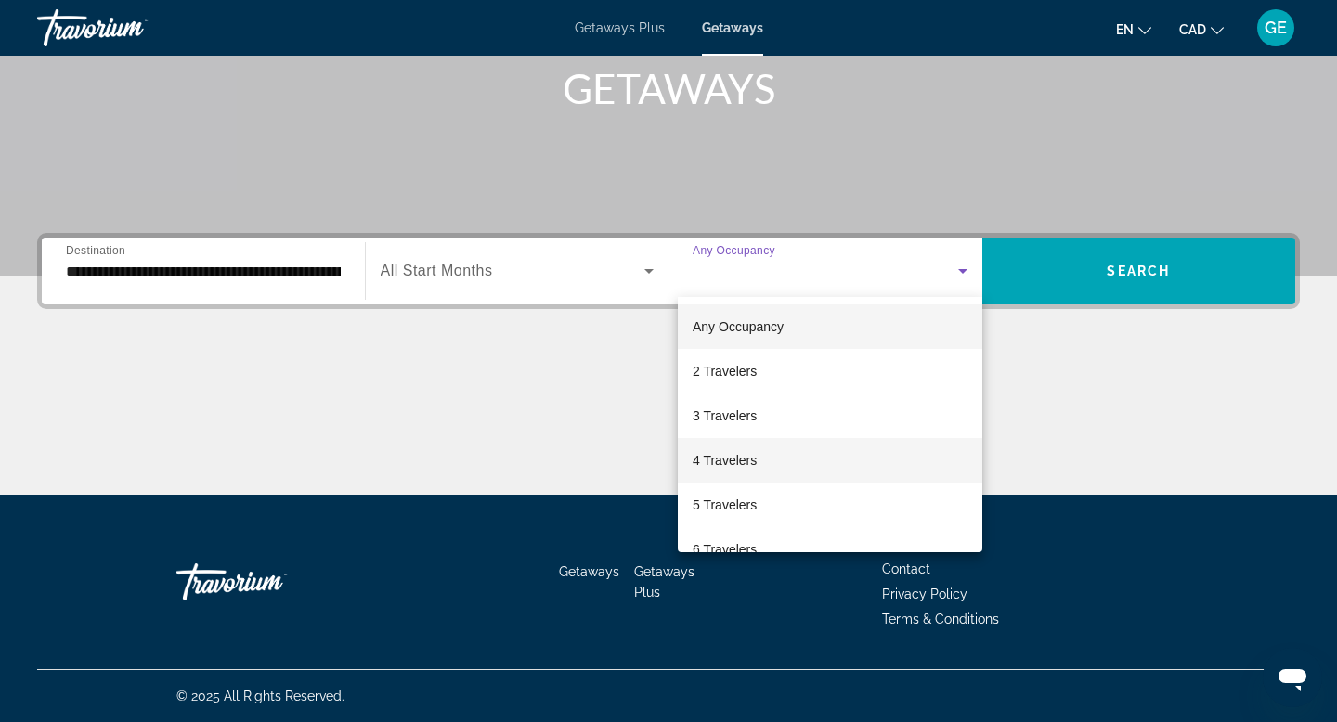
click at [741, 464] on span "4 Travelers" at bounding box center [725, 460] width 64 height 22
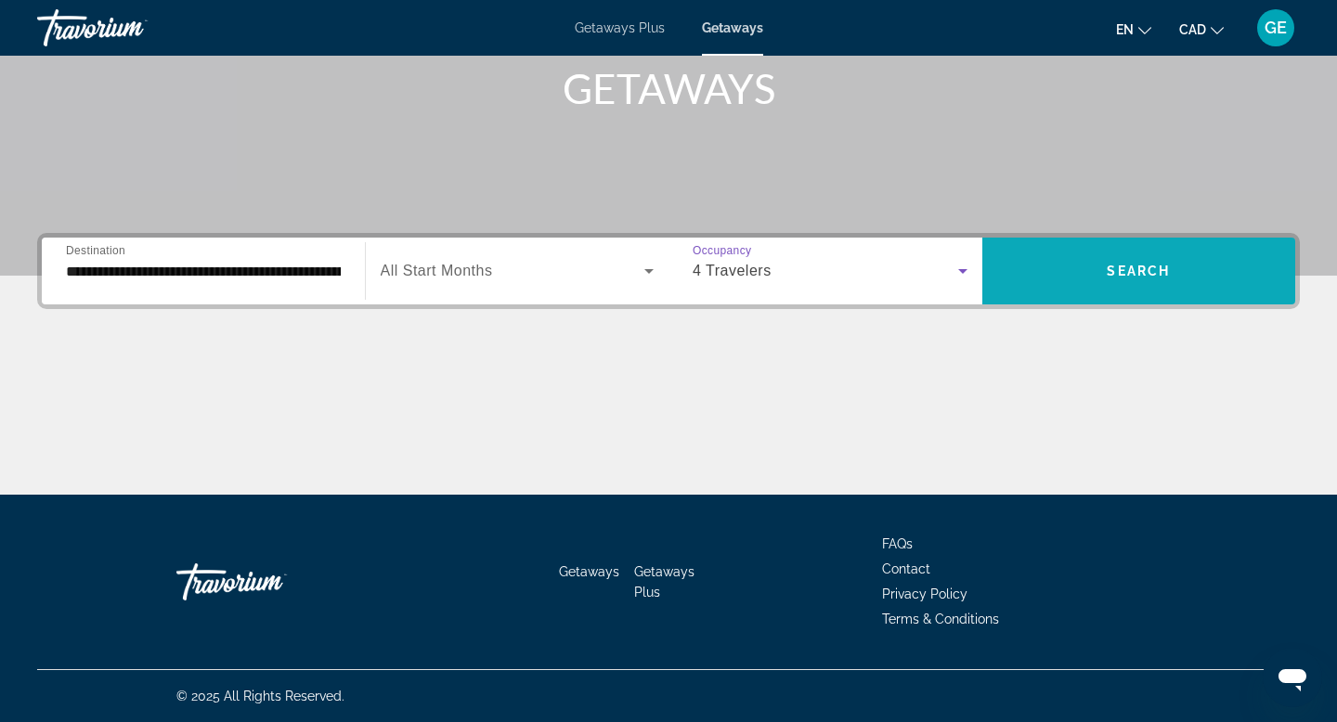
click at [1084, 268] on span "Search widget" at bounding box center [1140, 271] width 314 height 45
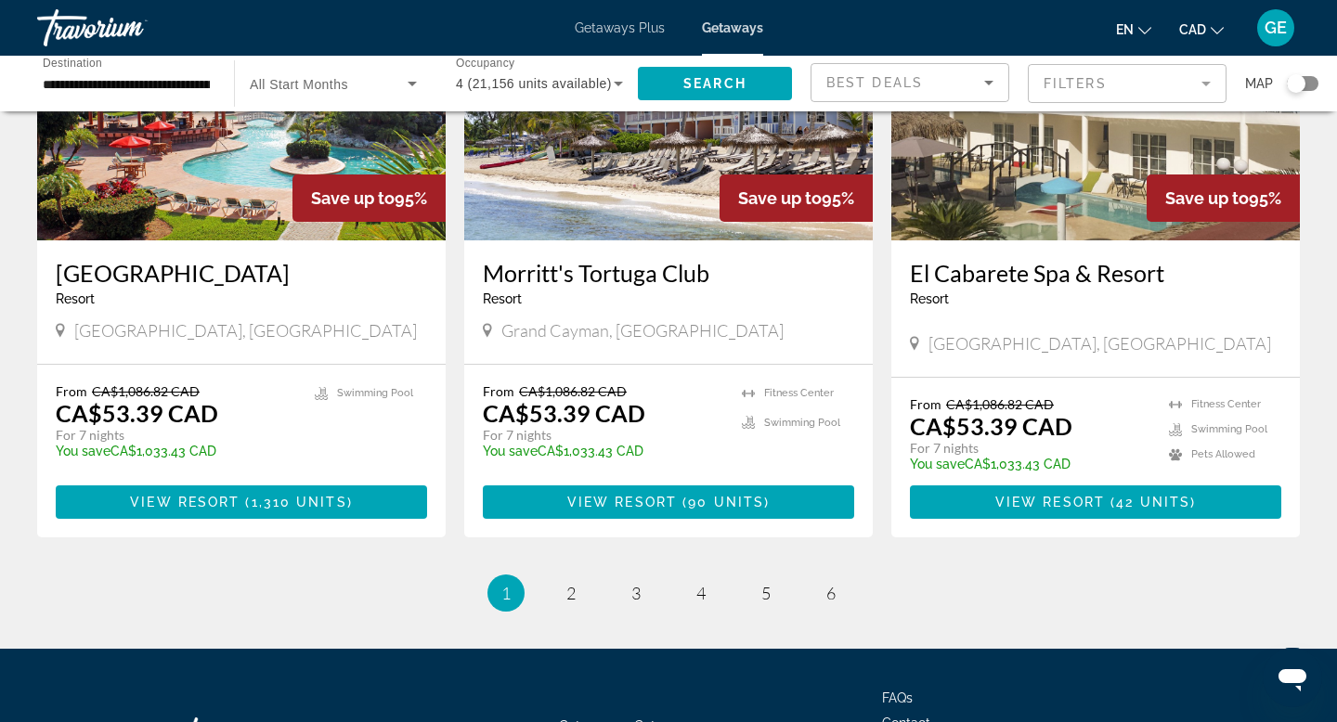
scroll to position [2226, 0]
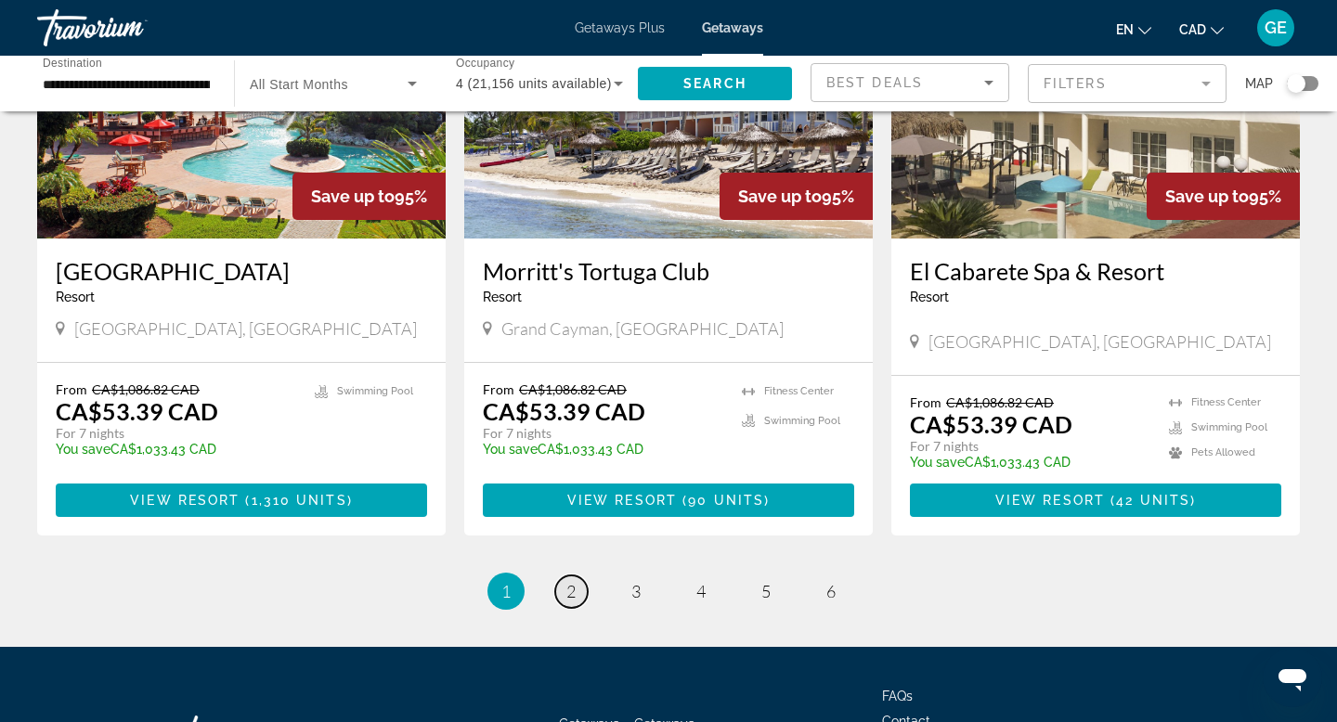
click at [581, 576] on link "page 2" at bounding box center [571, 592] width 33 height 33
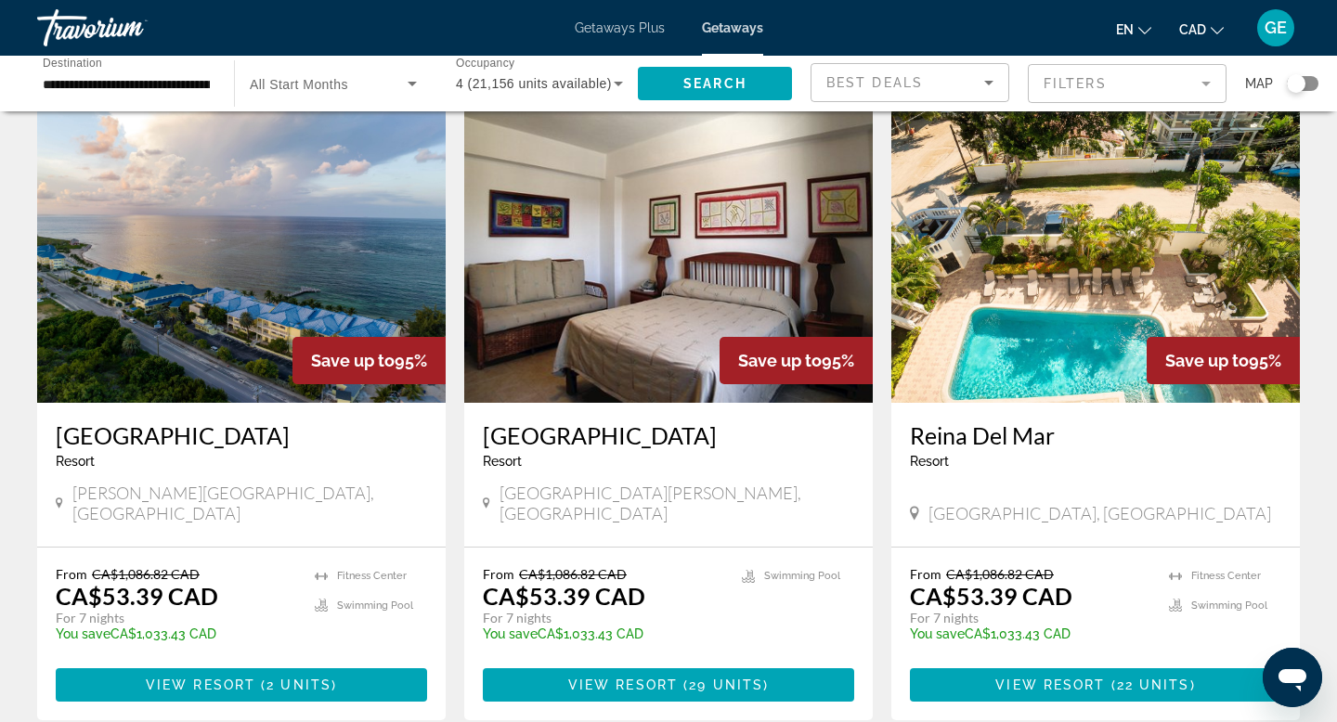
scroll to position [754, 0]
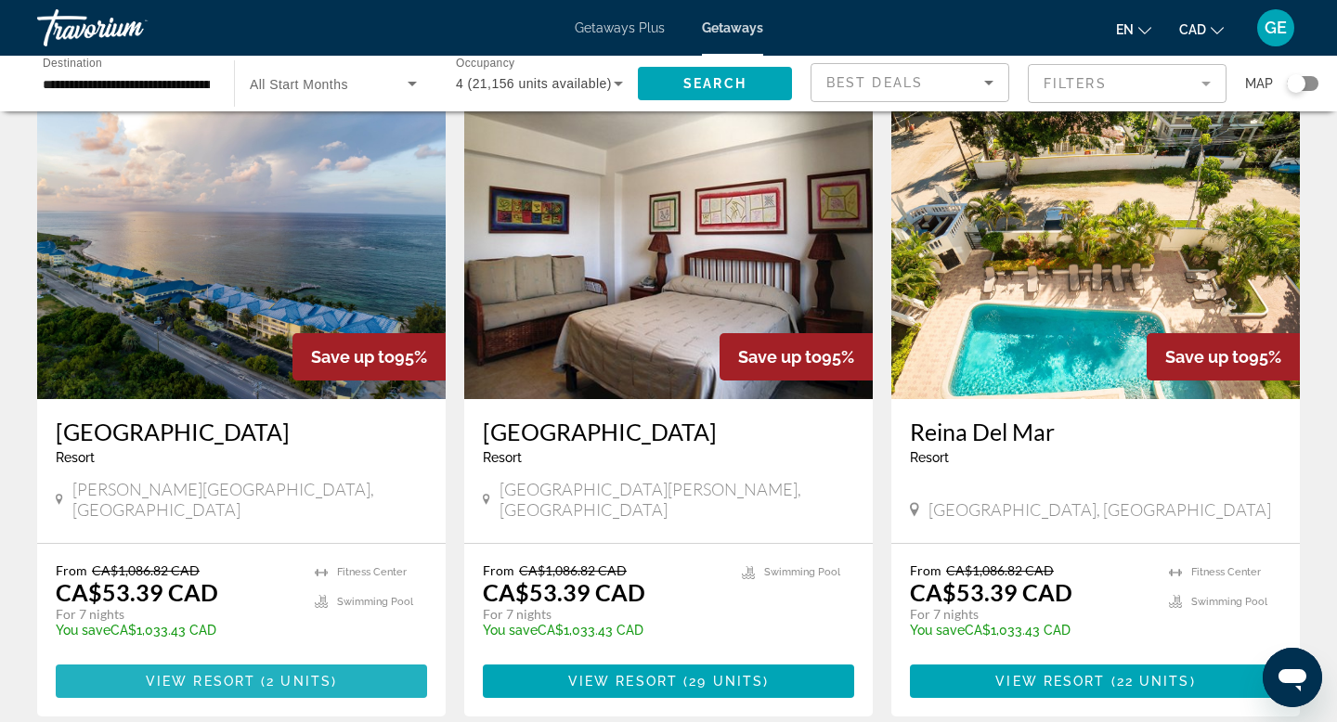
click at [139, 659] on span "Main content" at bounding box center [241, 681] width 371 height 45
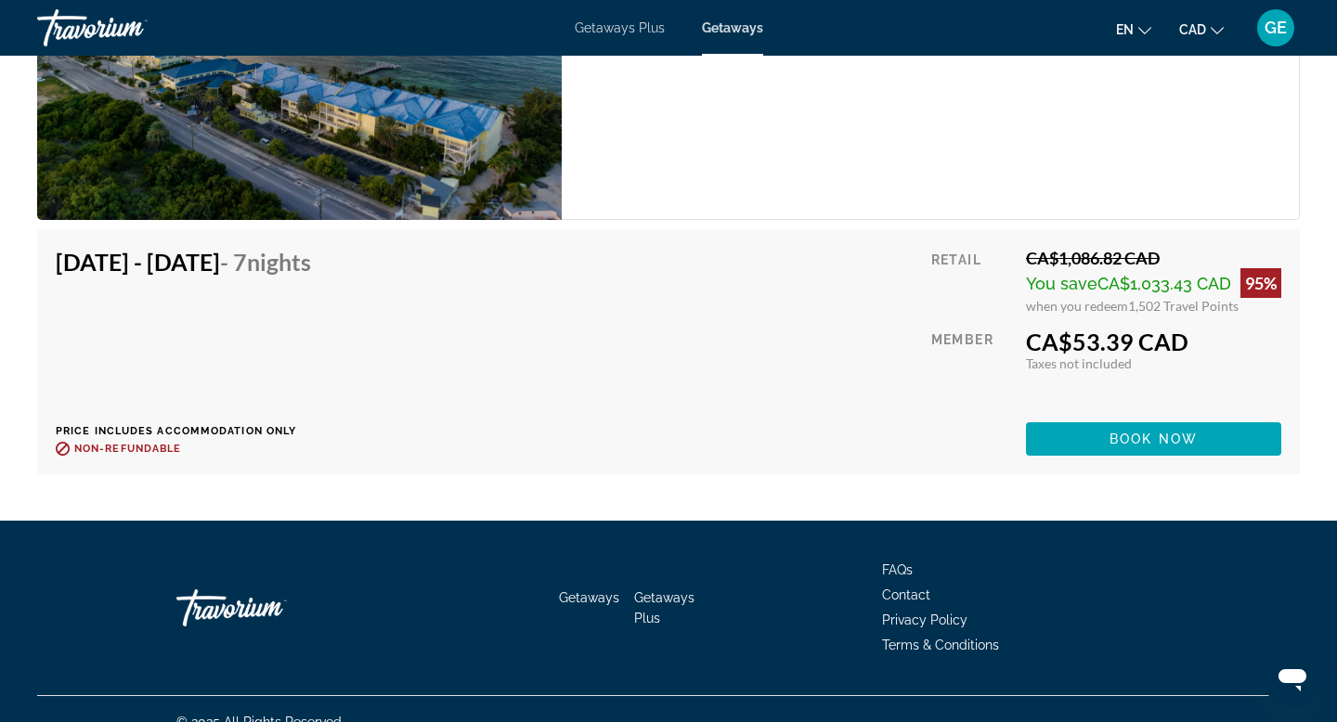
scroll to position [3464, 0]
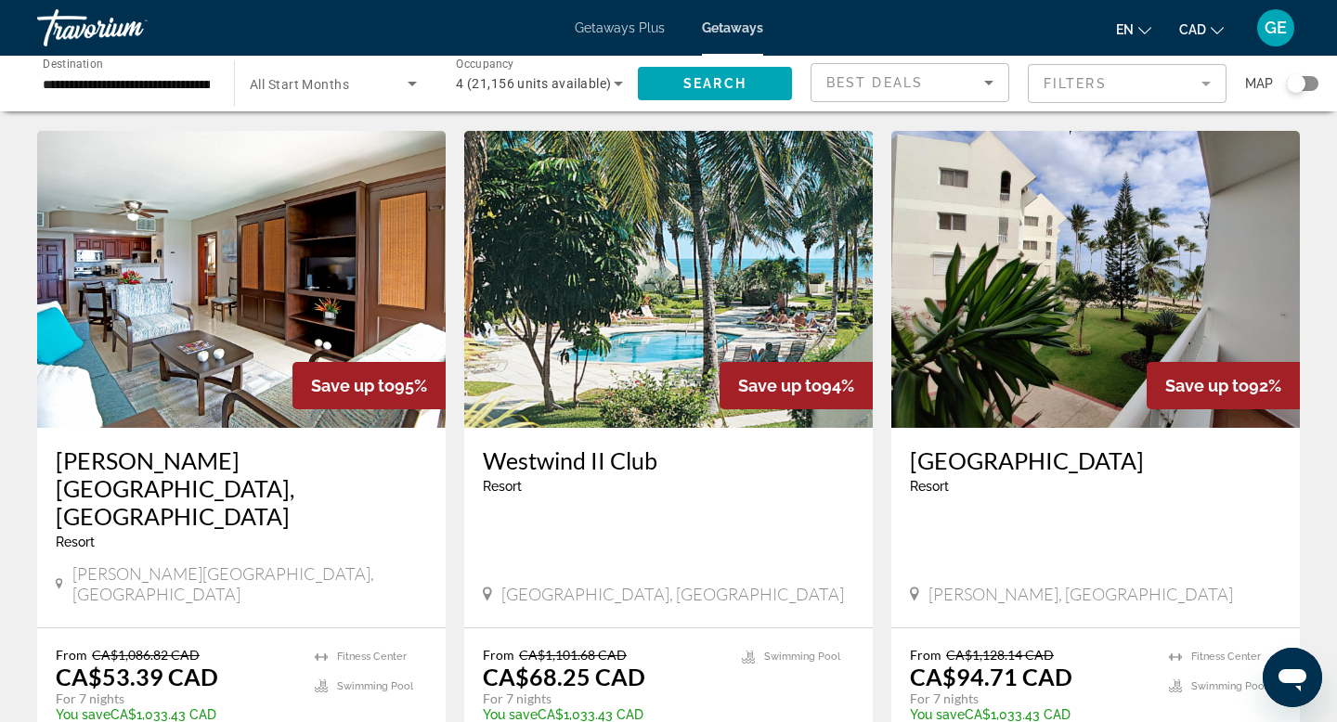
scroll to position [1378, 0]
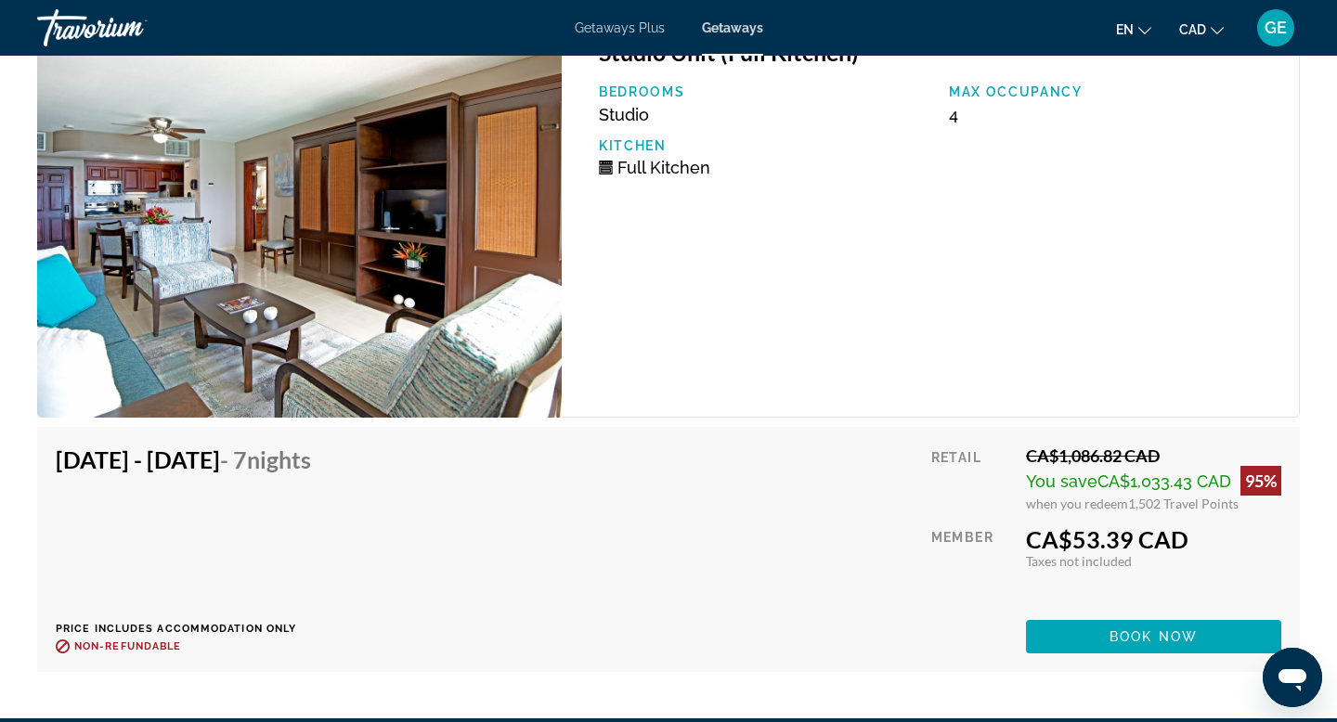
scroll to position [3304, 0]
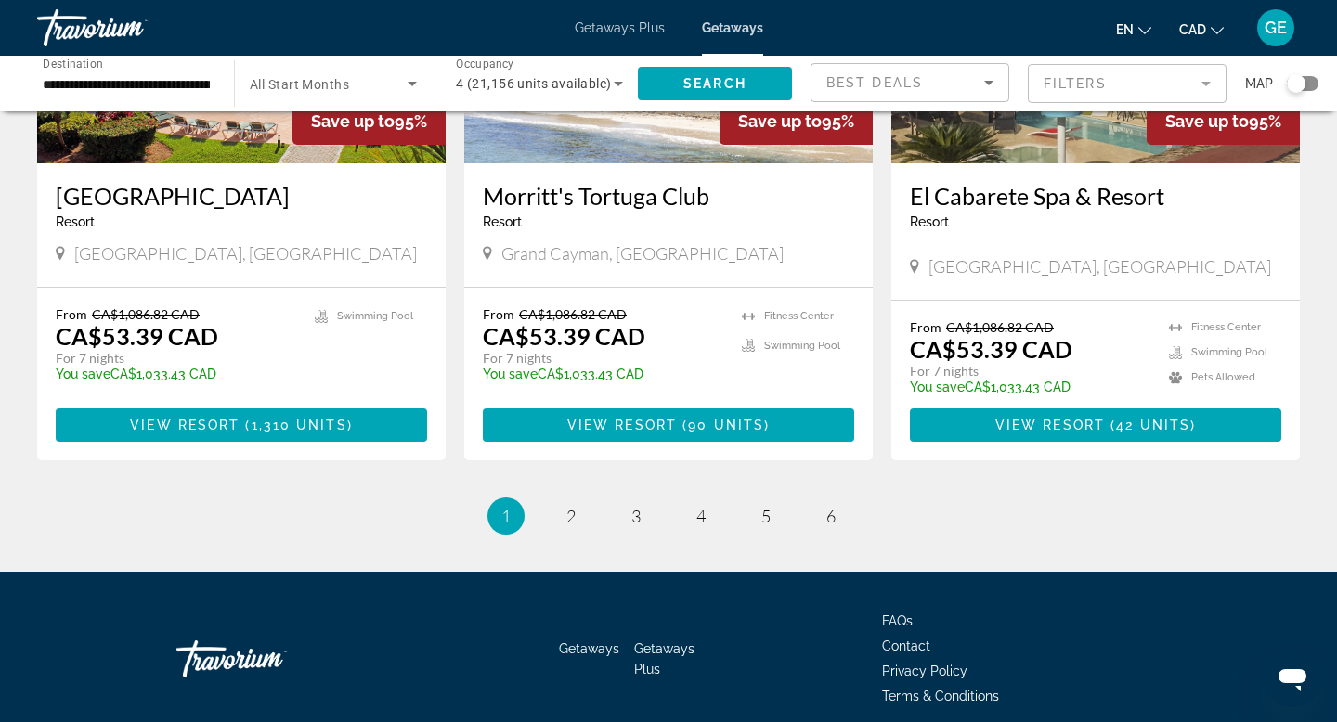
scroll to position [2310, 0]
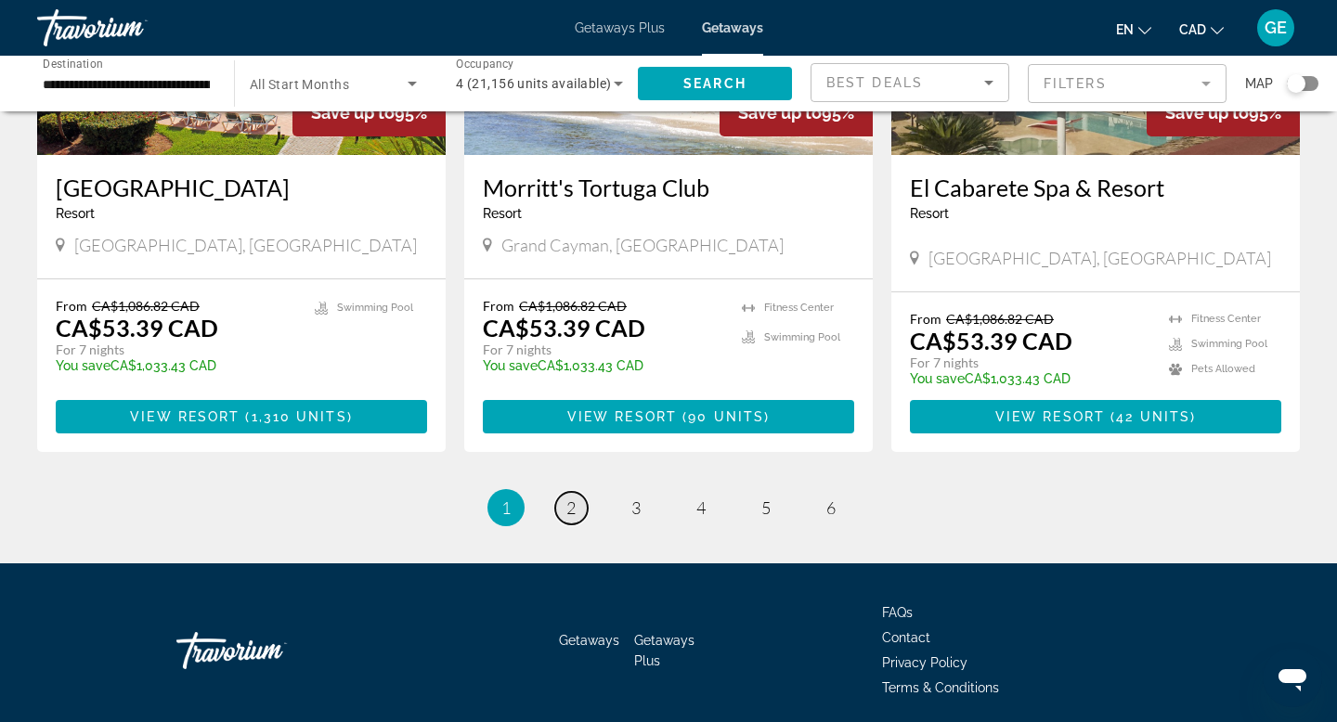
click at [568, 498] on span "2" at bounding box center [570, 508] width 9 height 20
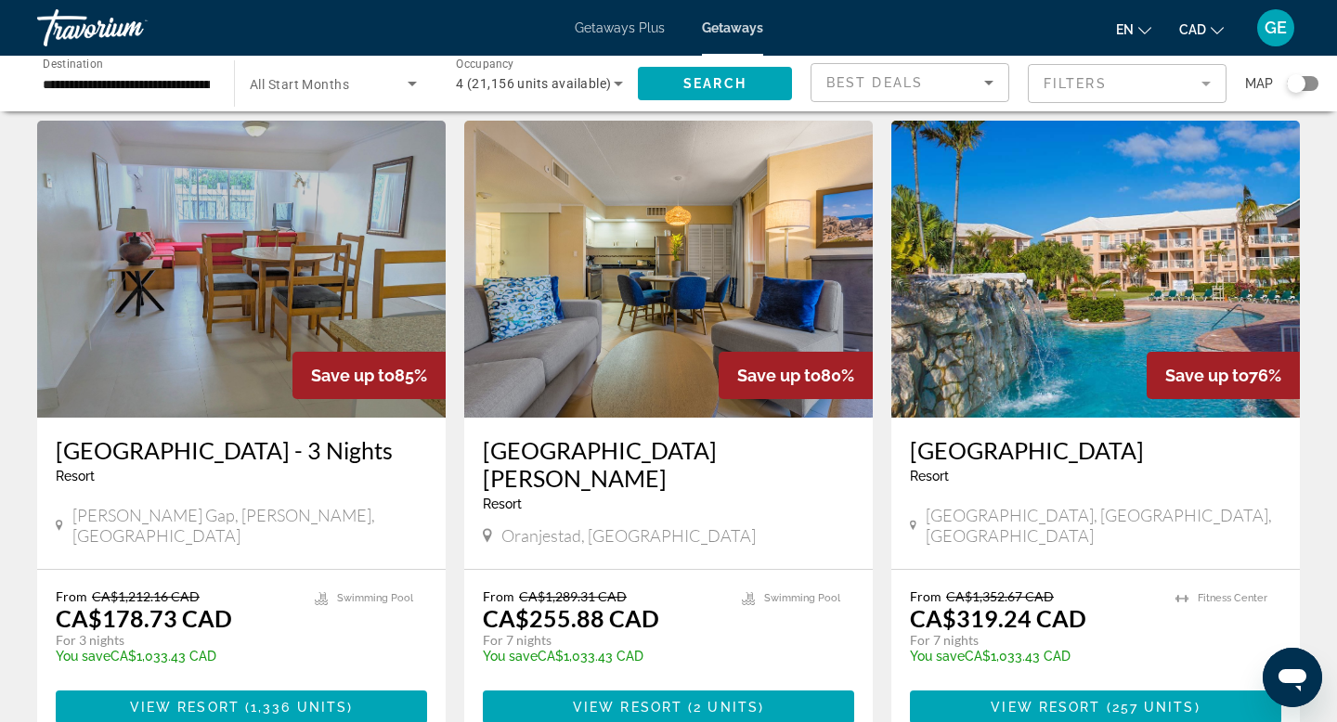
scroll to position [2099, 0]
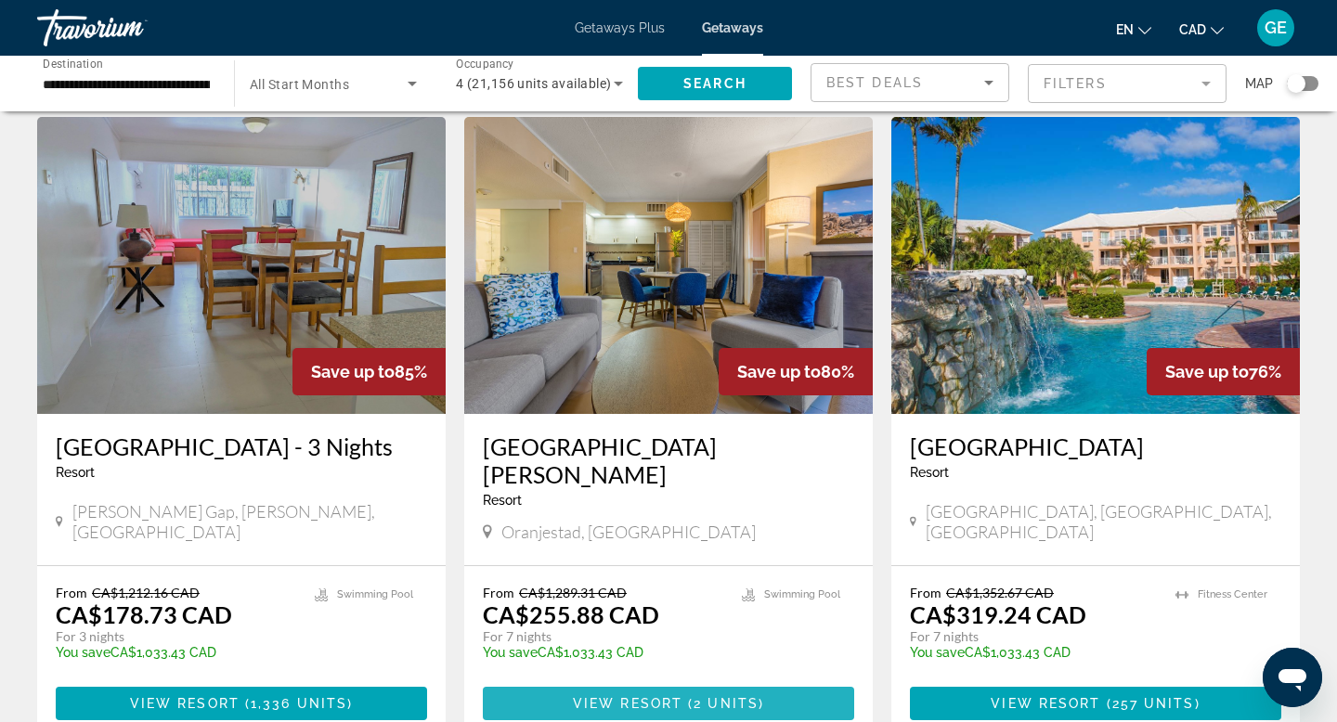
click at [730, 696] on span "2 units" at bounding box center [726, 703] width 65 height 15
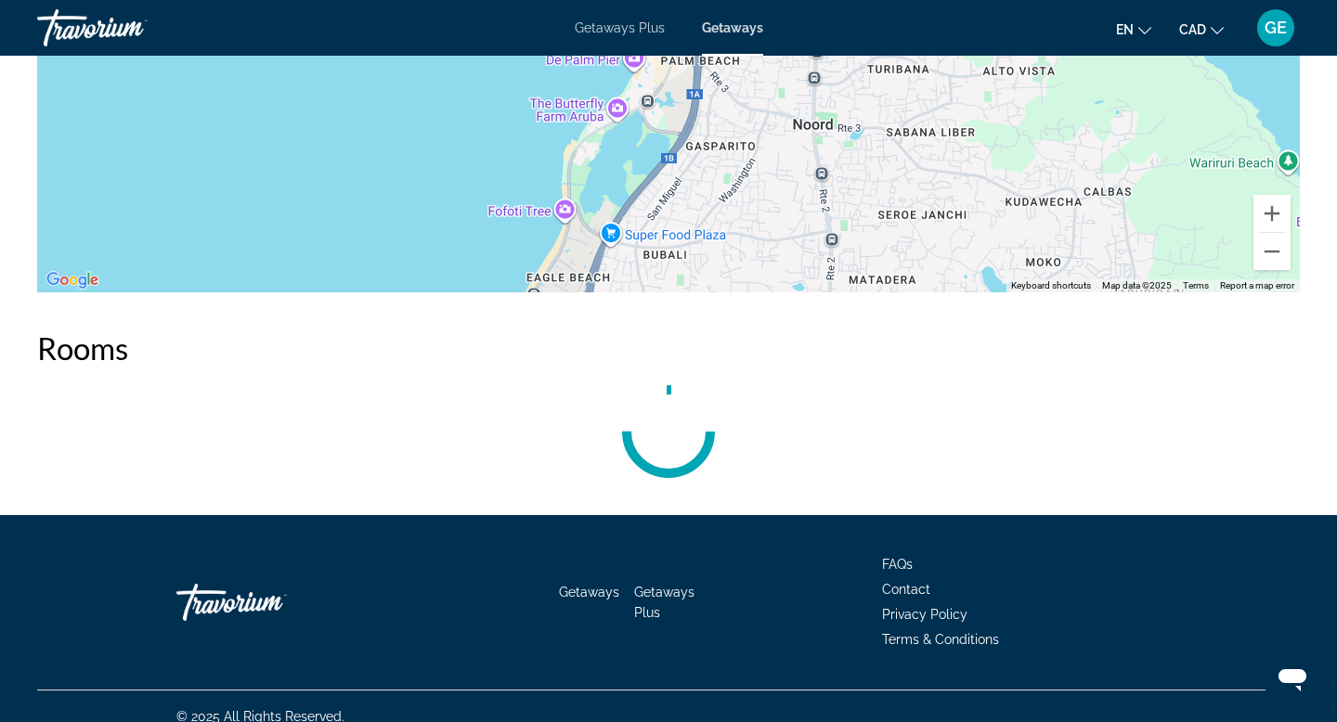
scroll to position [3078, 0]
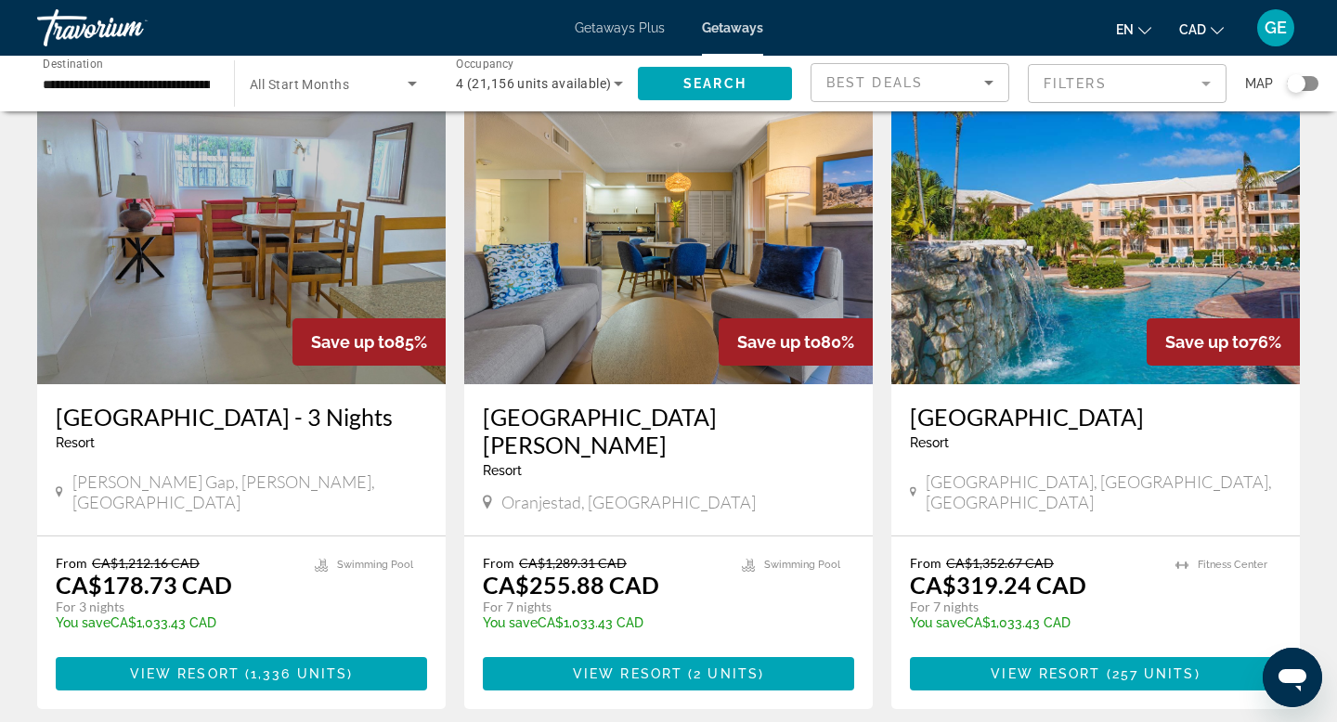
scroll to position [2125, 0]
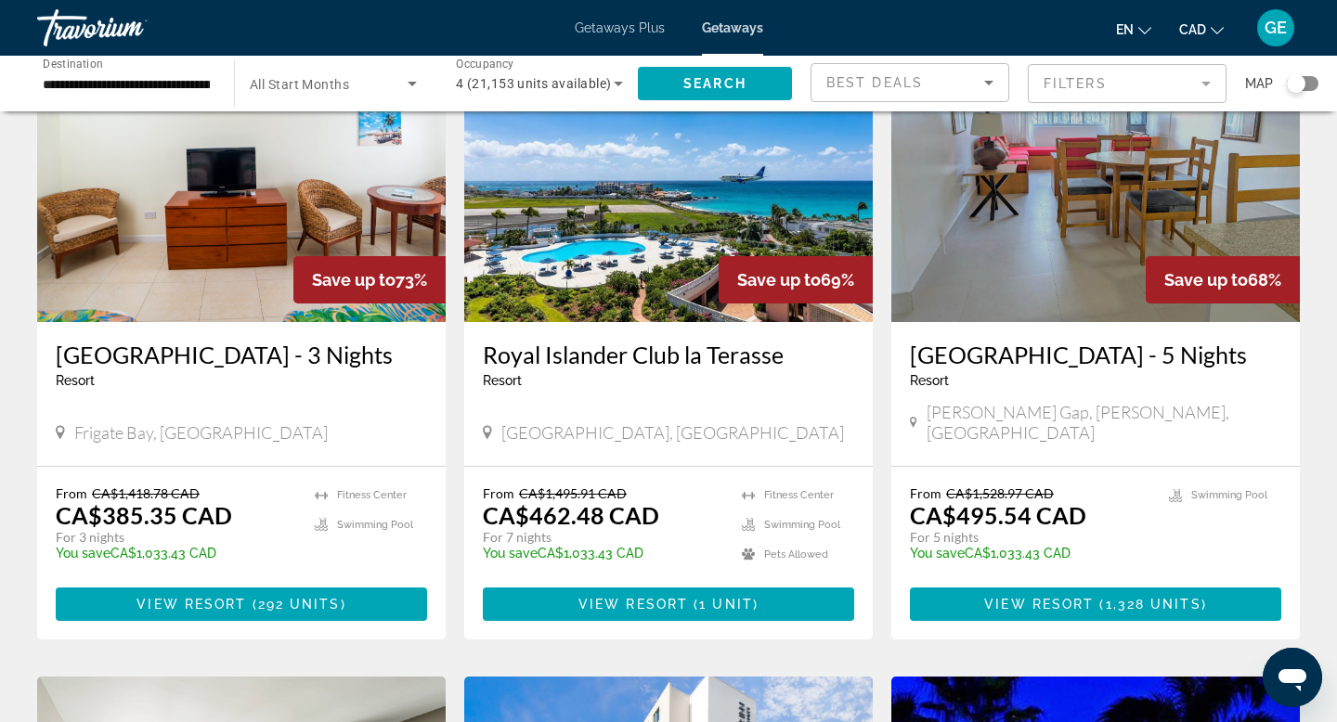
scroll to position [1497, 0]
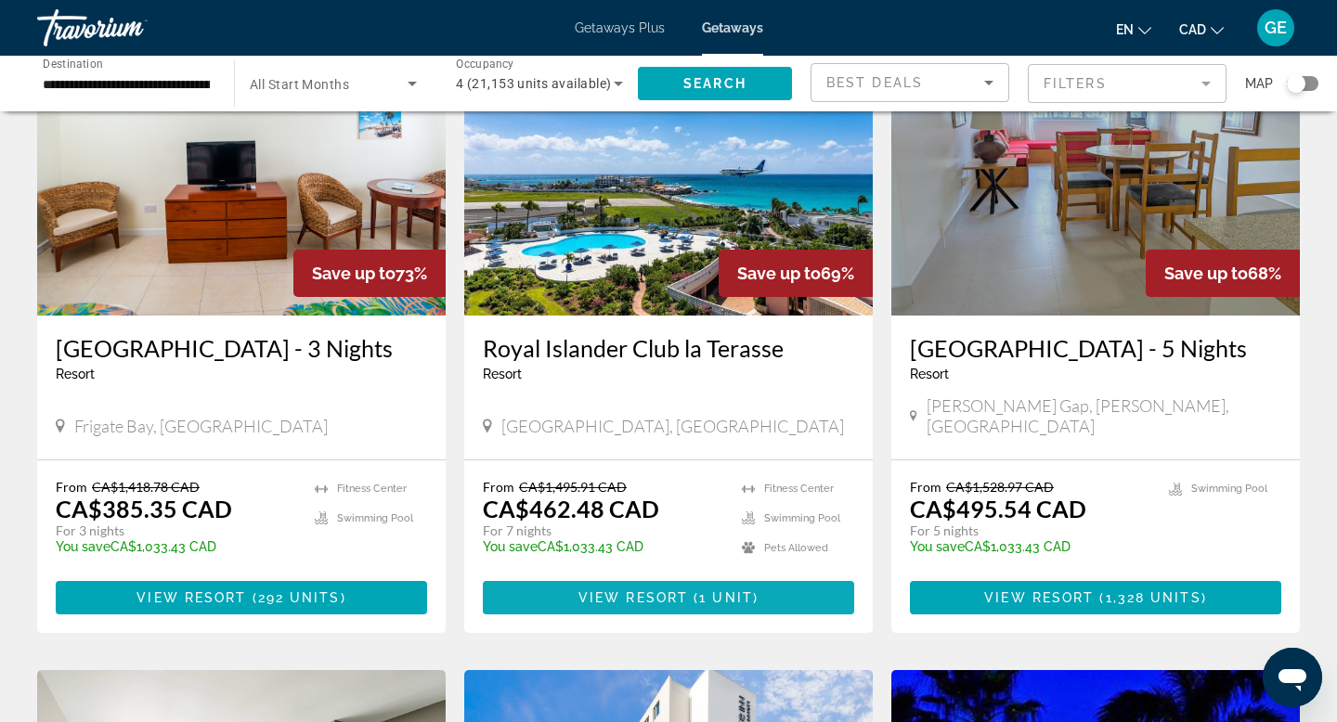
click at [689, 592] on span "Main content" at bounding box center [668, 598] width 371 height 45
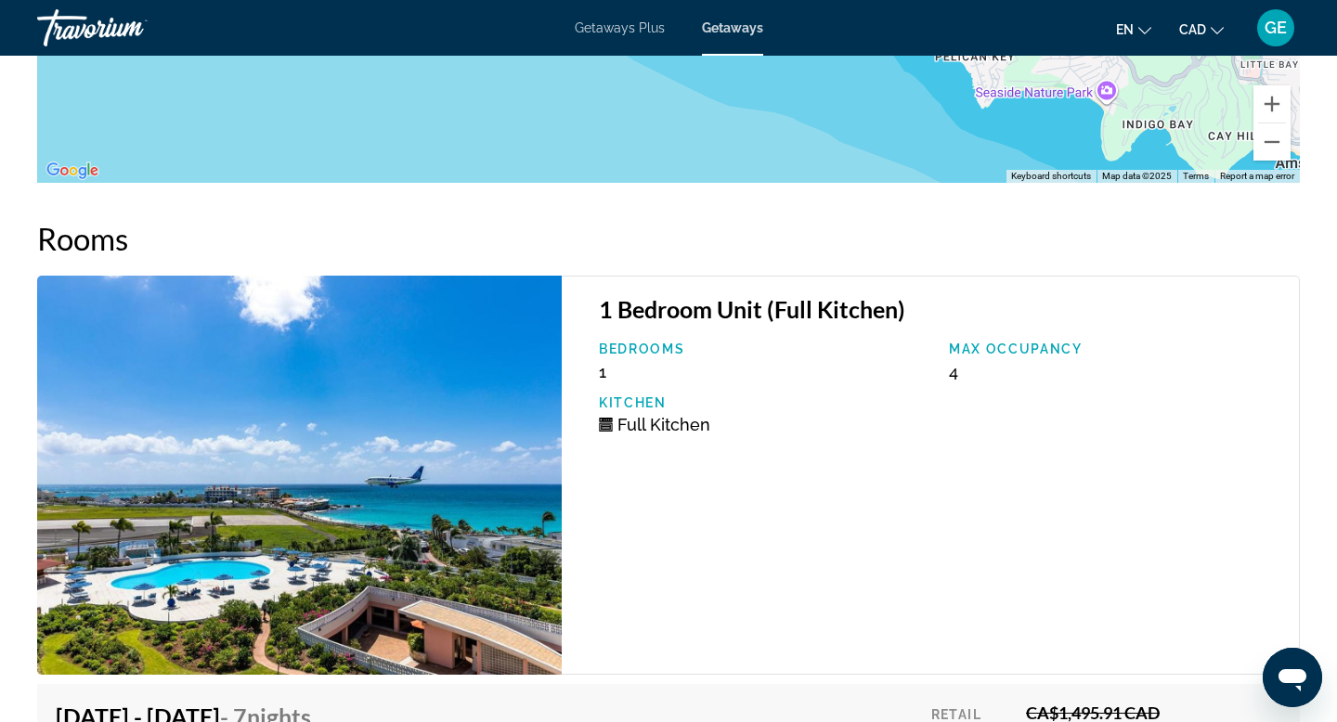
scroll to position [3007, 0]
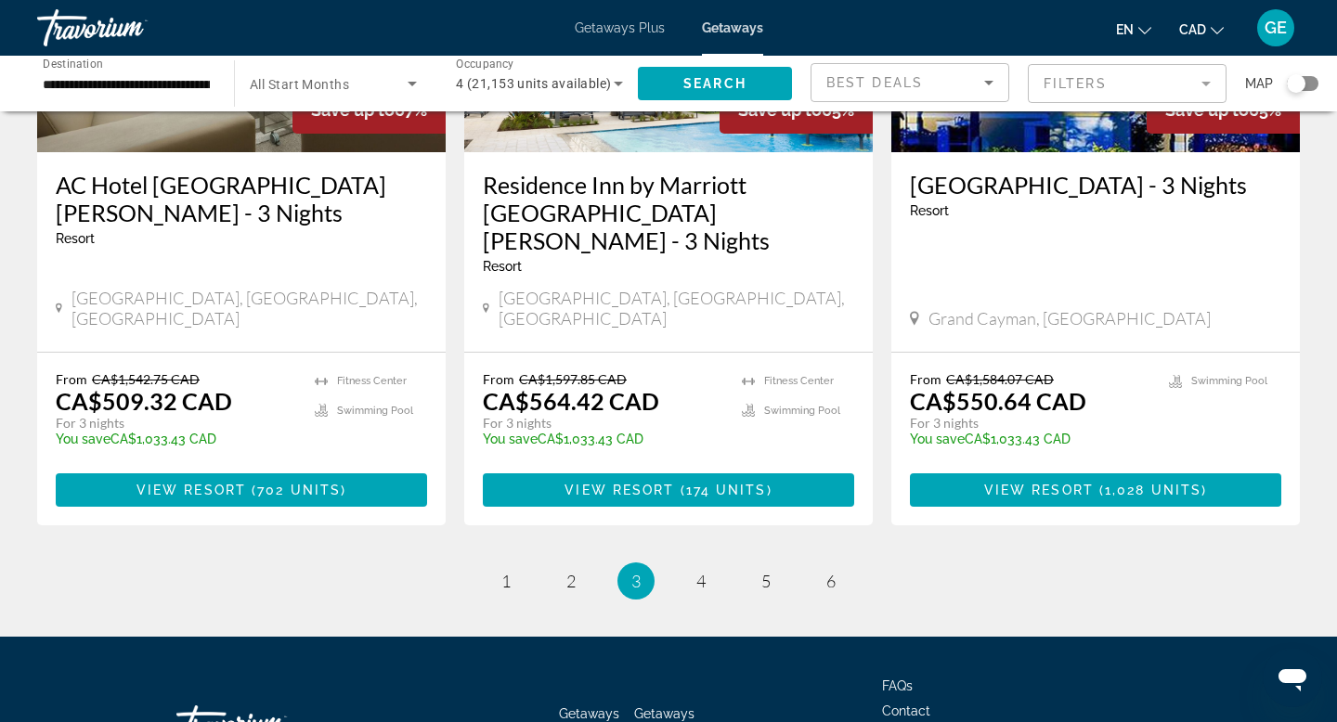
scroll to position [2393, 0]
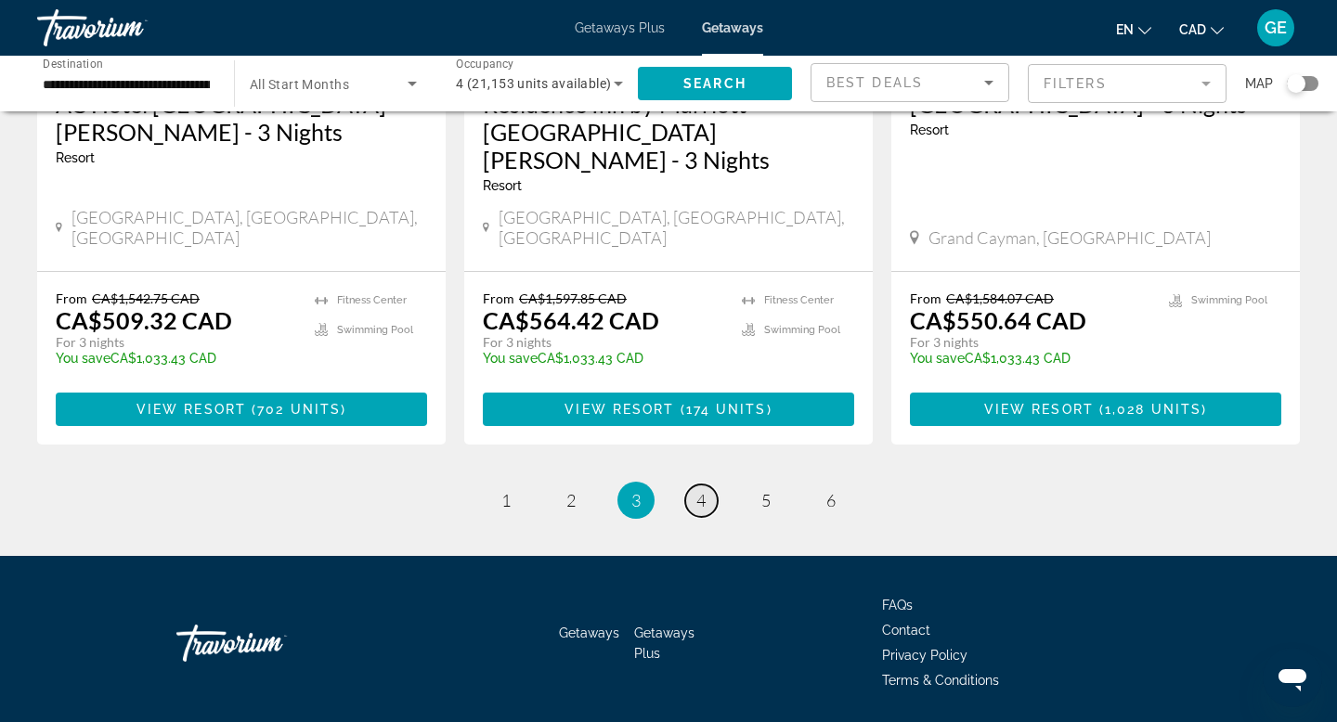
click at [696, 490] on span "4" at bounding box center [700, 500] width 9 height 20
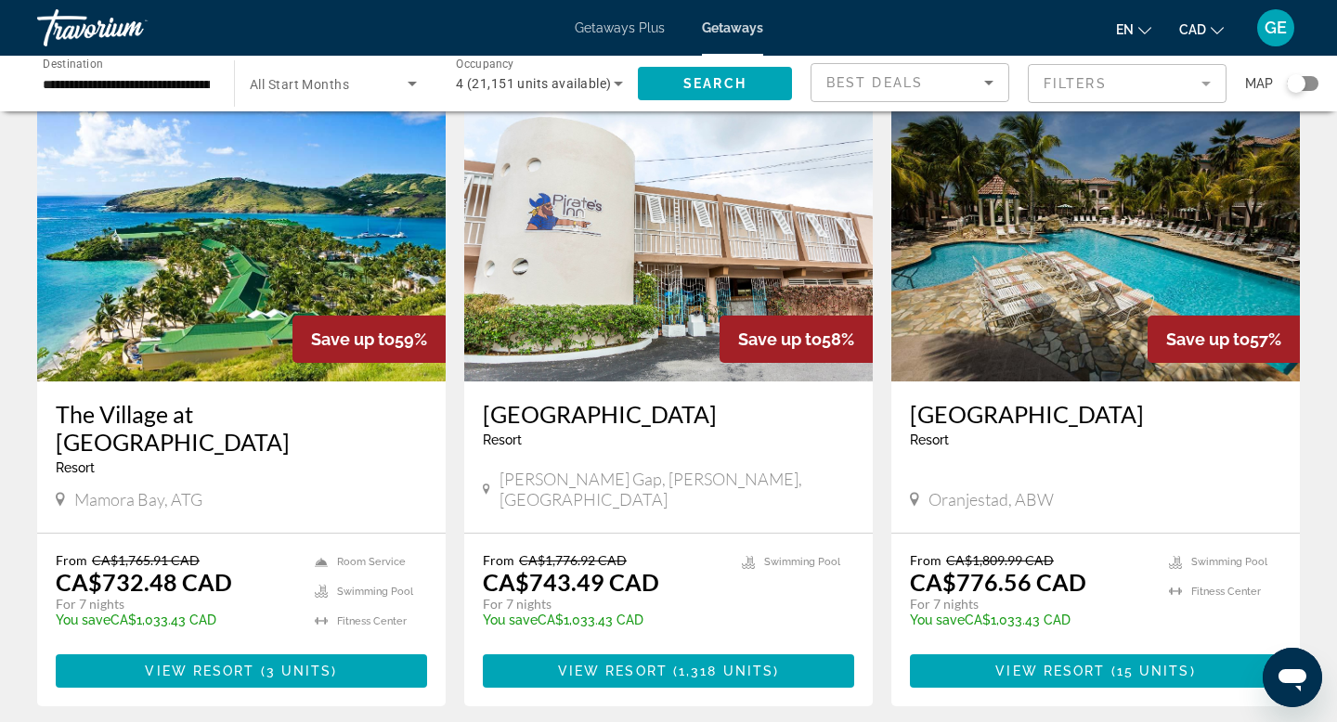
scroll to position [775, 0]
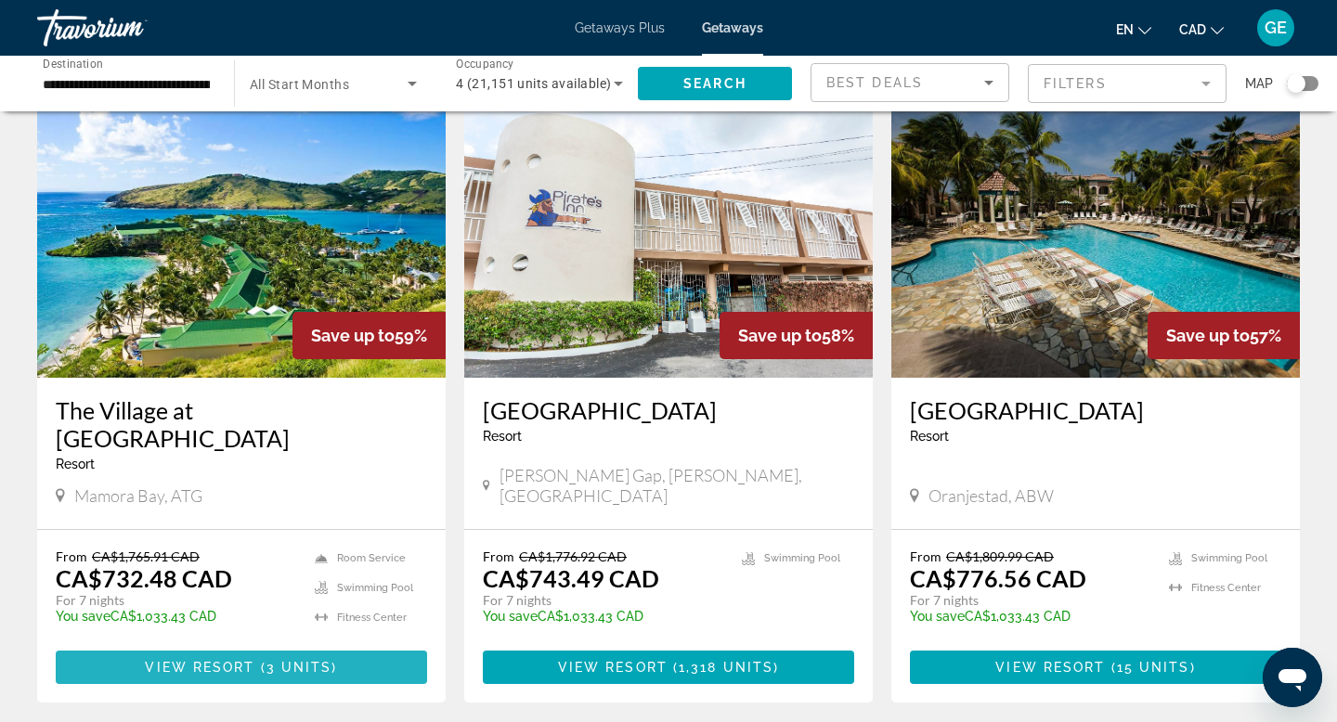
click at [252, 660] on span "View Resort" at bounding box center [200, 667] width 110 height 15
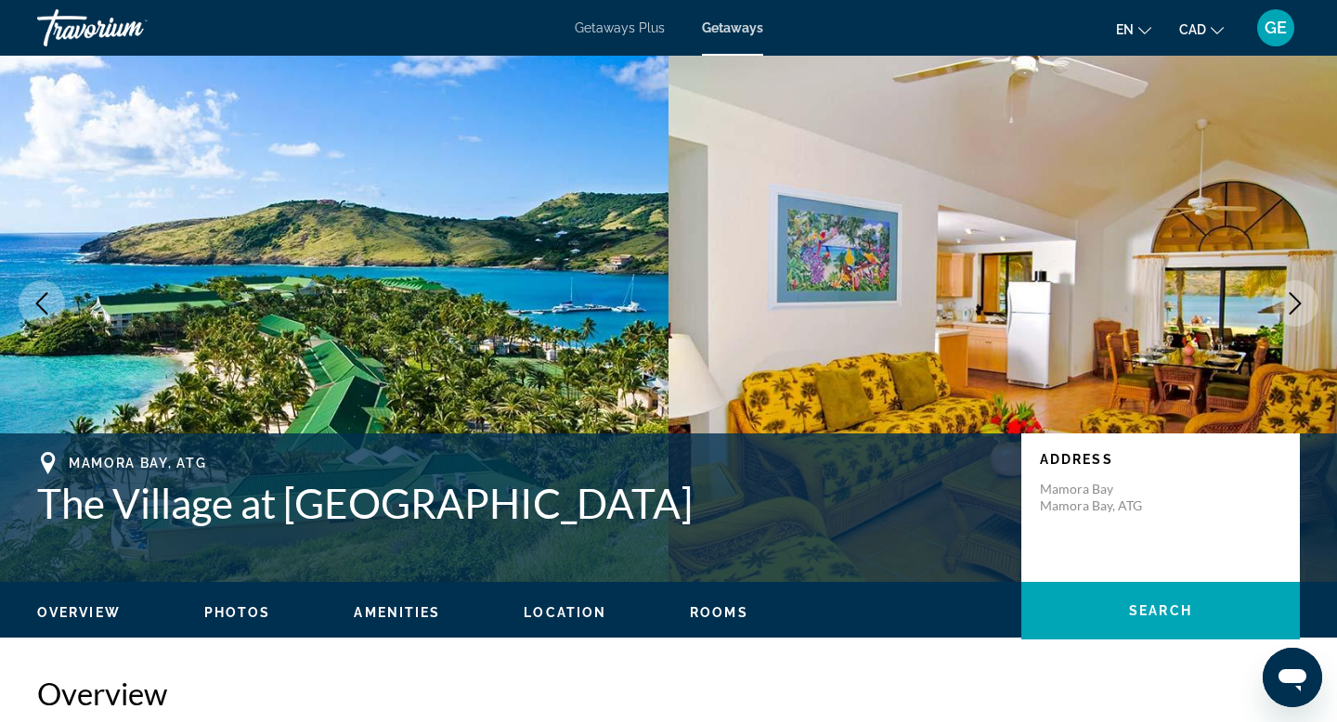
scroll to position [35, 0]
